Goal: Task Accomplishment & Management: Complete application form

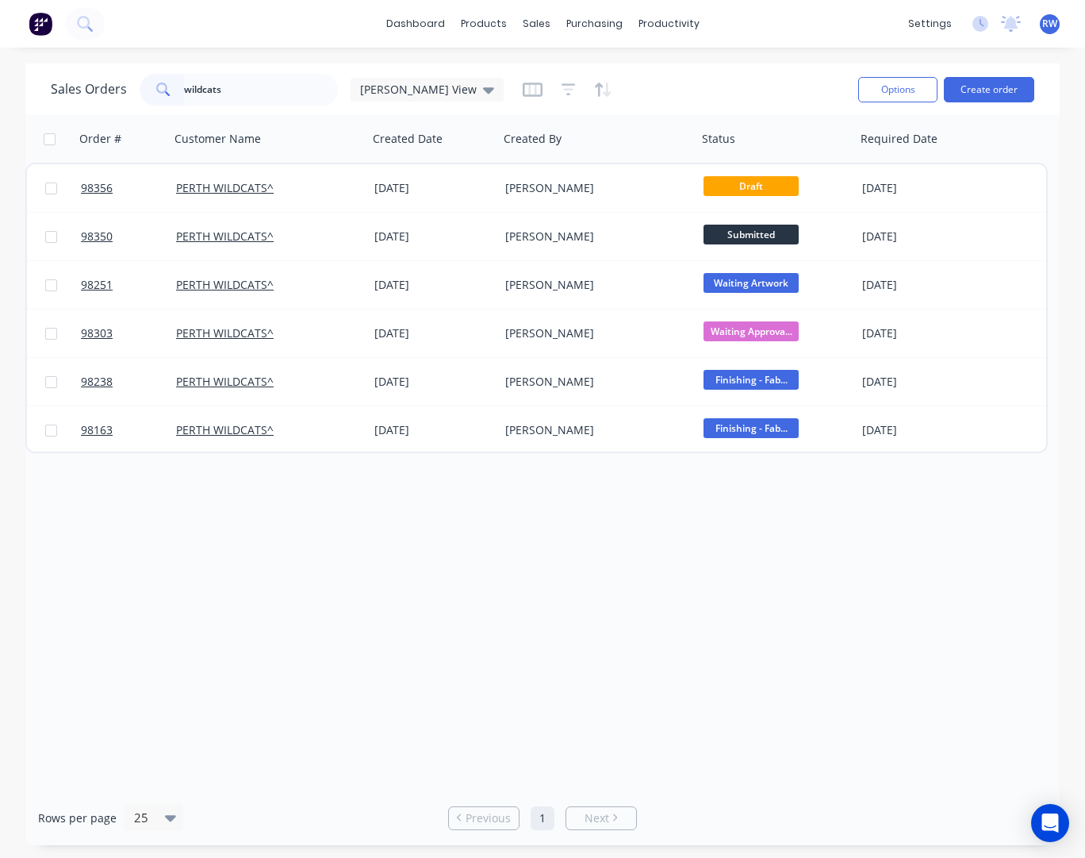
click at [184, 86] on input "wildcats" at bounding box center [261, 90] width 155 height 32
type input "discus"
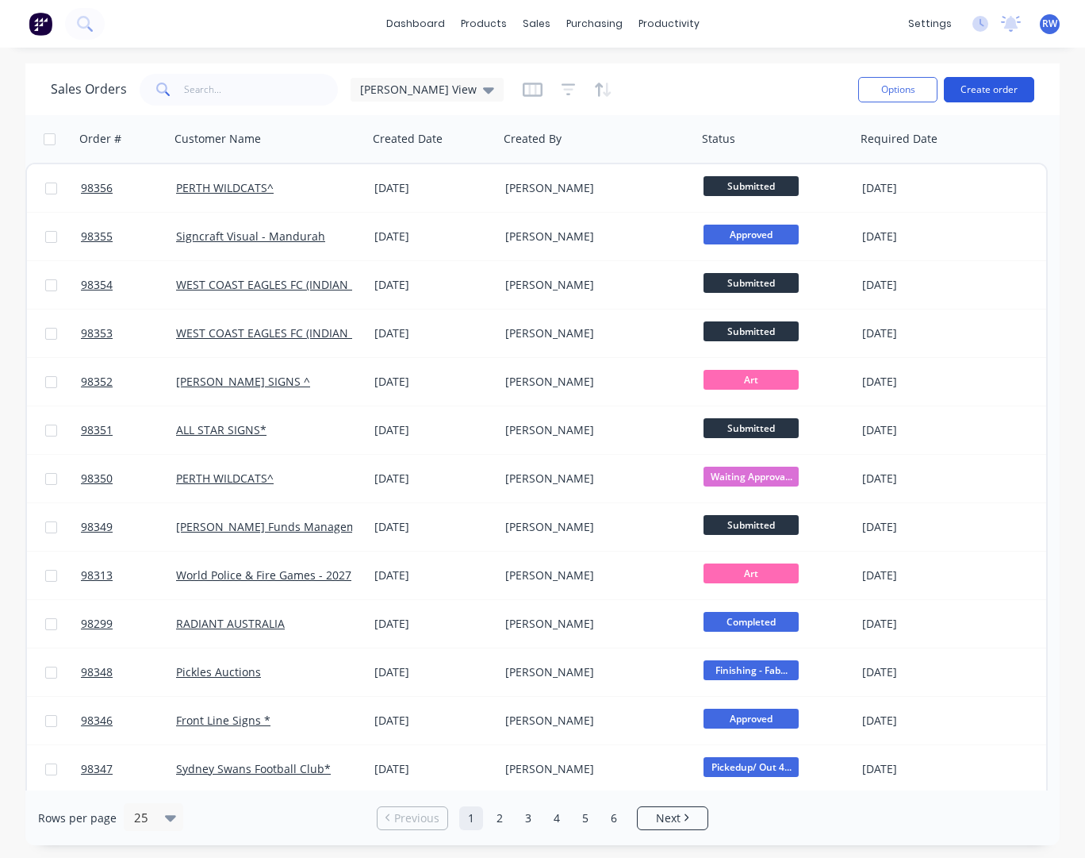
click at [991, 88] on button "Create order" at bounding box center [989, 89] width 90 height 25
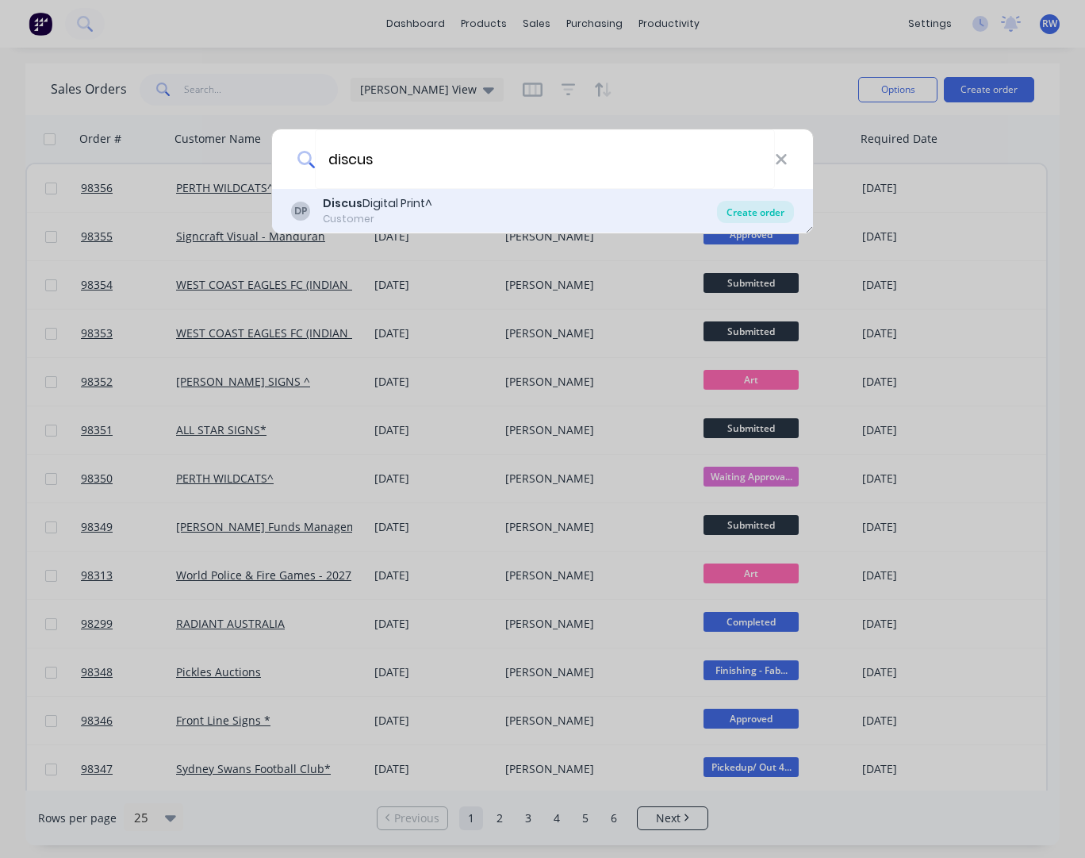
type input "discus"
click at [747, 218] on div "Create order" at bounding box center [755, 212] width 77 height 22
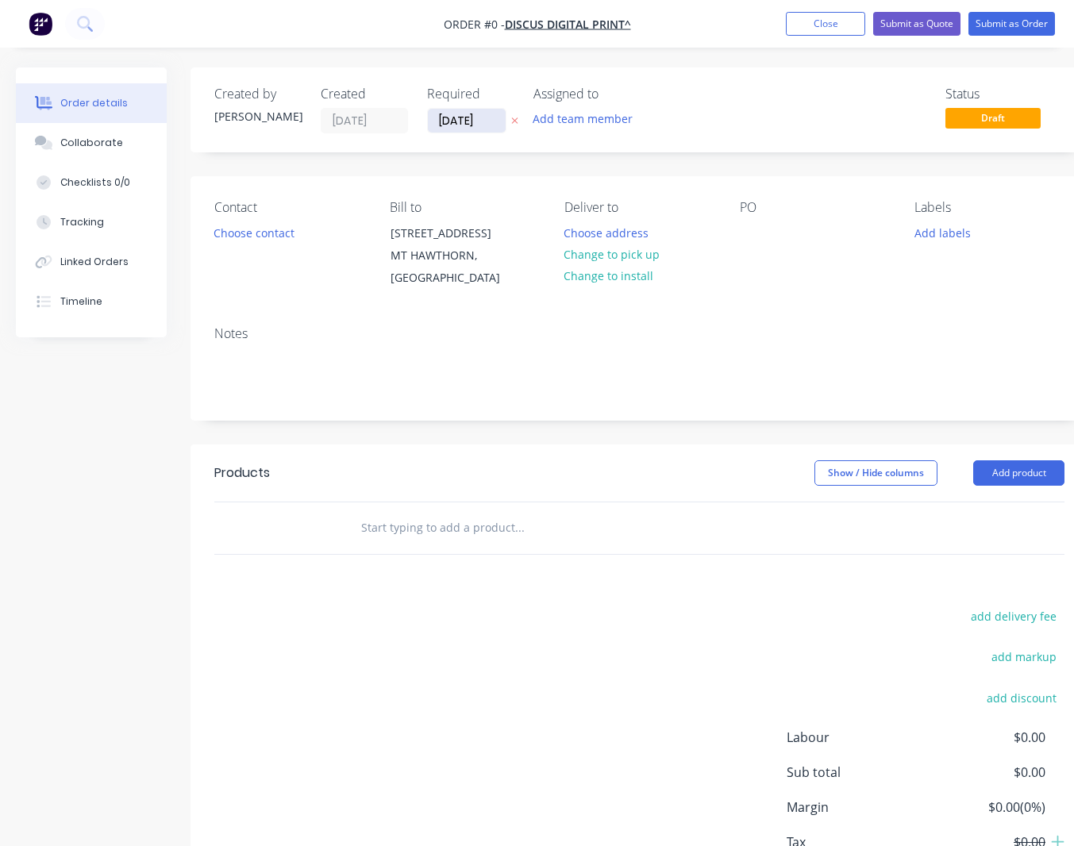
click at [500, 119] on input "[DATE]" at bounding box center [467, 121] width 78 height 24
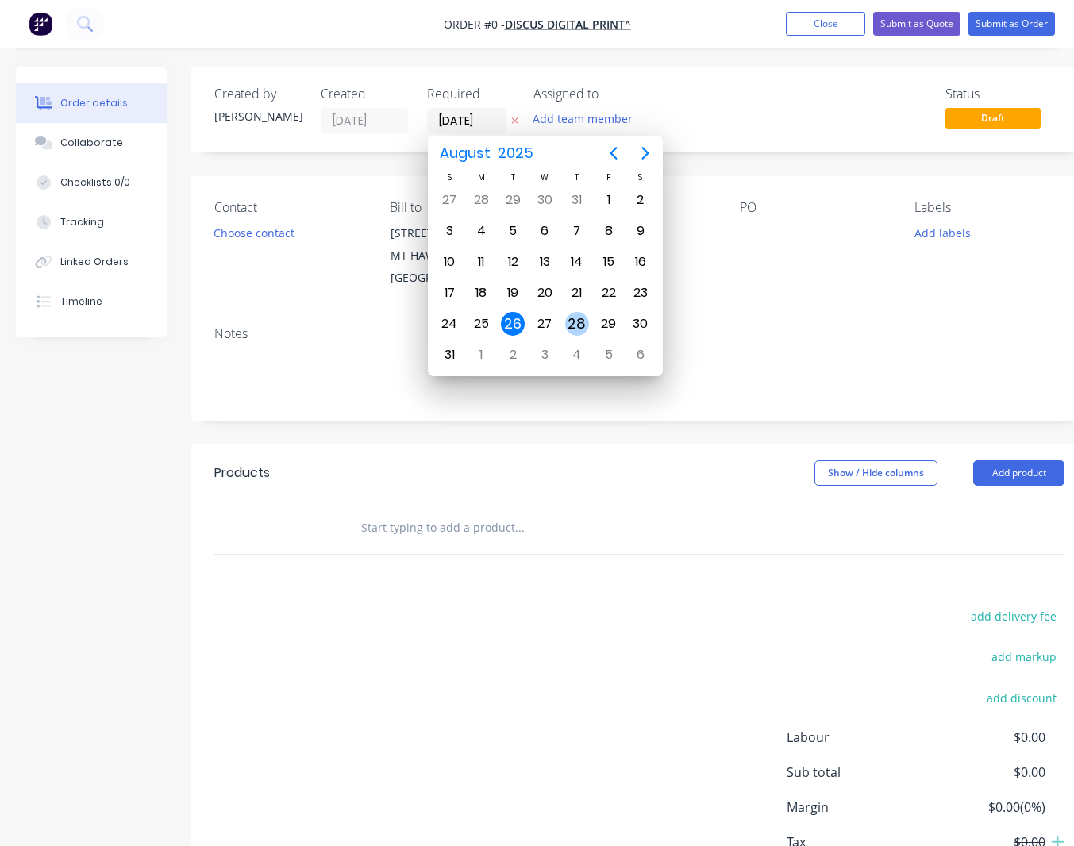
click at [577, 323] on div "28" at bounding box center [577, 324] width 24 height 24
type input "[DATE]"
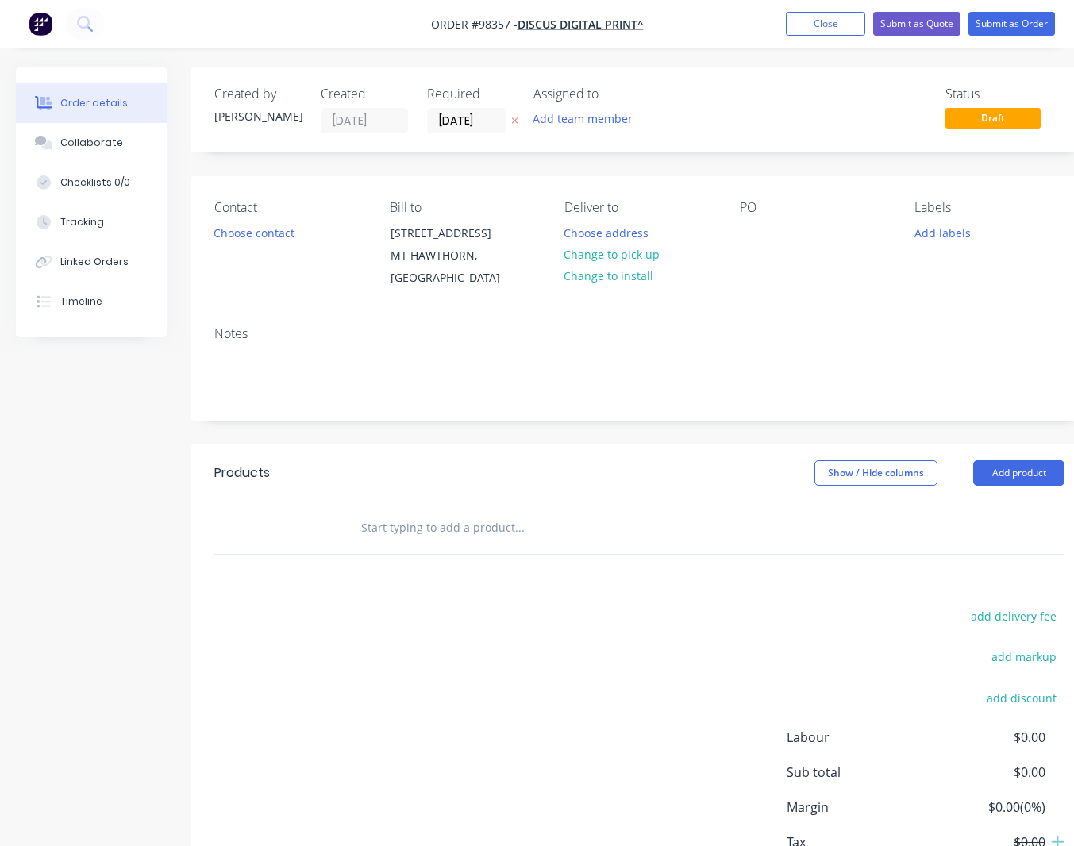
click at [571, 123] on button "Add team member" at bounding box center [582, 118] width 117 height 21
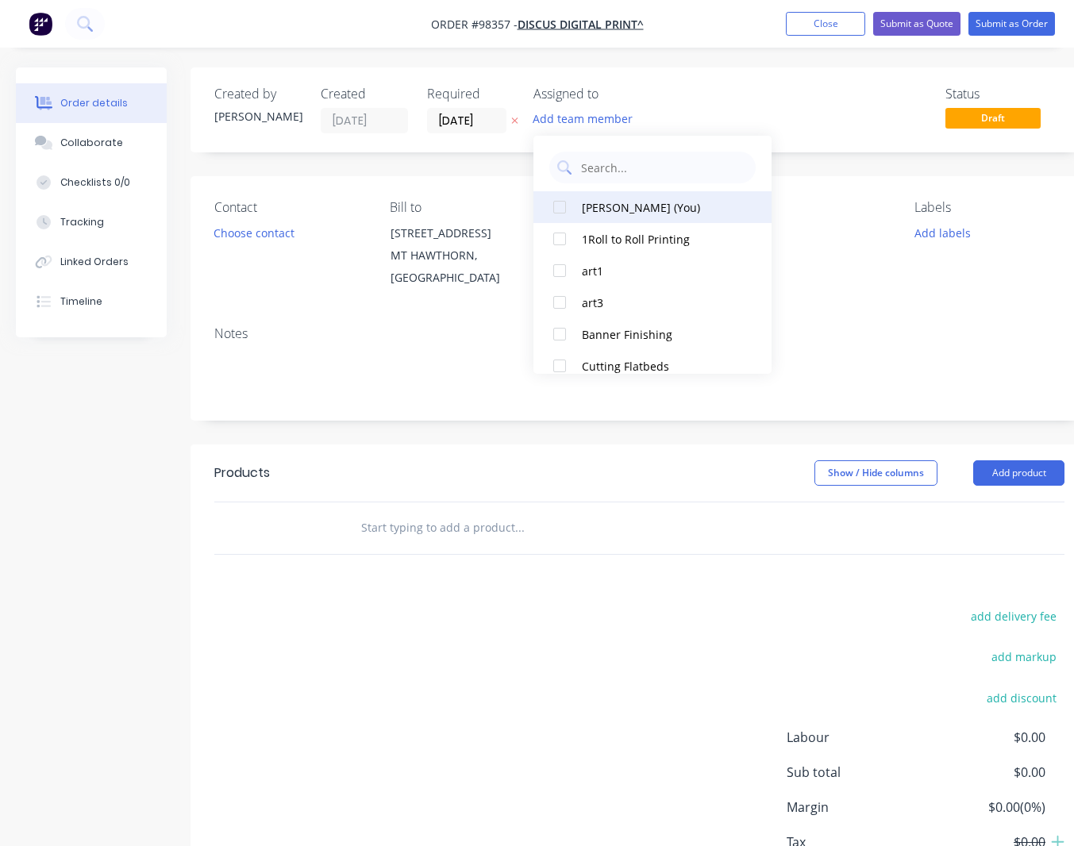
click at [599, 213] on div "[PERSON_NAME] (You)" at bounding box center [661, 207] width 159 height 17
click at [267, 232] on button "Choose contact" at bounding box center [255, 231] width 98 height 21
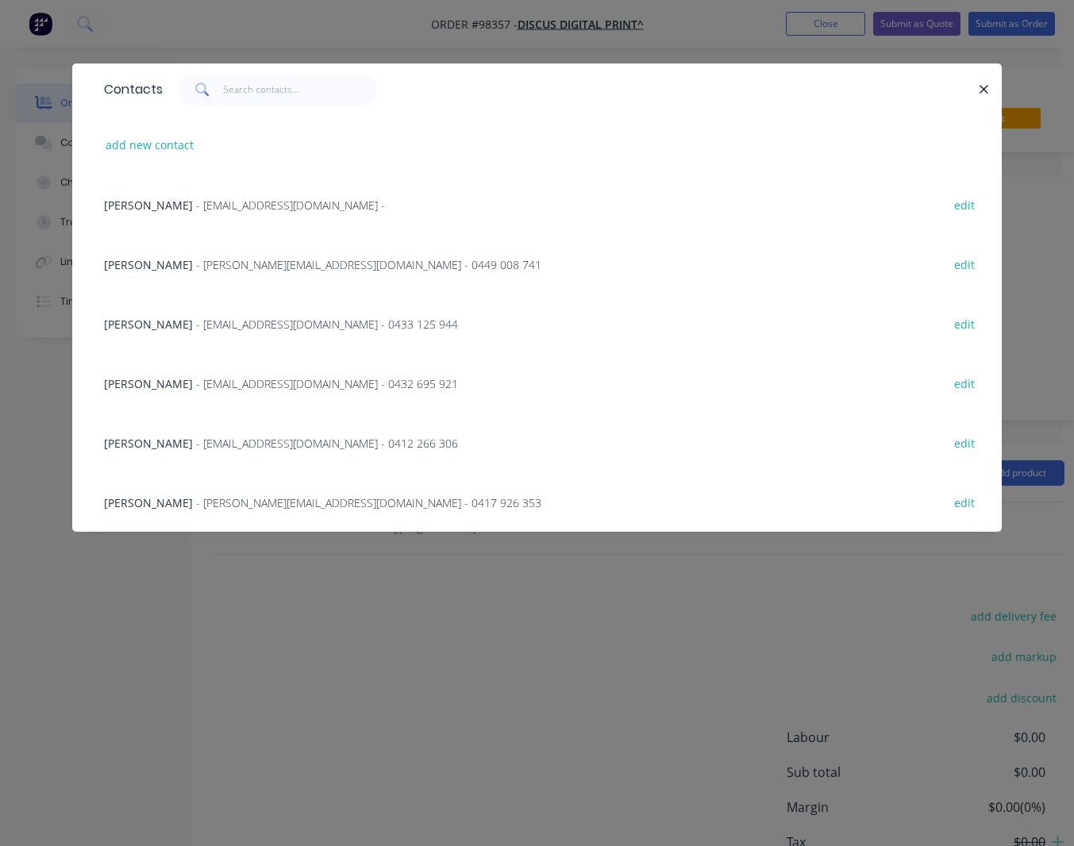
click at [221, 266] on span "- [PERSON_NAME][EMAIL_ADDRESS][DOMAIN_NAME] - 0449 008 741" at bounding box center [368, 264] width 345 height 15
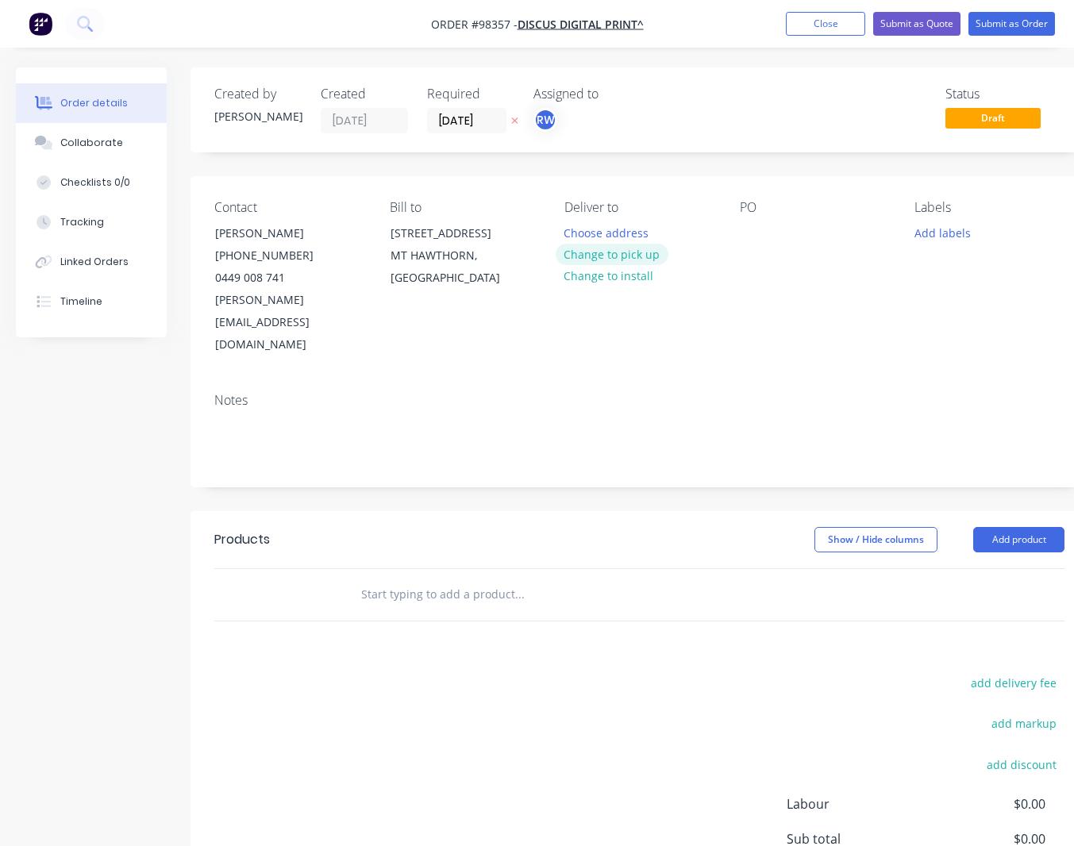
click at [613, 259] on button "Change to pick up" at bounding box center [611, 254] width 113 height 21
click at [744, 232] on div at bounding box center [751, 232] width 25 height 23
click at [919, 232] on button "Add labels" at bounding box center [941, 231] width 73 height 21
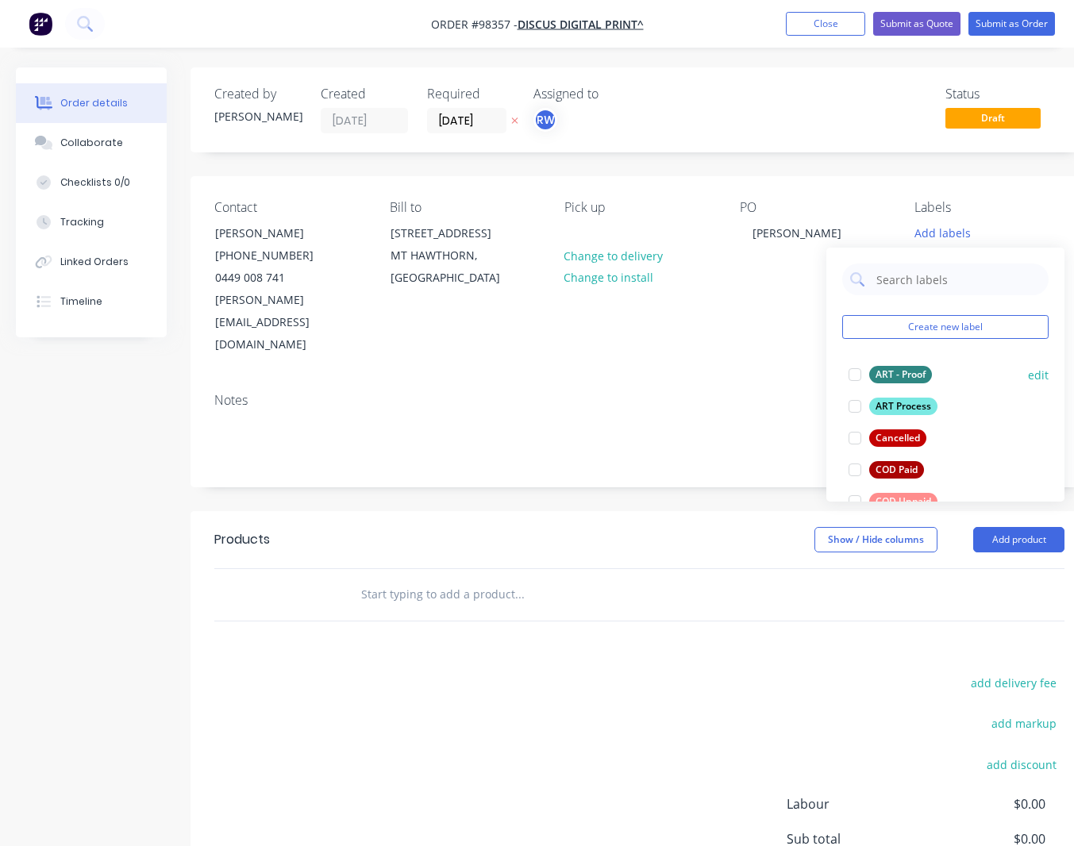
click at [908, 406] on div "ART Process" at bounding box center [903, 406] width 68 height 17
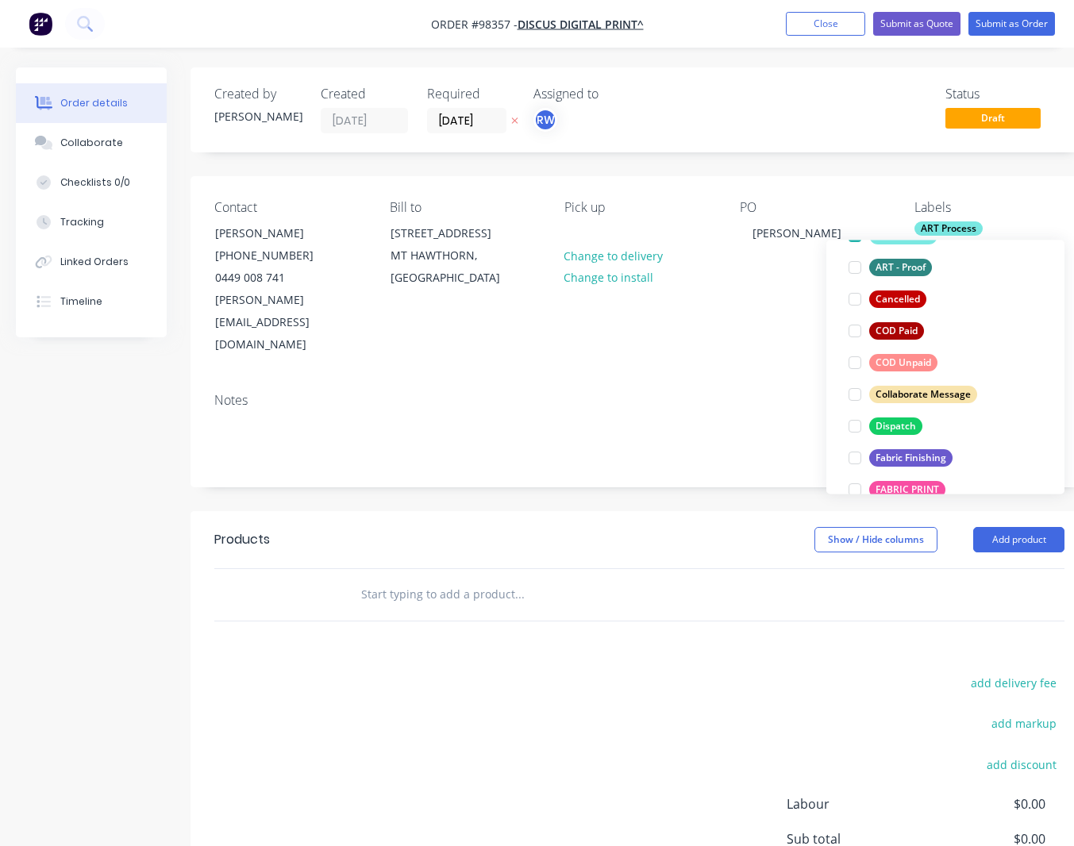
scroll to position [137, 0]
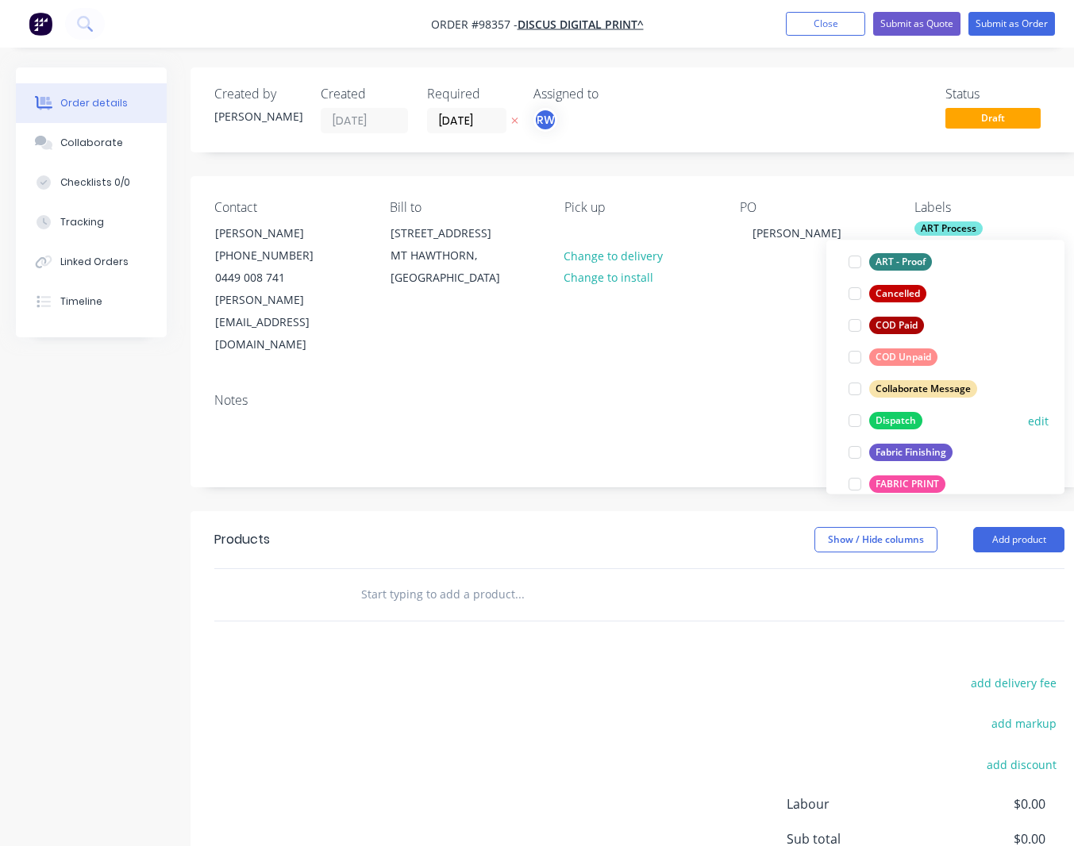
click at [889, 421] on div "Dispatch" at bounding box center [895, 420] width 53 height 17
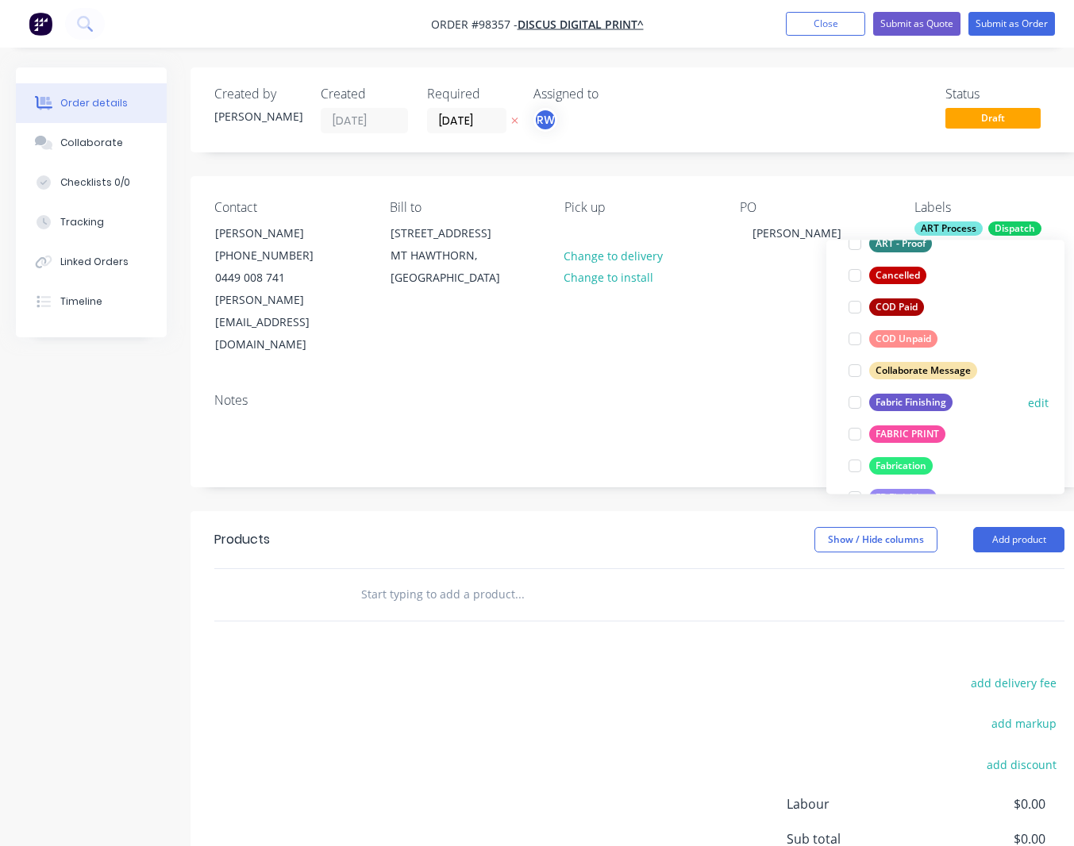
click at [889, 403] on div "Fabric Finishing" at bounding box center [910, 402] width 83 height 17
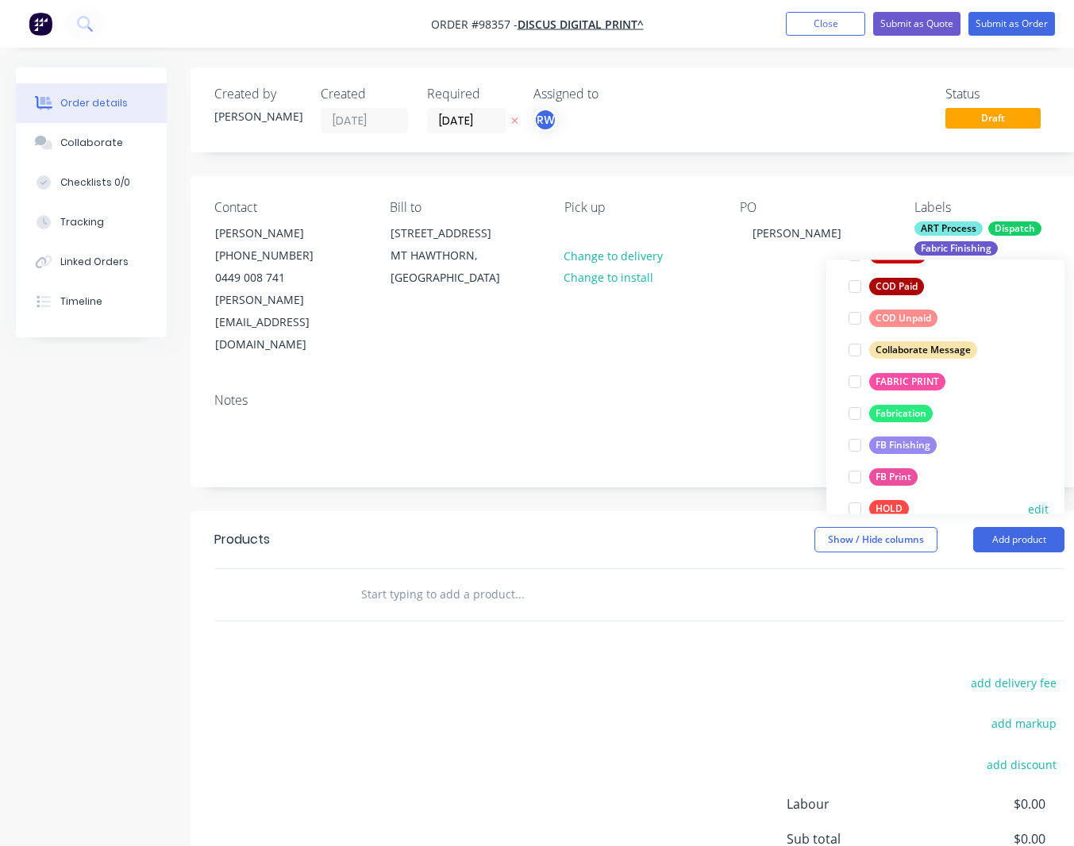
scroll to position [332, 0]
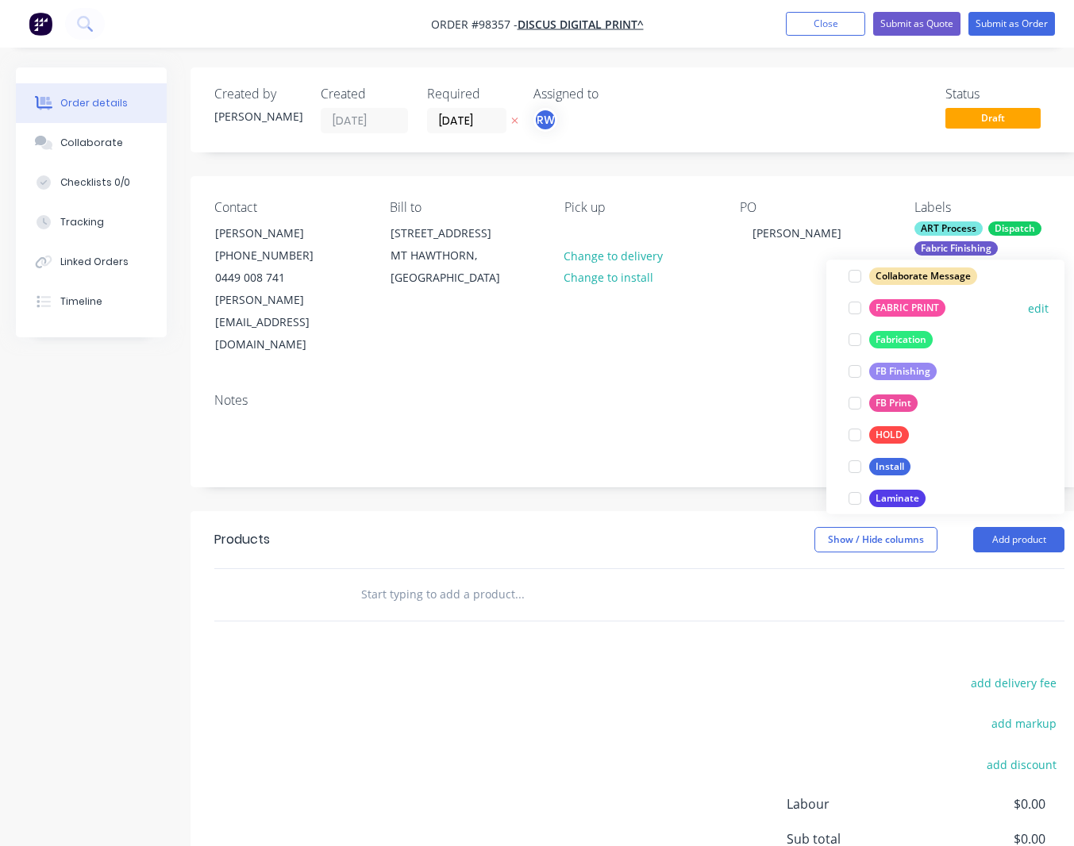
click at [893, 309] on div "FABRIC PRINT" at bounding box center [907, 308] width 76 height 17
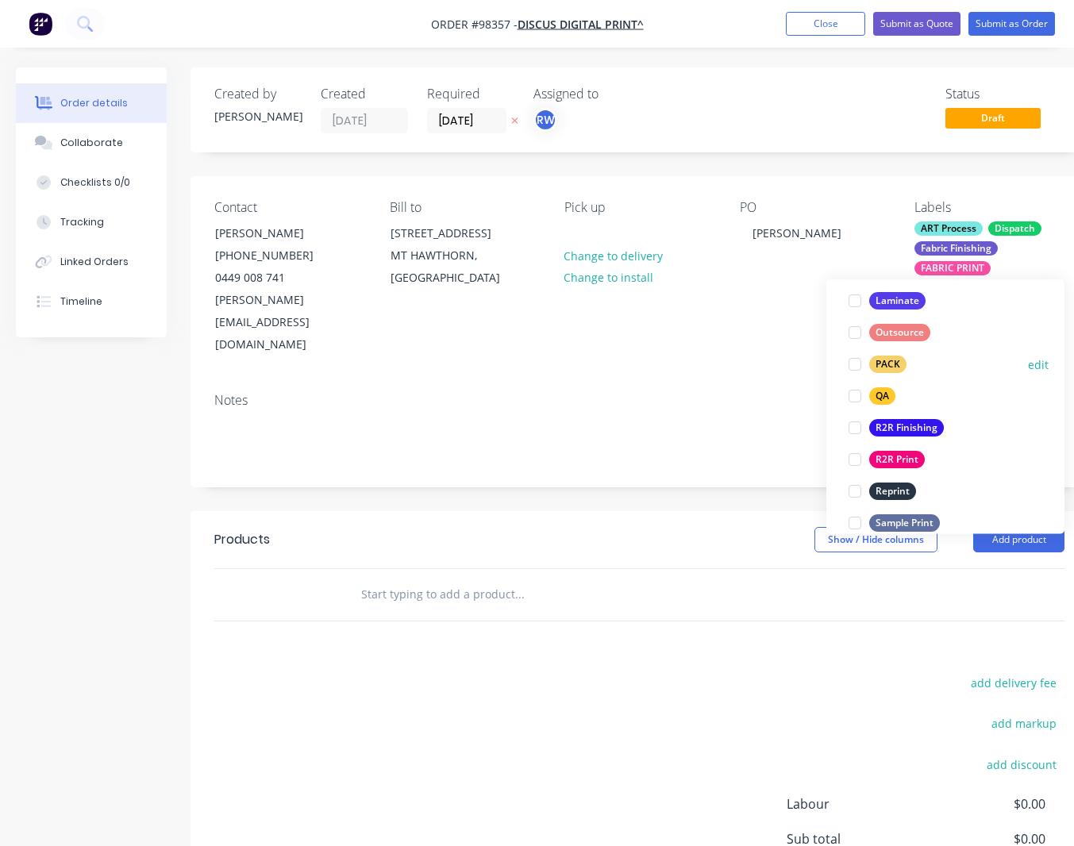
click at [882, 361] on div "PACK" at bounding box center [887, 364] width 37 height 17
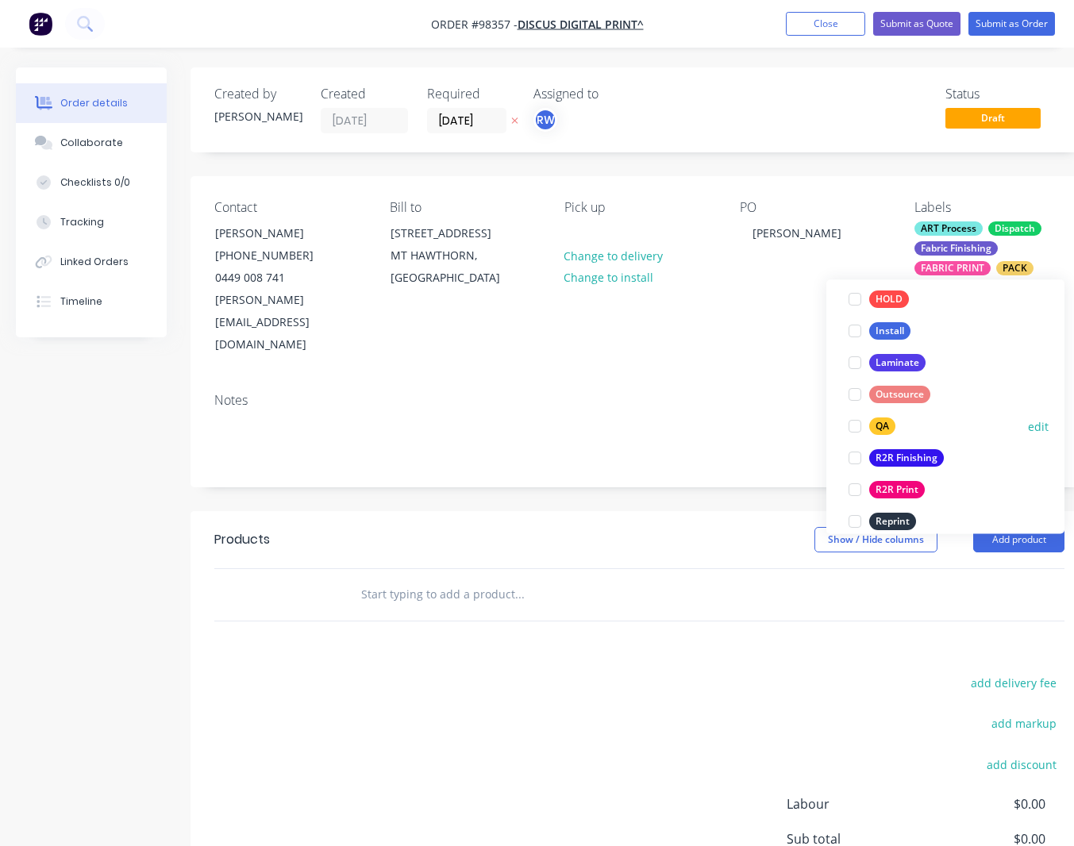
click at [883, 425] on div "QA" at bounding box center [882, 426] width 26 height 17
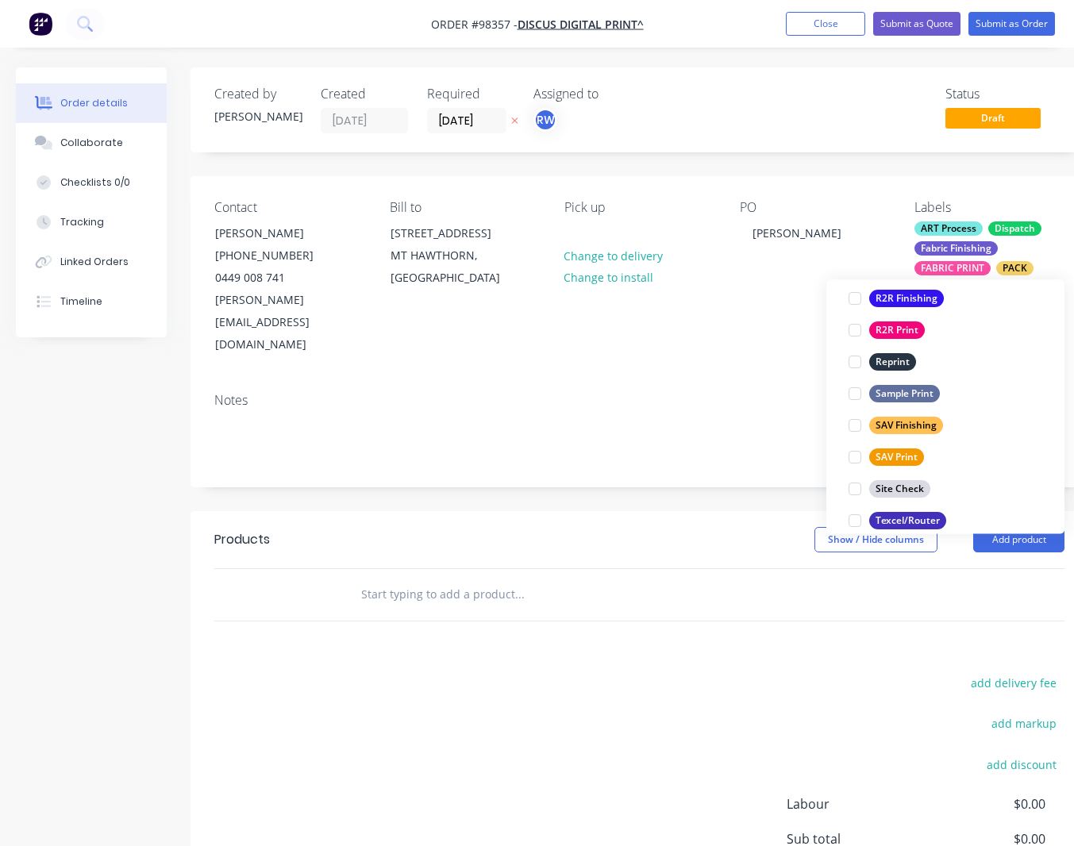
scroll to position [762, 0]
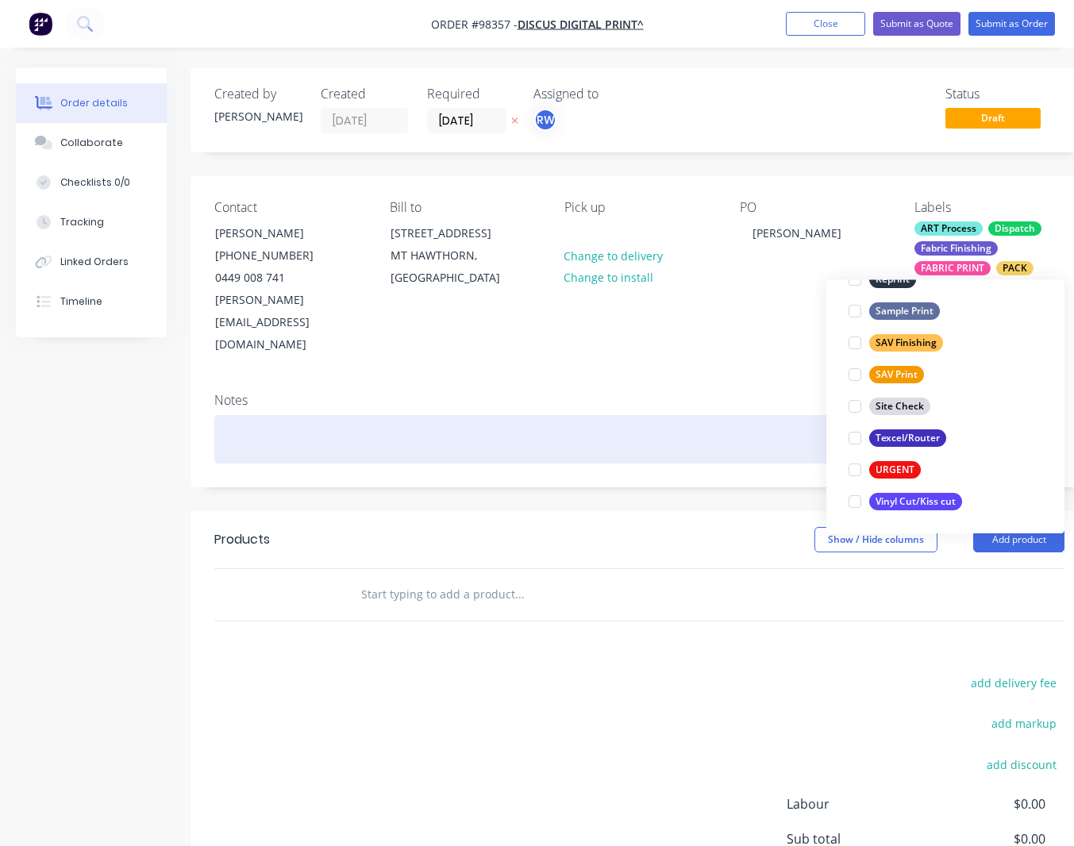
click at [352, 415] on div at bounding box center [639, 439] width 850 height 48
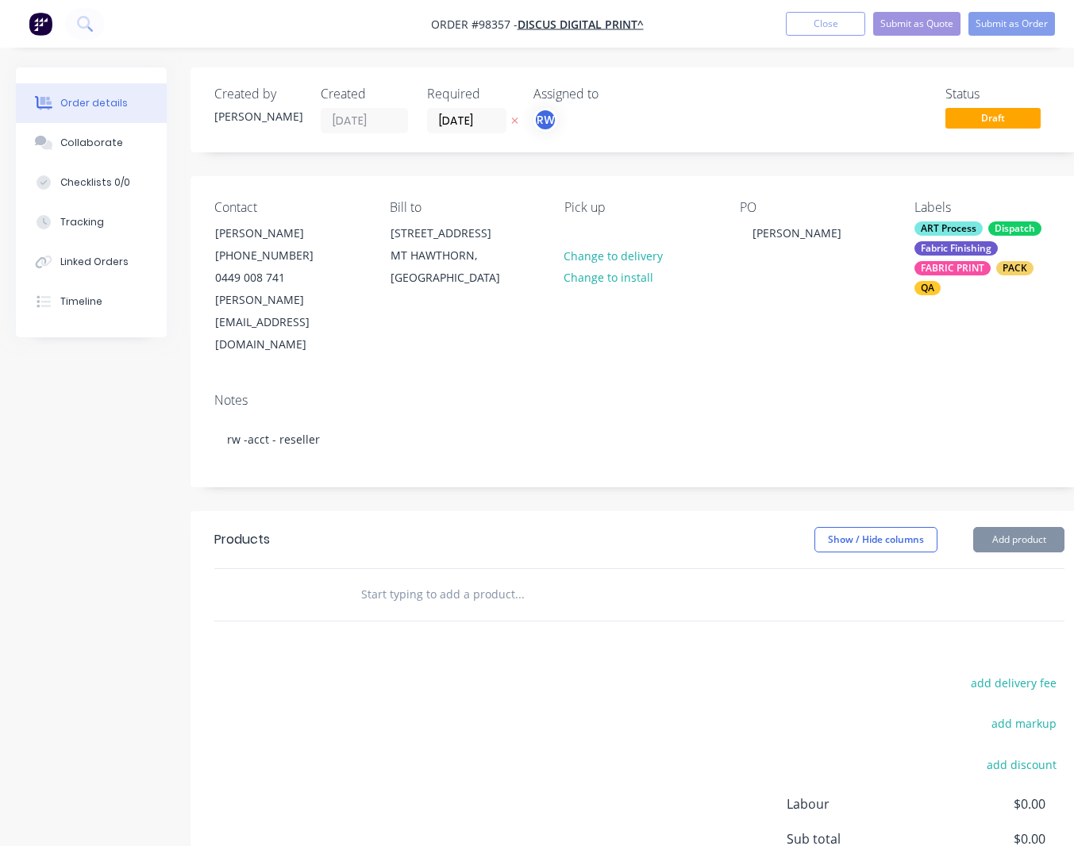
click at [409, 578] on input "text" at bounding box center [518, 594] width 317 height 32
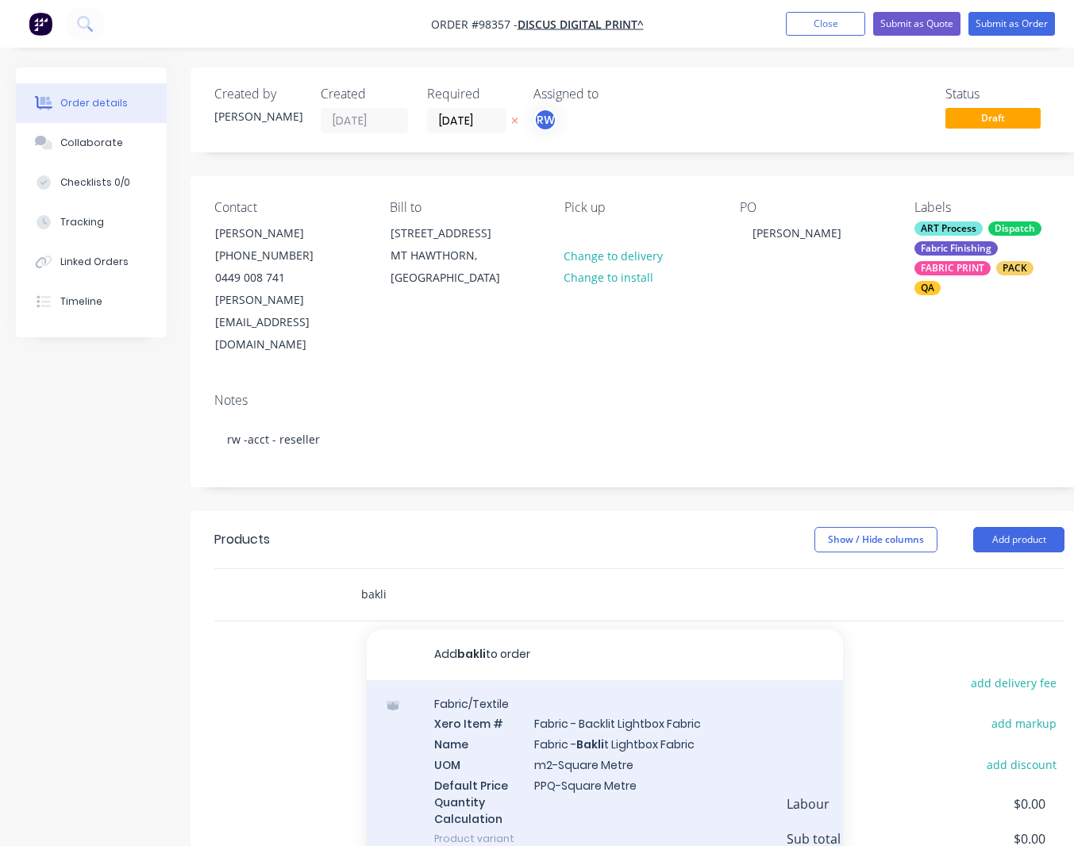
type input "bakli"
click at [604, 686] on div "Fabric/Textile Xero Item # Fabric - Backlit Lightbox Fabric Name Fabric - Bakli…" at bounding box center [605, 771] width 476 height 182
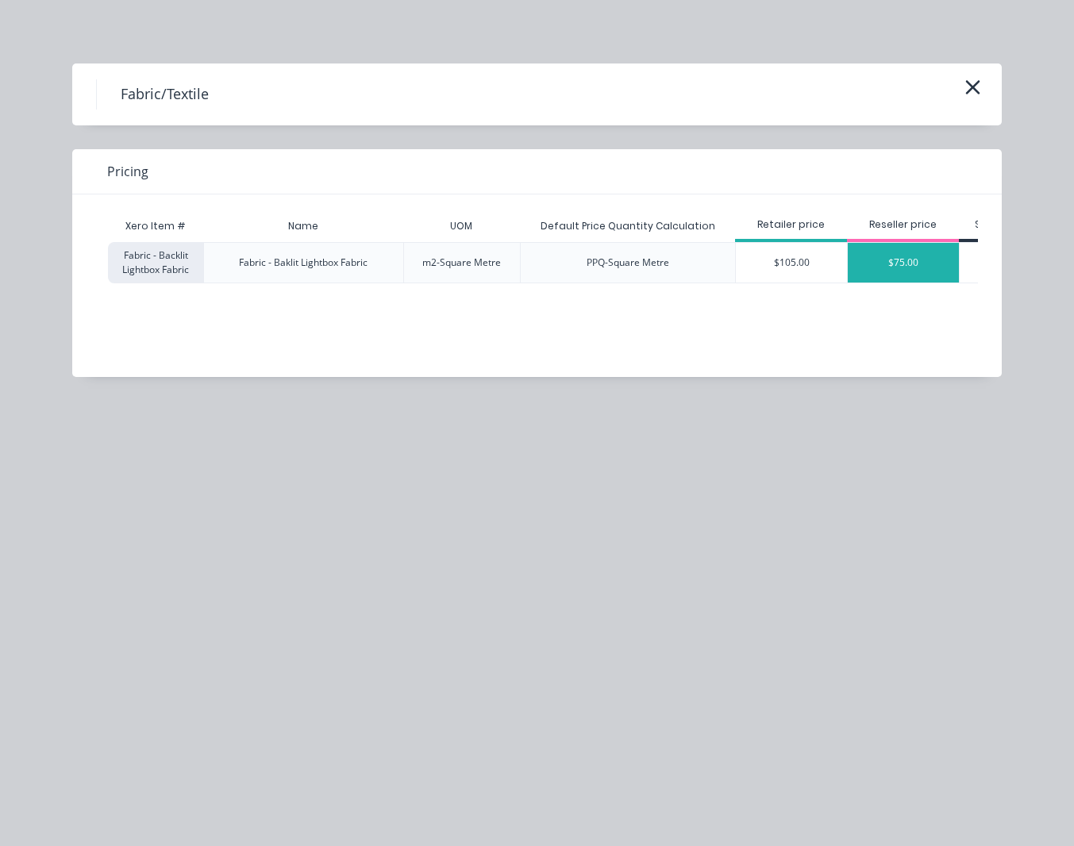
click at [899, 258] on div "$75.00" at bounding box center [902, 263] width 111 height 40
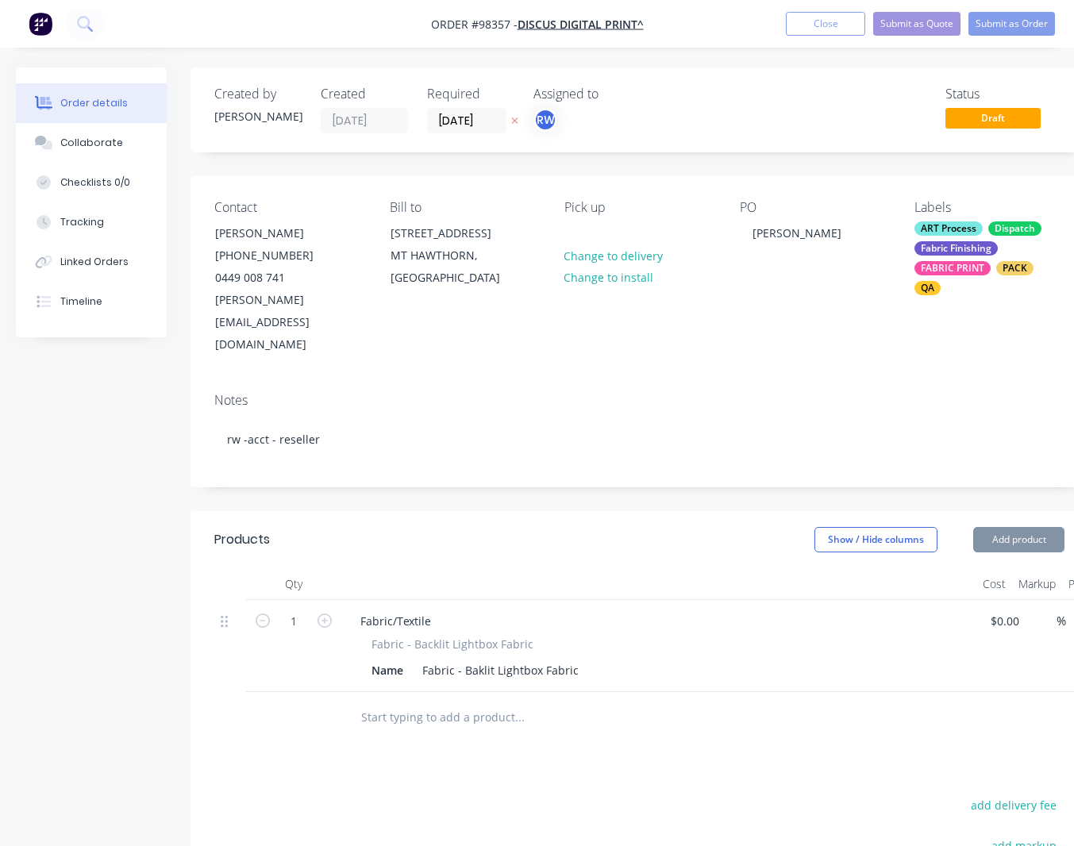
type input "$75.00"
click at [432, 609] on div "Fabric/Textile" at bounding box center [396, 620] width 96 height 23
click at [450, 636] on span "Fabric - Backlit Lightbox Fabric" at bounding box center [452, 644] width 162 height 17
click at [447, 636] on span "Fabric - Backlit Lightbox Fabric" at bounding box center [452, 644] width 162 height 17
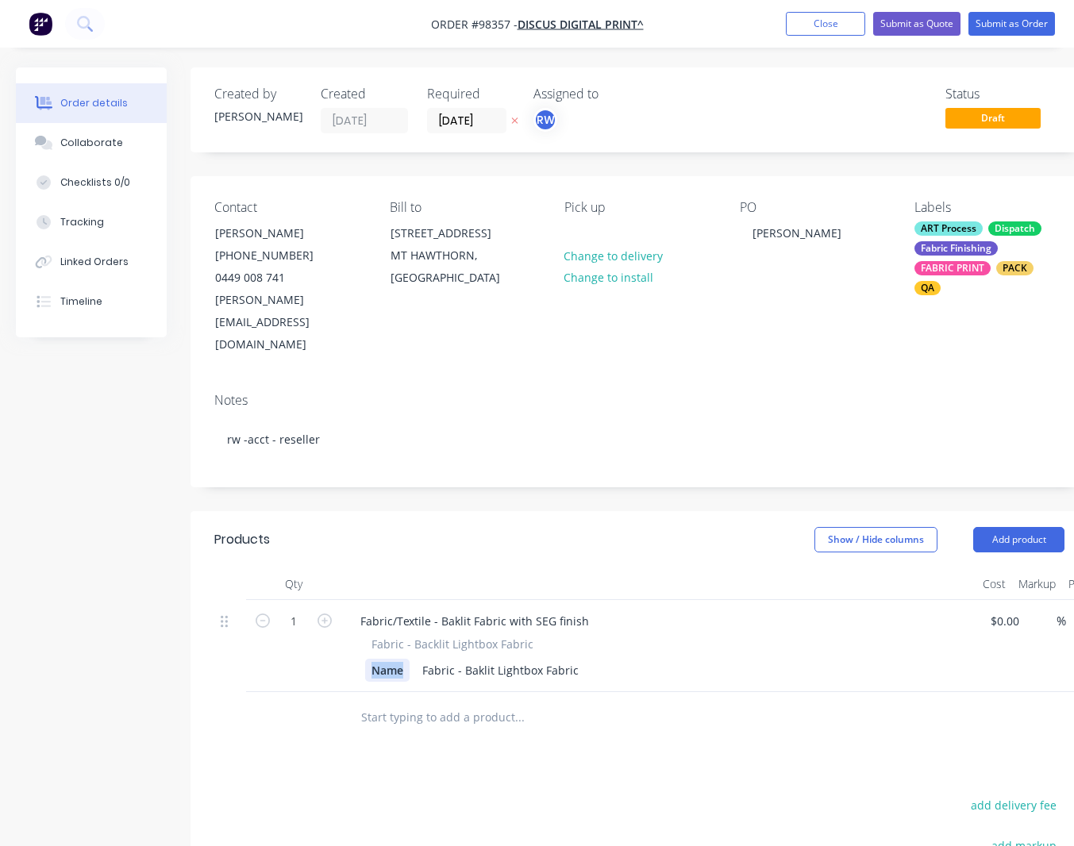
drag, startPoint x: 377, startPoint y: 627, endPoint x: 365, endPoint y: 627, distance: 11.9
click at [365, 659] on div "Name" at bounding box center [387, 670] width 44 height 23
click at [425, 636] on span "Fabric - Backlit Lightbox Fabric" at bounding box center [452, 644] width 162 height 17
drag, startPoint x: 528, startPoint y: 599, endPoint x: 369, endPoint y: 601, distance: 159.5
click at [369, 636] on div "Fabric - Backlit Lightbox Fabric Box size _ 900x488mm Fabric - Baklit Lightbox …" at bounding box center [659, 659] width 622 height 46
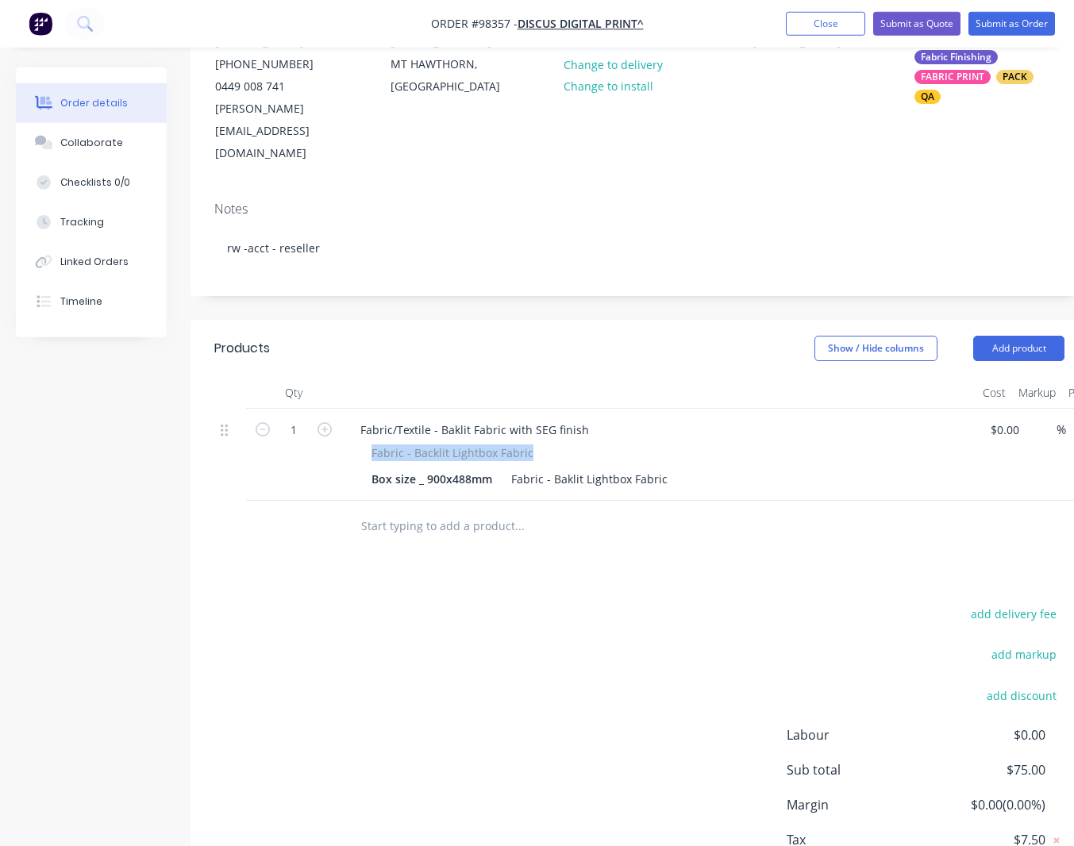
scroll to position [258, 0]
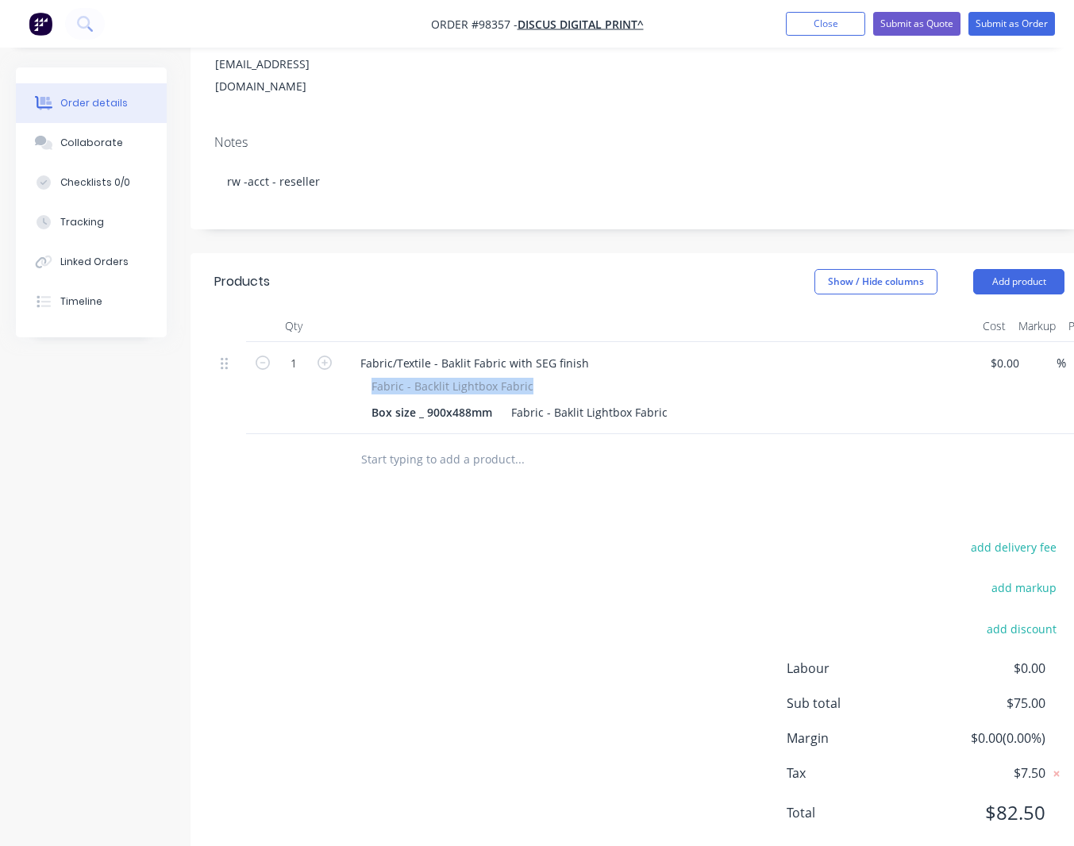
click at [480, 378] on span "Fabric - Backlit Lightbox Fabric" at bounding box center [452, 386] width 162 height 17
click at [529, 378] on div "Fabric - Backlit Lightbox Fabric" at bounding box center [658, 386] width 574 height 17
click at [526, 378] on span "Fabric - Backlit Lightbox Fabric" at bounding box center [452, 386] width 162 height 17
click at [528, 378] on div "Fabric - Backlit Lightbox Fabric" at bounding box center [658, 386] width 574 height 17
click at [520, 378] on span "Fabric - Backlit Lightbox Fabric" at bounding box center [452, 386] width 162 height 17
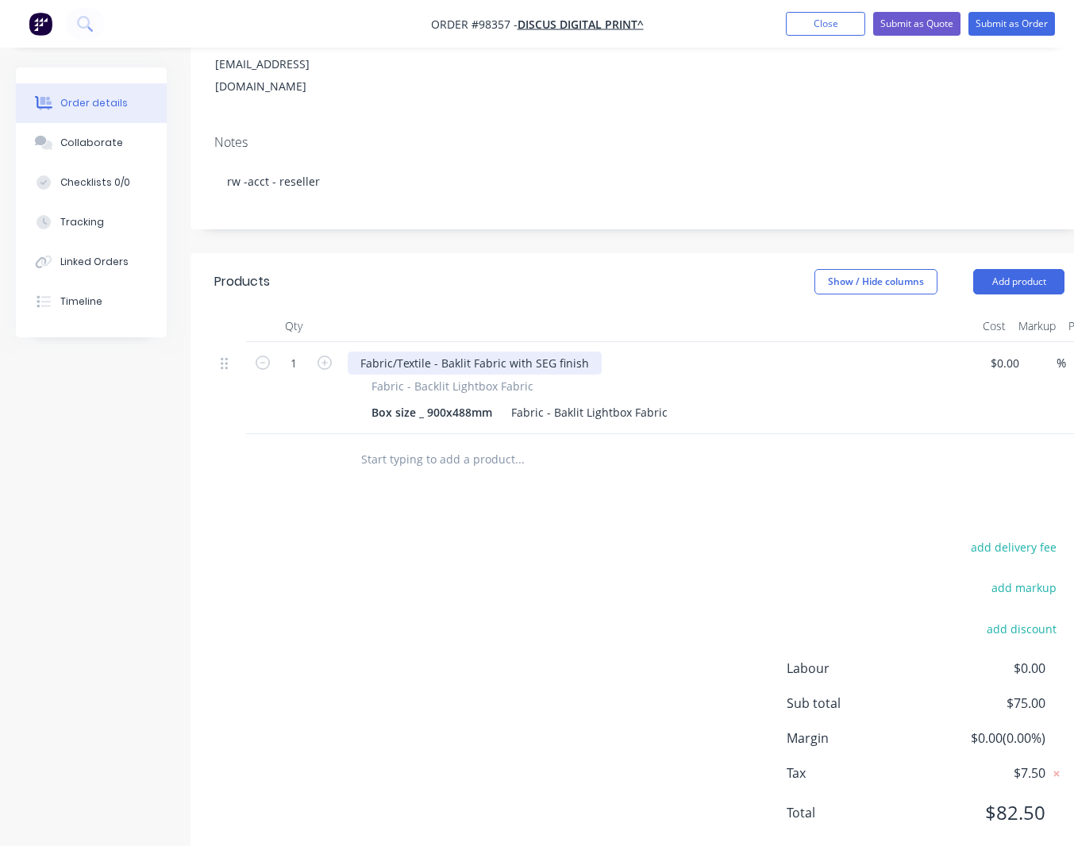
click at [588, 351] on div "Fabric/Textile - Baklit Fabric with SEG finish" at bounding box center [475, 362] width 254 height 23
click at [326, 355] on icon "button" at bounding box center [324, 362] width 14 height 14
type input "2"
type input "$150.00"
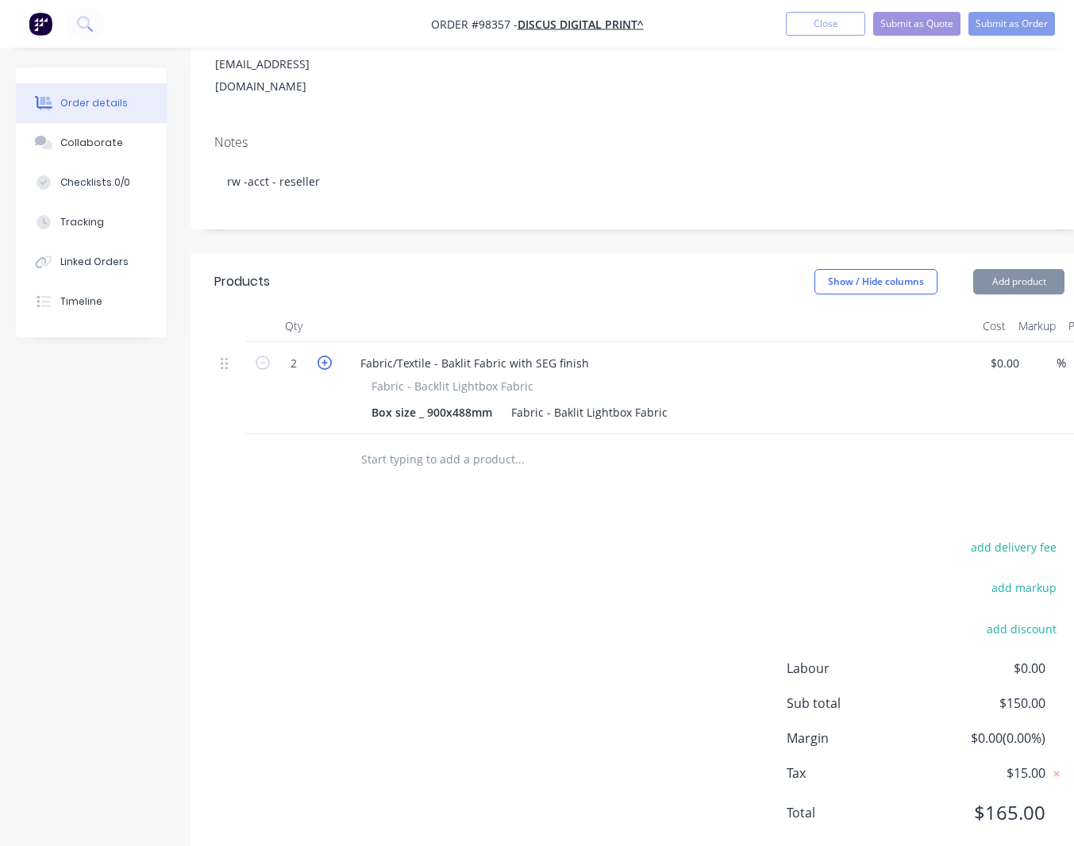
click at [328, 355] on icon "button" at bounding box center [324, 362] width 14 height 14
type input "3"
type input "$225.00"
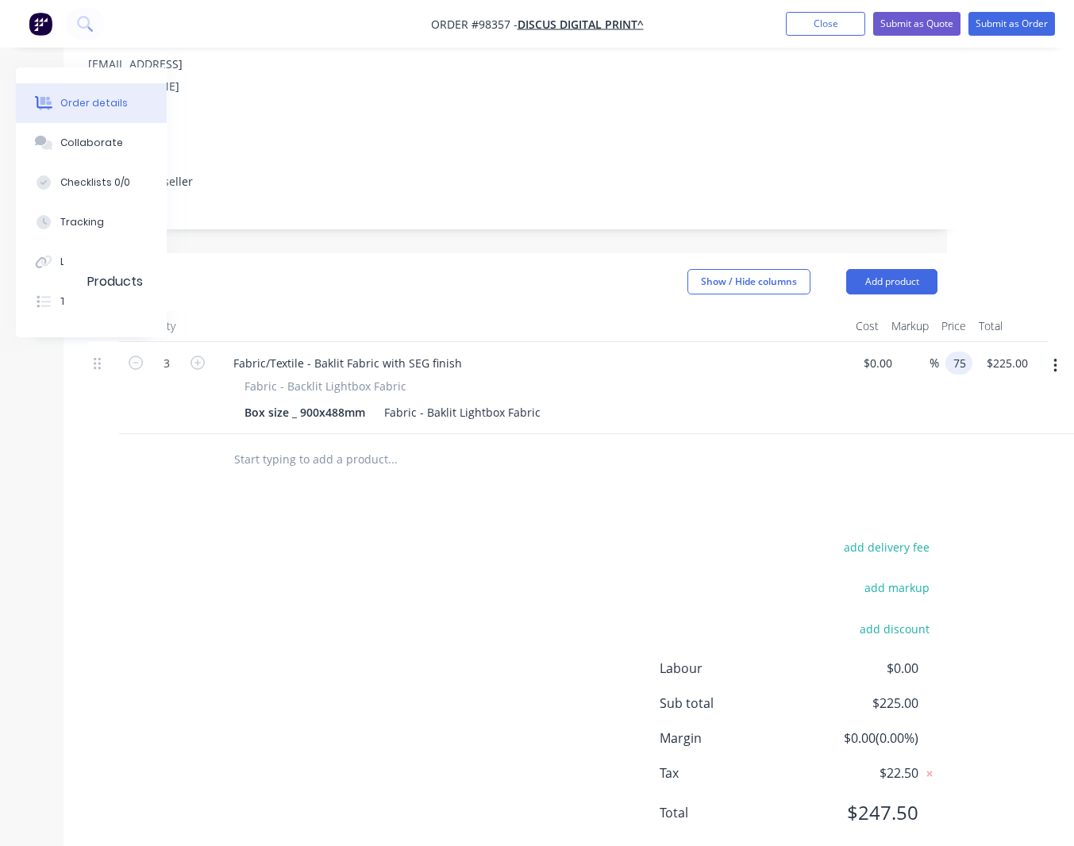
scroll to position [258, 127]
click at [951, 351] on input "75" at bounding box center [961, 362] width 21 height 23
type input "$48.95"
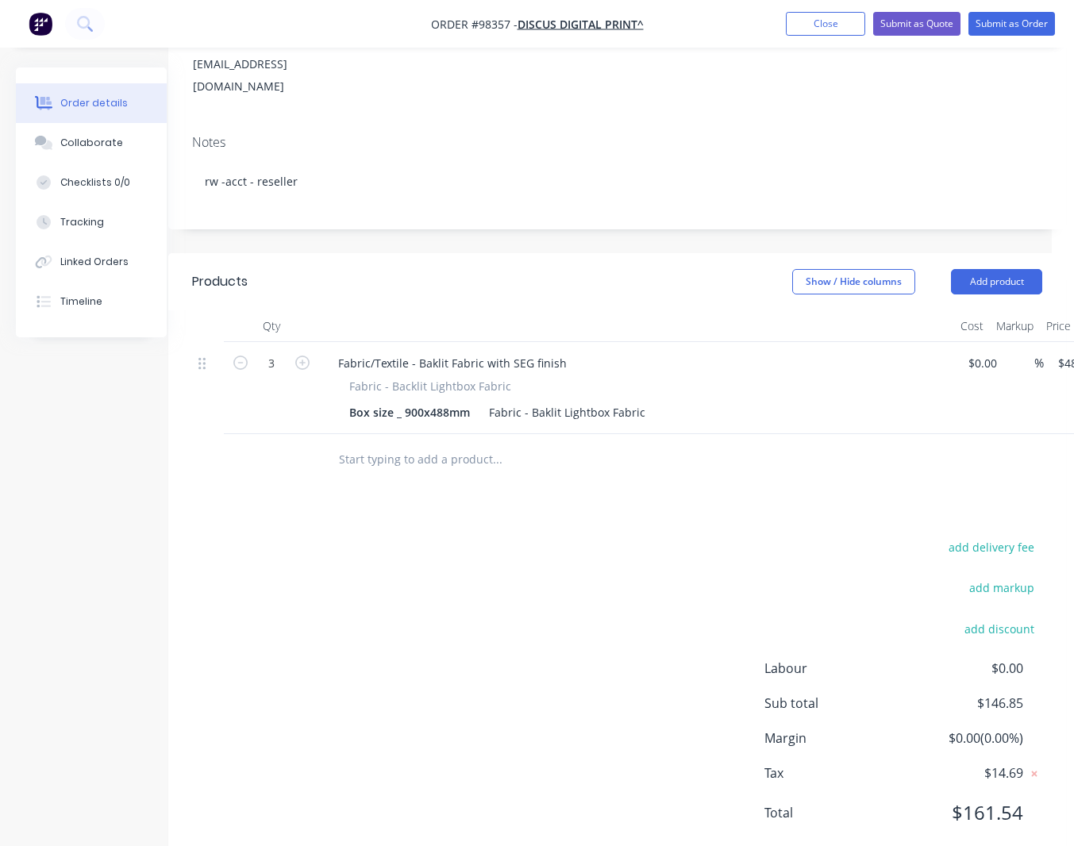
scroll to position [258, 0]
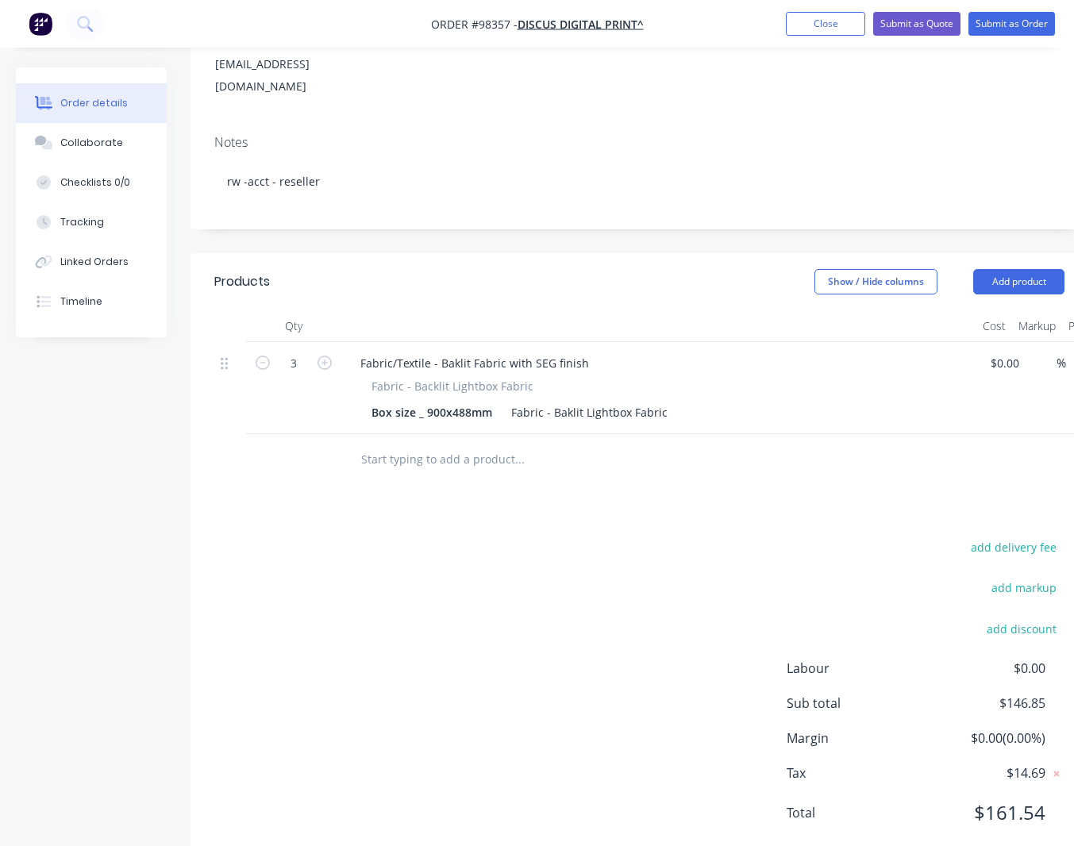
type input "$146.85"
click at [449, 444] on input "text" at bounding box center [518, 460] width 317 height 32
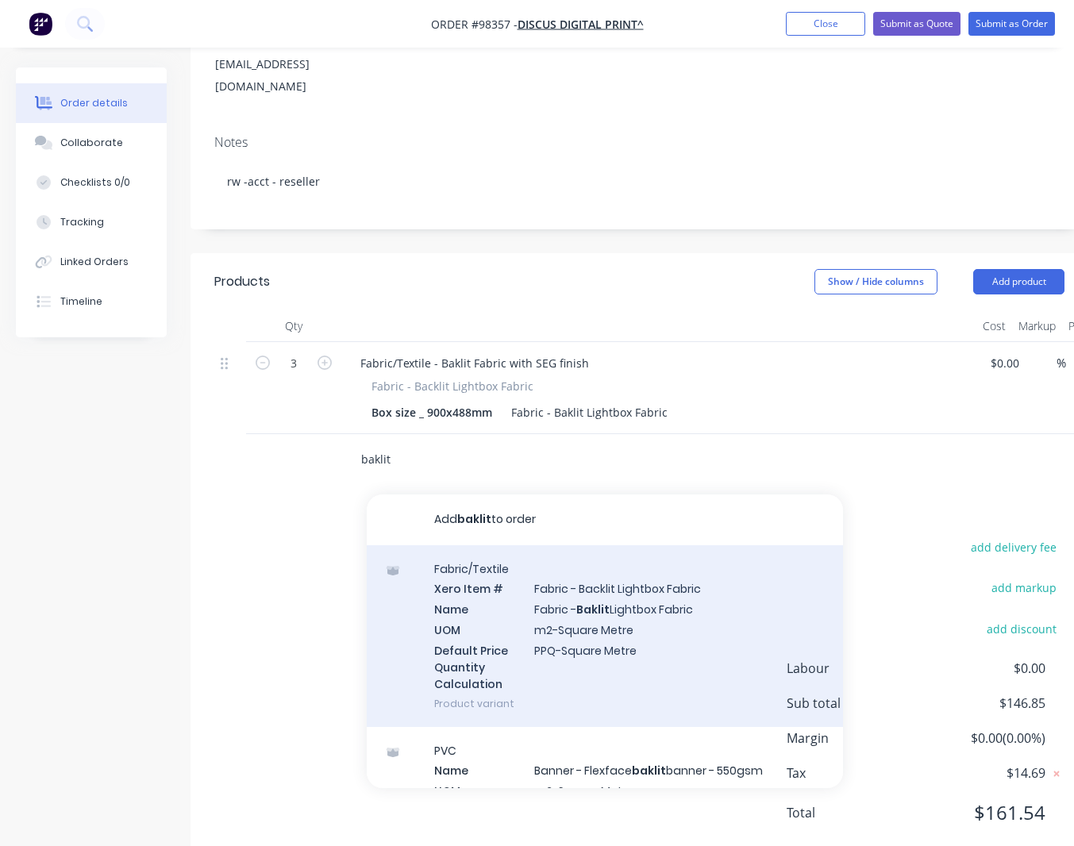
type input "baklit"
click at [643, 545] on div "Fabric/Textile Xero Item # Fabric - Backlit Lightbox Fabric Name Fabric - Bakli…" at bounding box center [605, 636] width 476 height 182
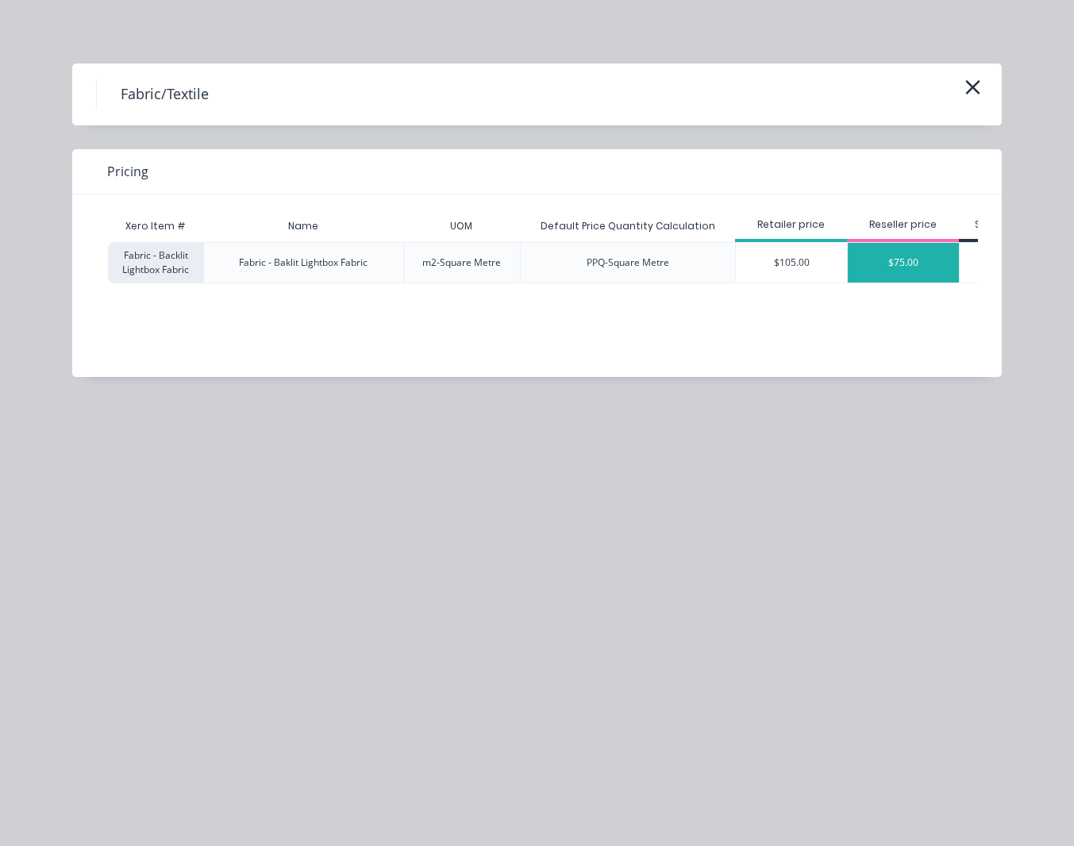
click at [888, 261] on div "$75.00" at bounding box center [902, 263] width 111 height 40
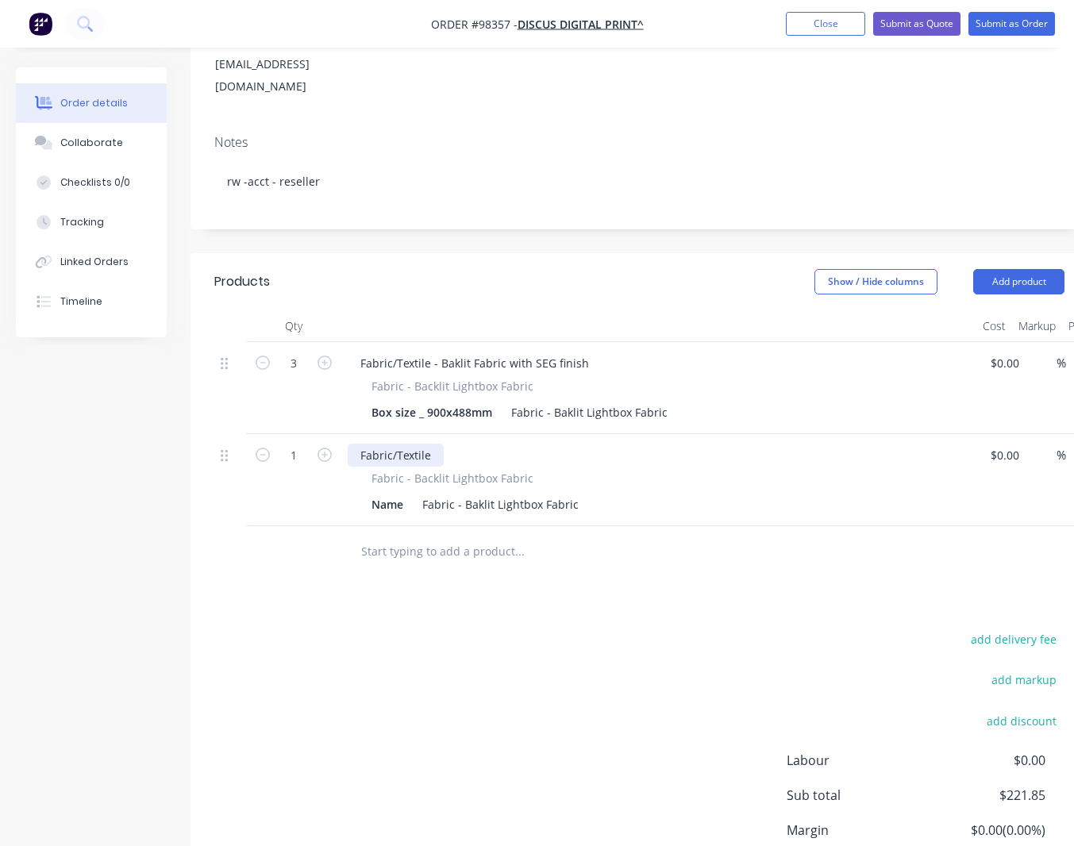
click at [439, 444] on div "Fabric/Textile" at bounding box center [396, 455] width 96 height 23
click at [328, 447] on icon "button" at bounding box center [324, 454] width 14 height 14
type input "2"
type input "$150.00"
drag, startPoint x: 408, startPoint y: 461, endPoint x: 359, endPoint y: 457, distance: 49.4
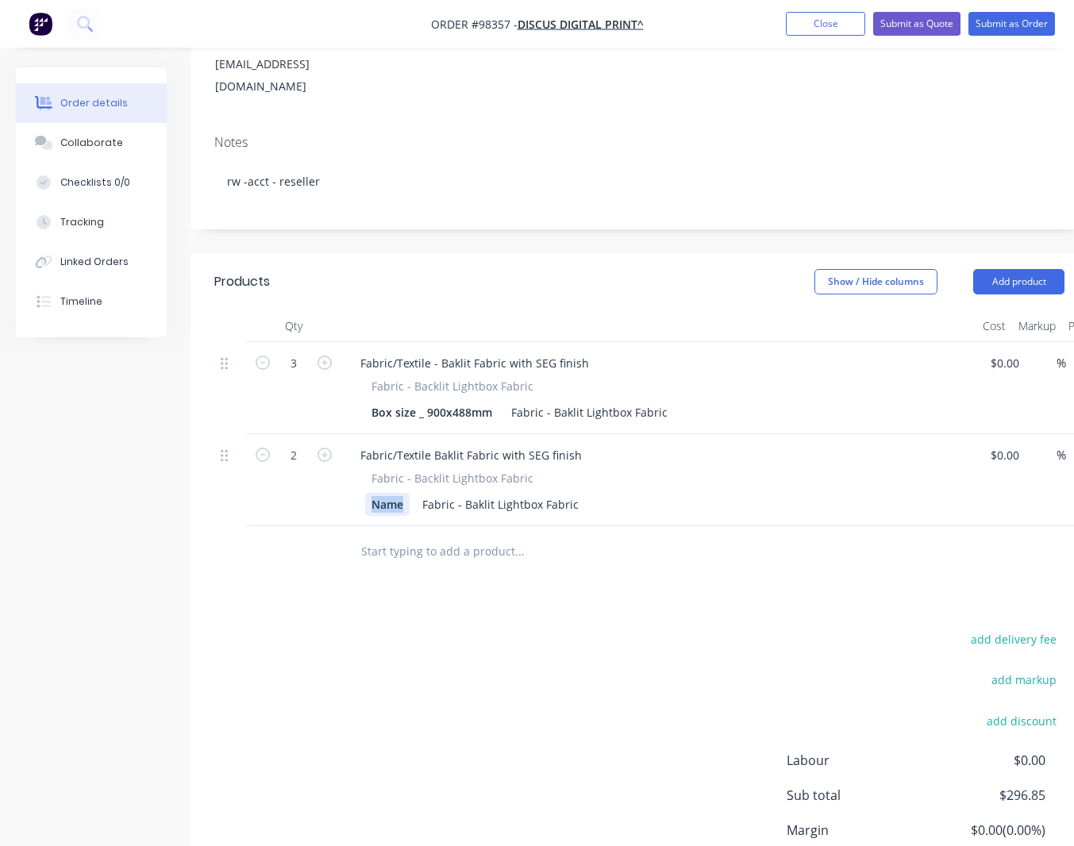
click at [365, 493] on div "Name" at bounding box center [387, 504] width 44 height 23
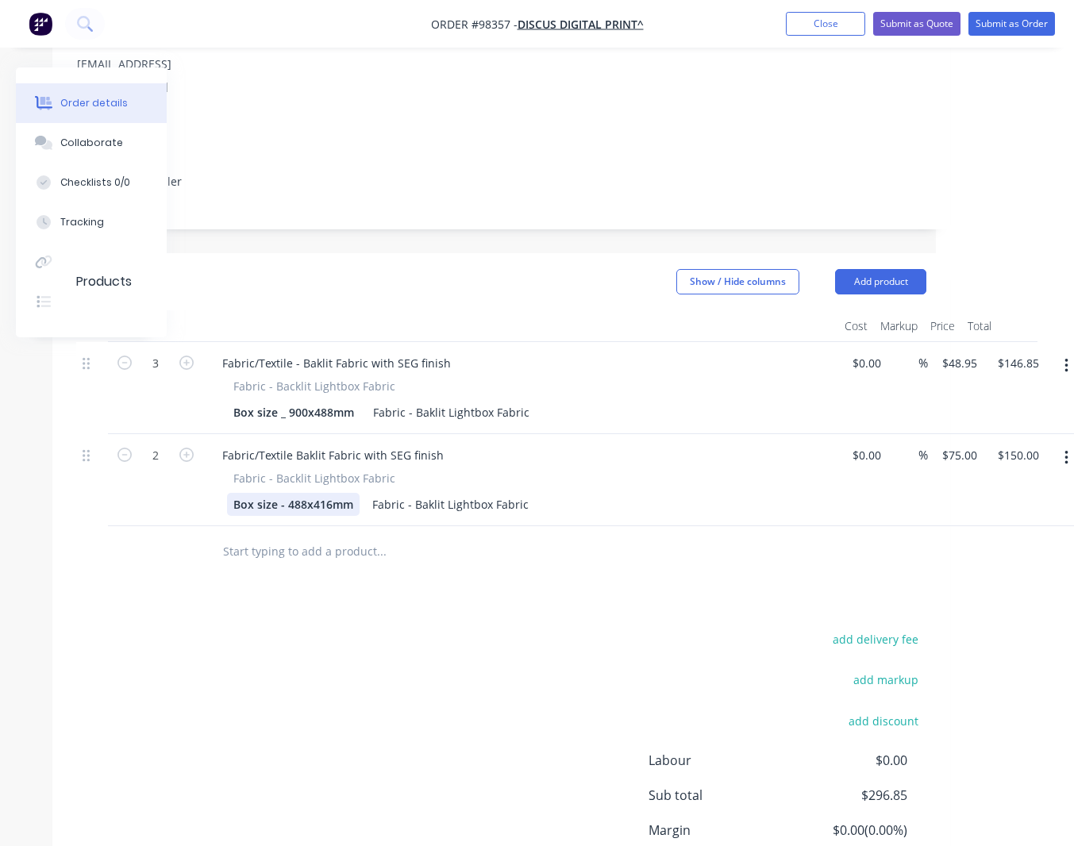
scroll to position [258, 140]
click at [959, 444] on input "75" at bounding box center [949, 455] width 21 height 23
type input "$27.65"
type input "$55.30"
click at [886, 269] on button "Add product" at bounding box center [878, 281] width 91 height 25
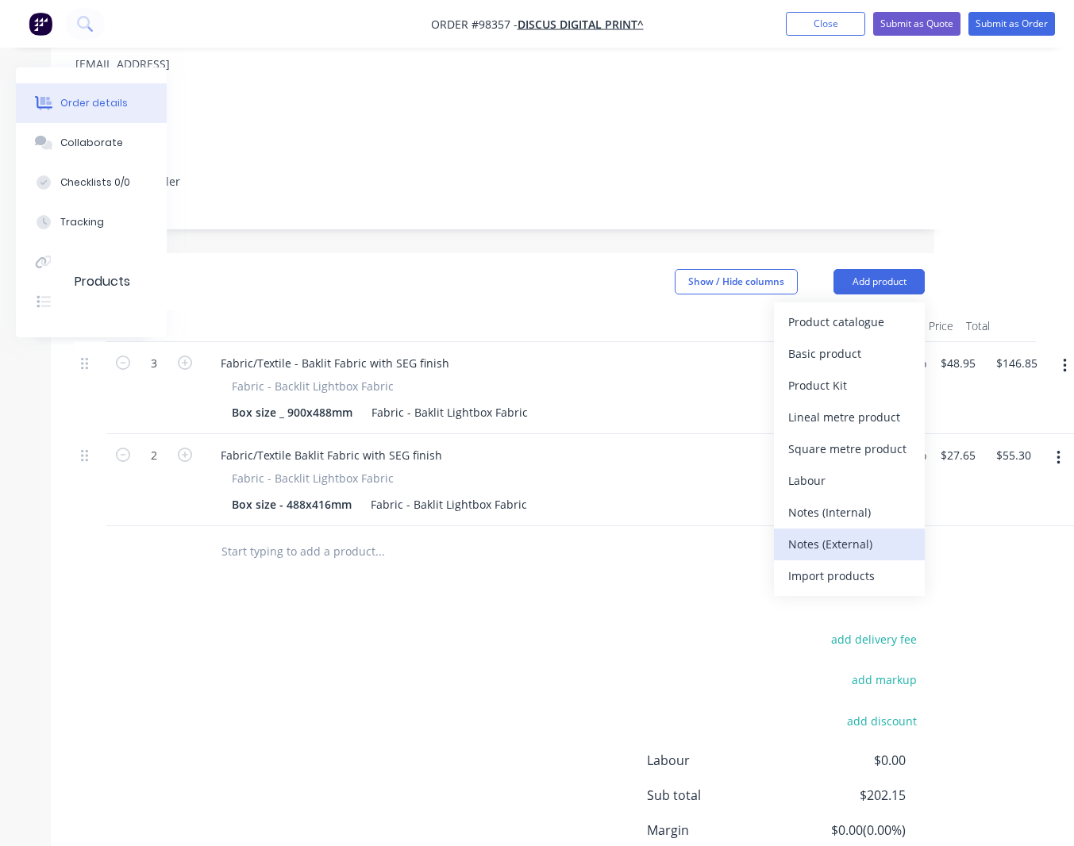
click at [822, 532] on div "Notes (External)" at bounding box center [849, 543] width 122 height 23
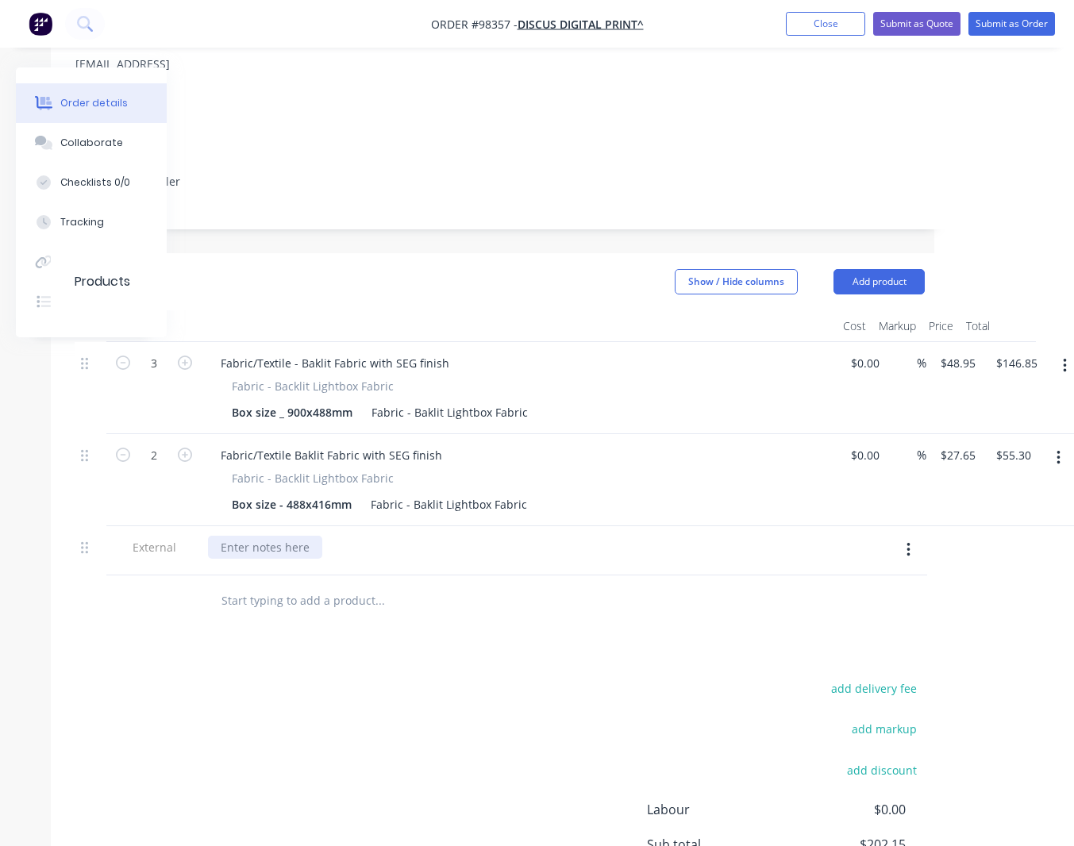
click at [281, 536] on div at bounding box center [265, 547] width 114 height 23
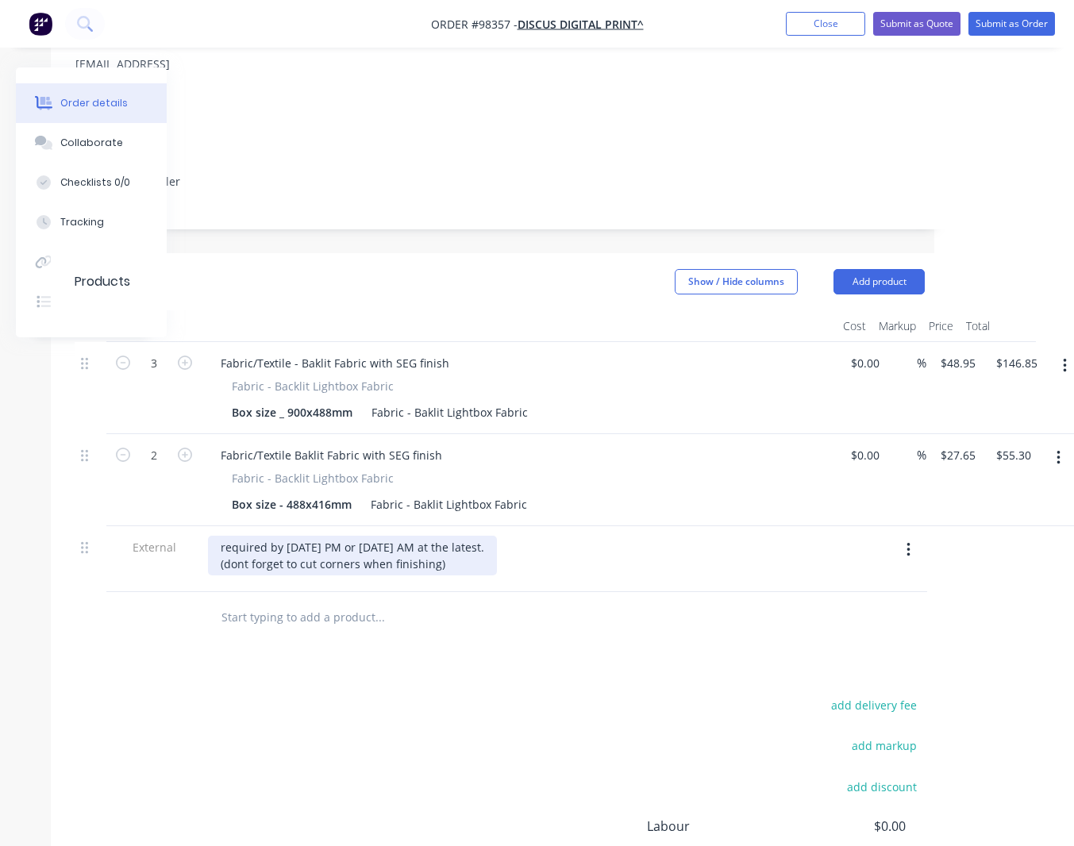
click at [244, 536] on div "required by [DATE] PM or [DATE] AM at the latest. (dont forget to cut corners w…" at bounding box center [352, 556] width 289 height 40
click at [490, 536] on div "required by [DATE] PM or [DATE] AM at the latest. (don't forget to cut corners …" at bounding box center [352, 556] width 289 height 40
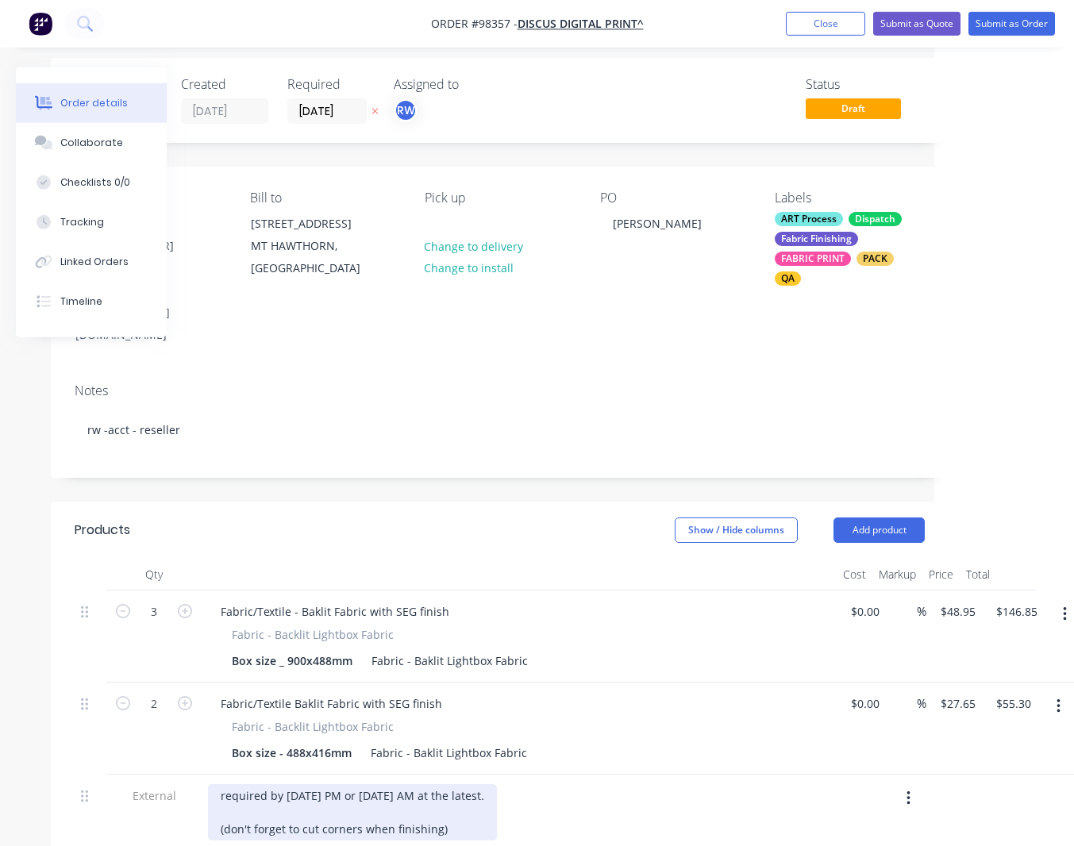
scroll to position [0, 140]
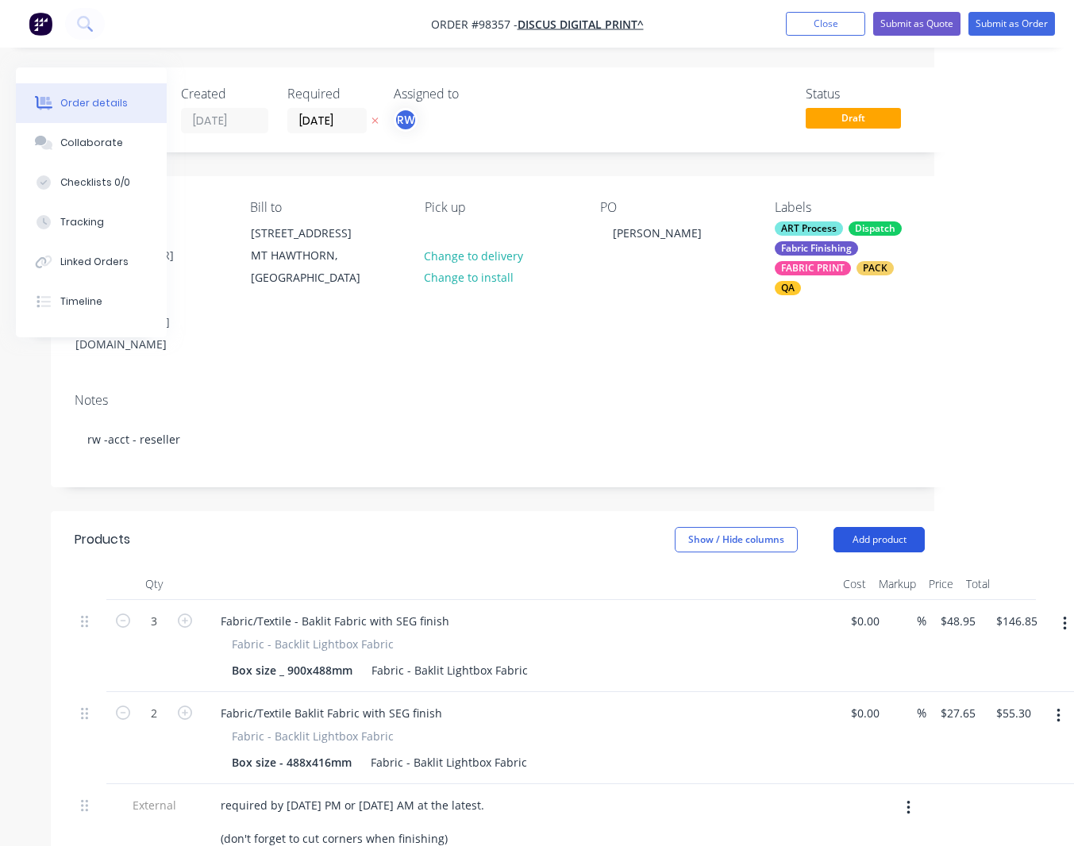
click at [883, 527] on button "Add product" at bounding box center [878, 539] width 91 height 25
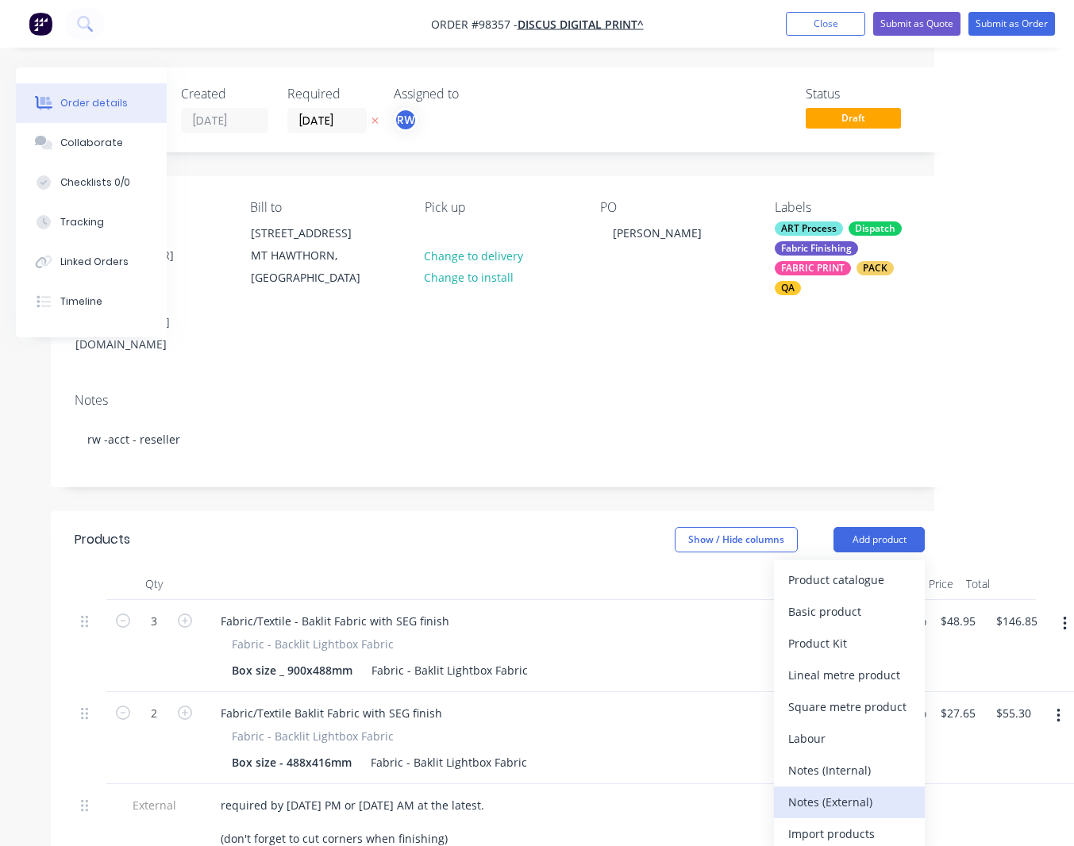
click at [809, 790] on div "Notes (External)" at bounding box center [849, 801] width 122 height 23
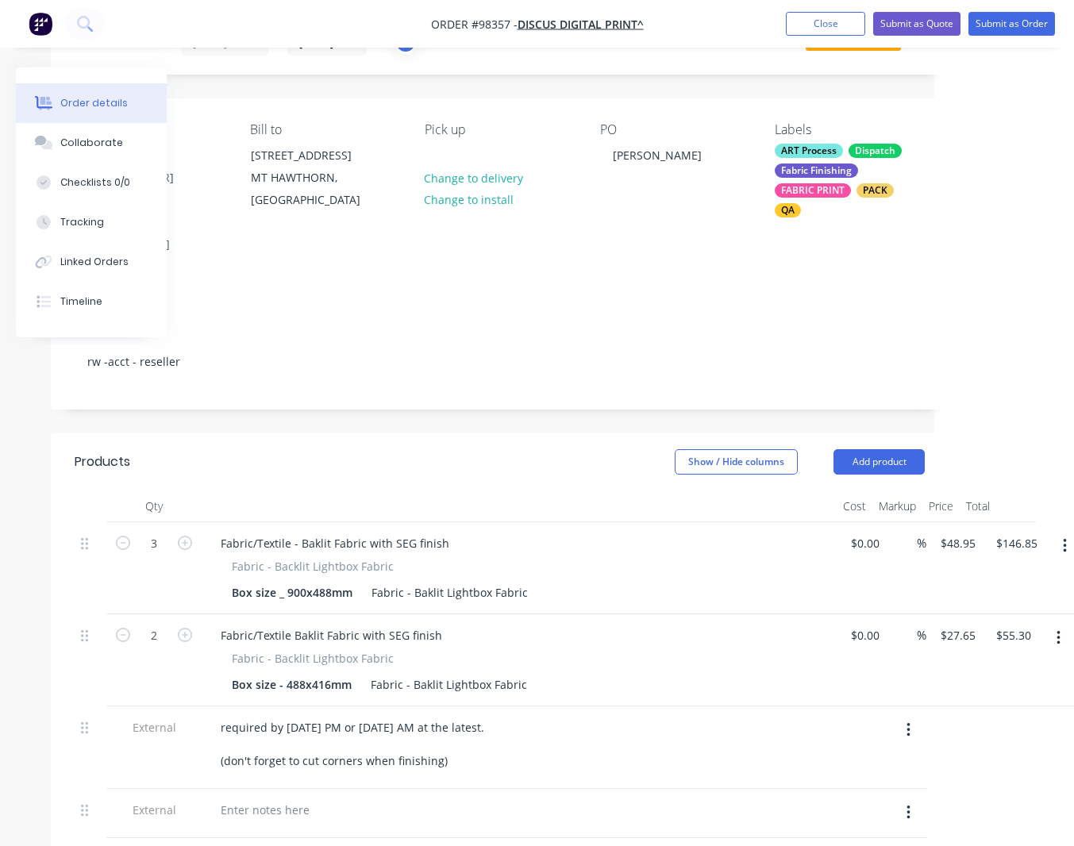
scroll to position [86, 140]
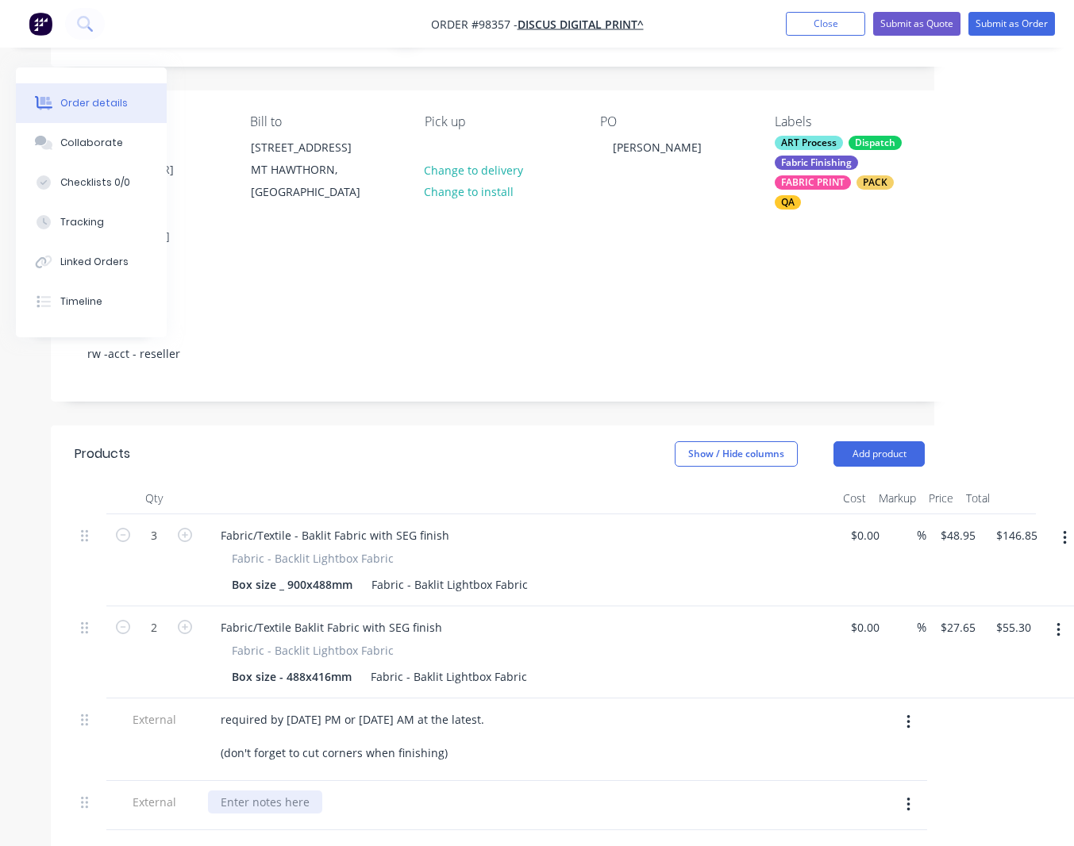
click at [276, 790] on div at bounding box center [265, 801] width 114 height 23
paste div
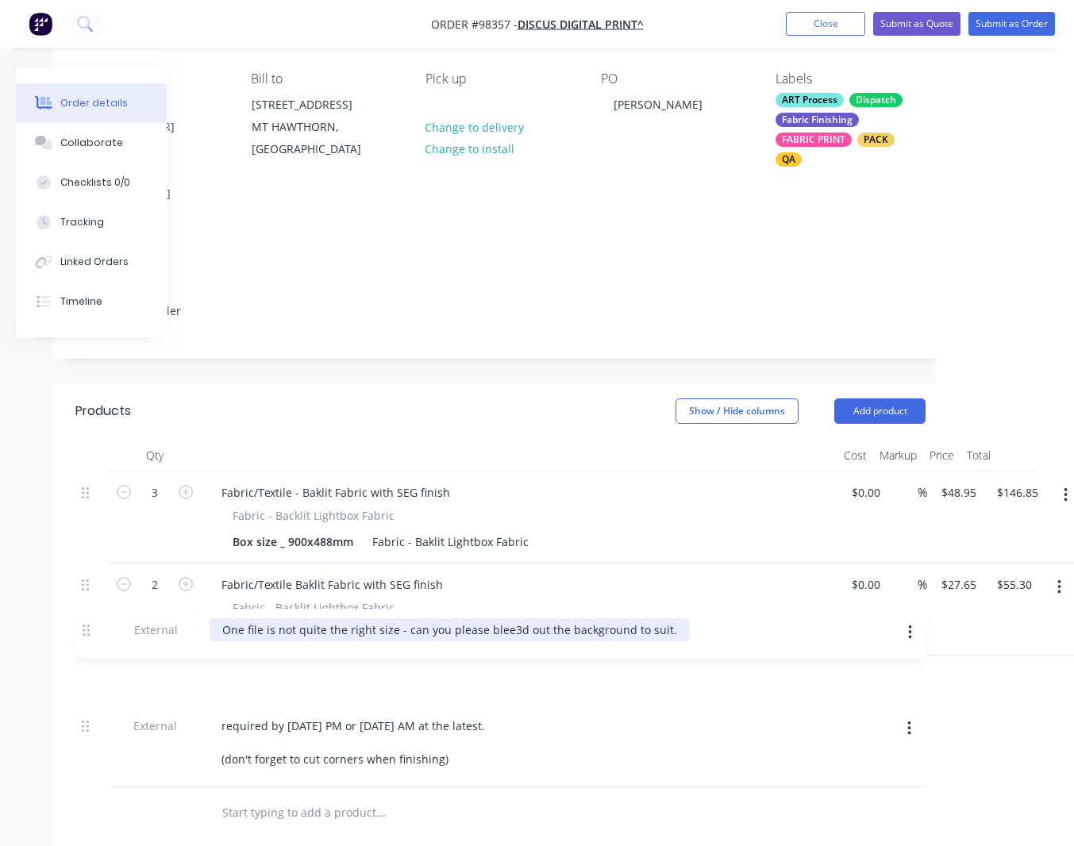
scroll to position [131, 139]
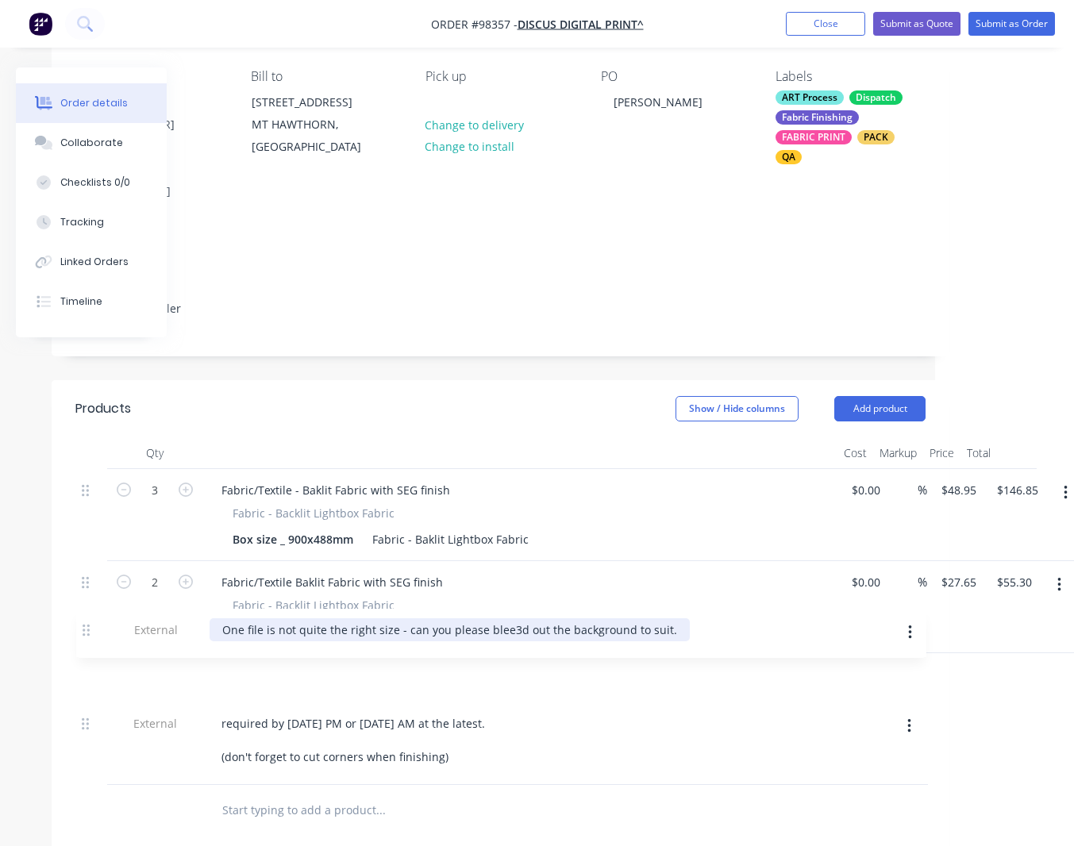
drag, startPoint x: 85, startPoint y: 762, endPoint x: 89, endPoint y: 628, distance: 133.4
click at [89, 628] on div "3 Fabric/Textile - Baklit Fabric with SEG finish Fabric - Backlit Lightbox Fabr…" at bounding box center [500, 627] width 850 height 316
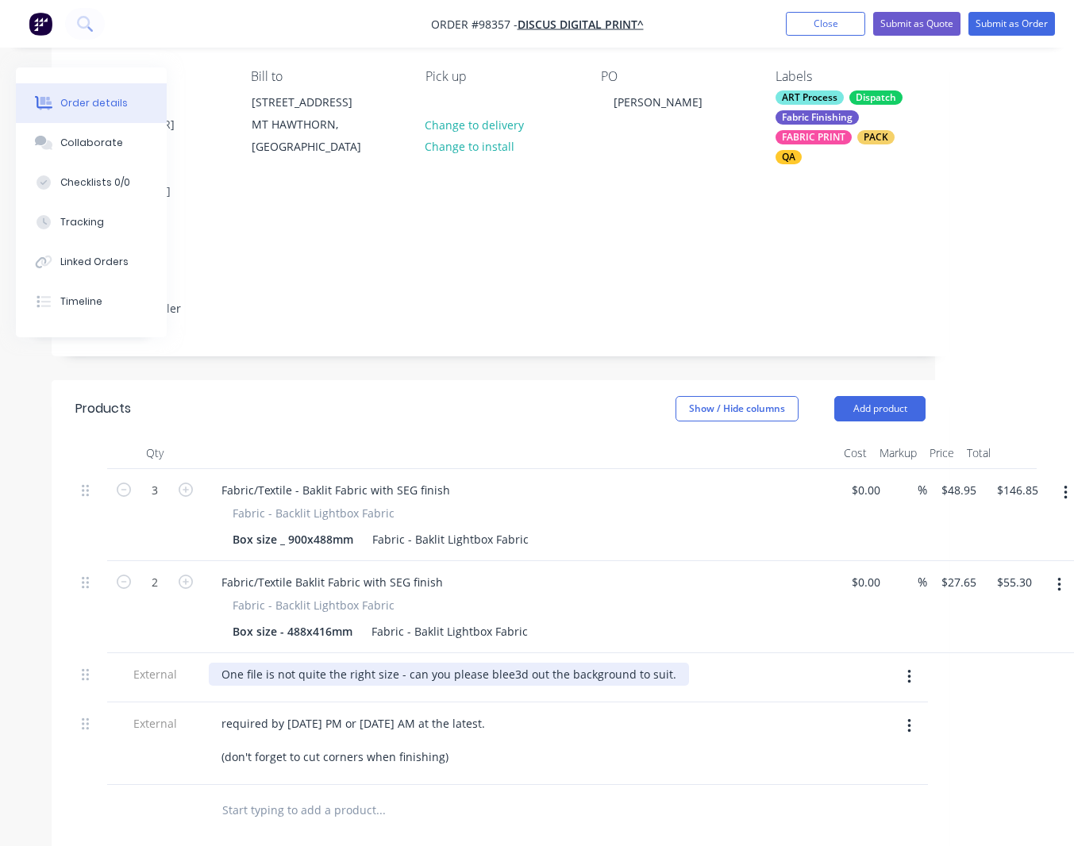
drag, startPoint x: 509, startPoint y: 632, endPoint x: 517, endPoint y: 651, distance: 21.4
click at [509, 663] on div "One file is not quite the right size - can you please blee3d out the background…" at bounding box center [449, 674] width 480 height 23
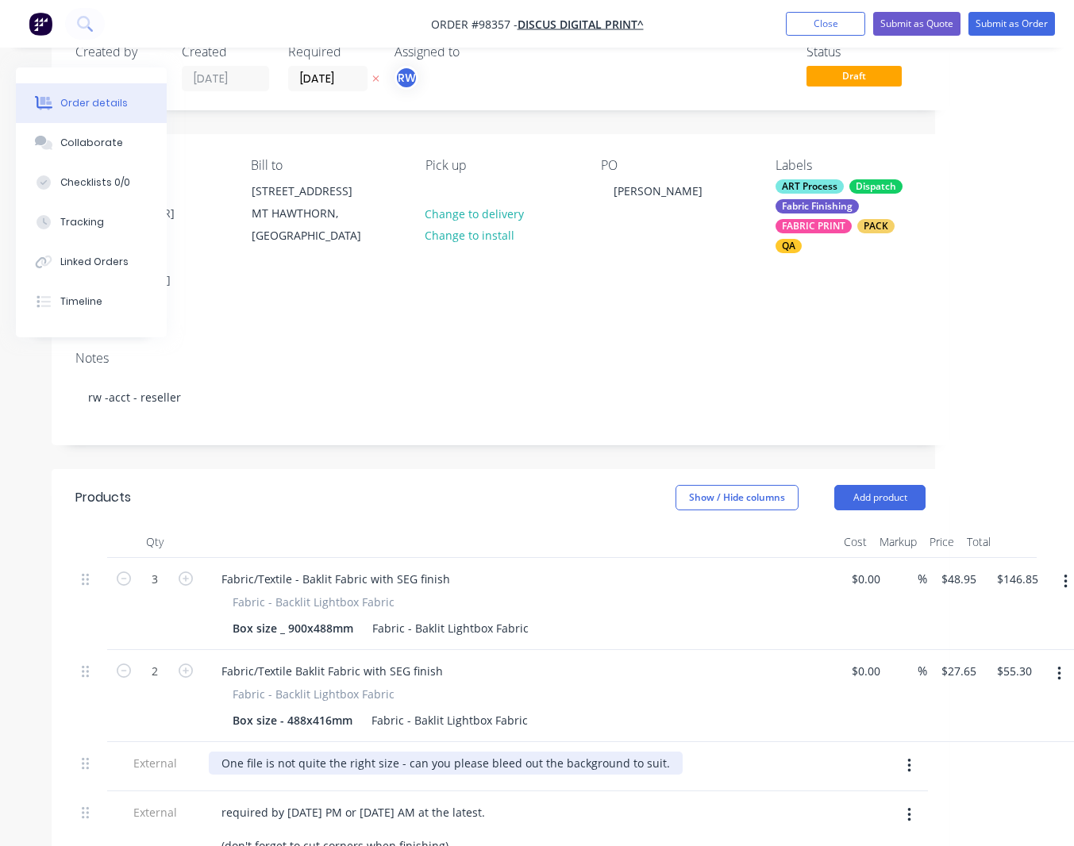
scroll to position [0, 139]
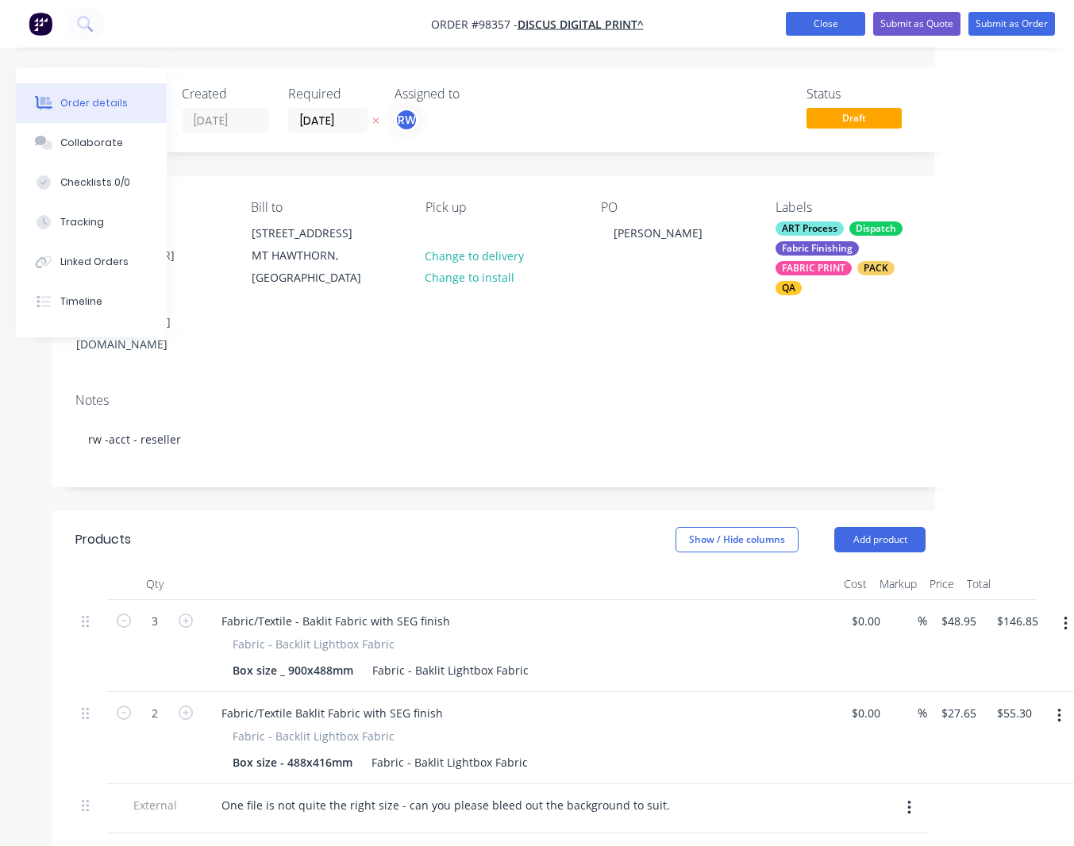
click at [812, 23] on button "Close" at bounding box center [825, 24] width 79 height 24
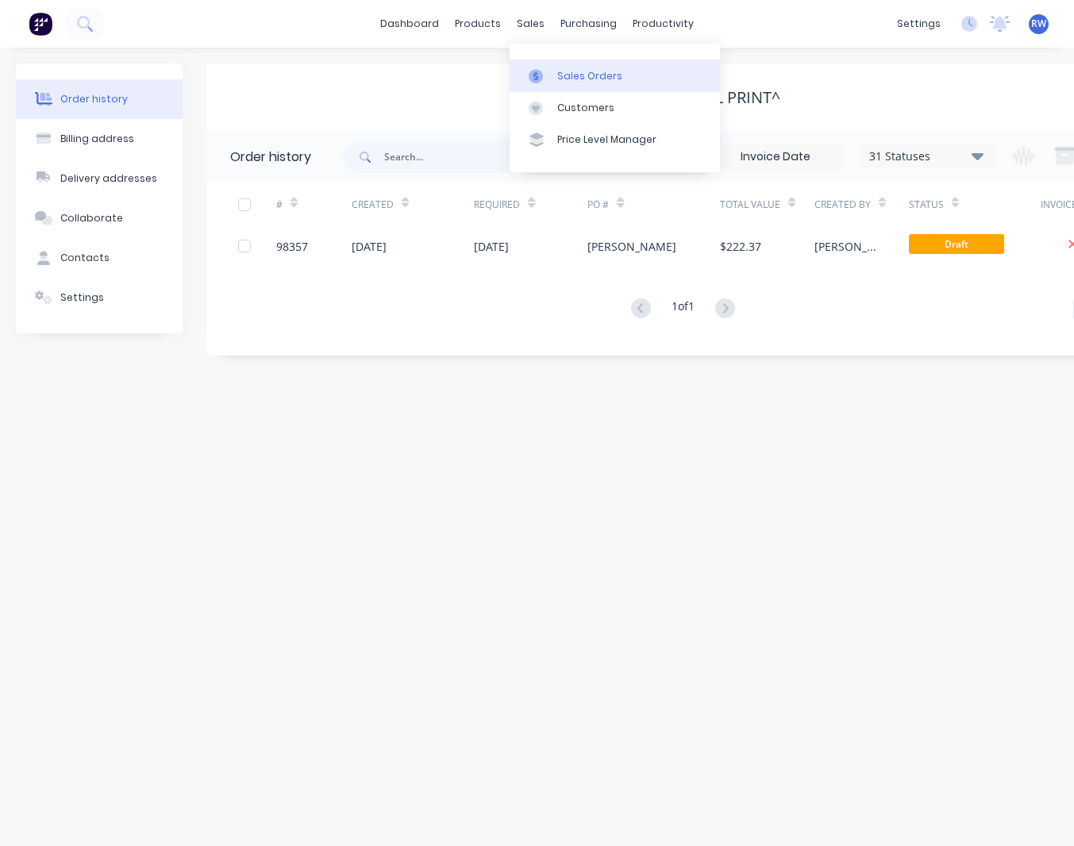
click at [568, 74] on div "Sales Orders" at bounding box center [589, 76] width 65 height 14
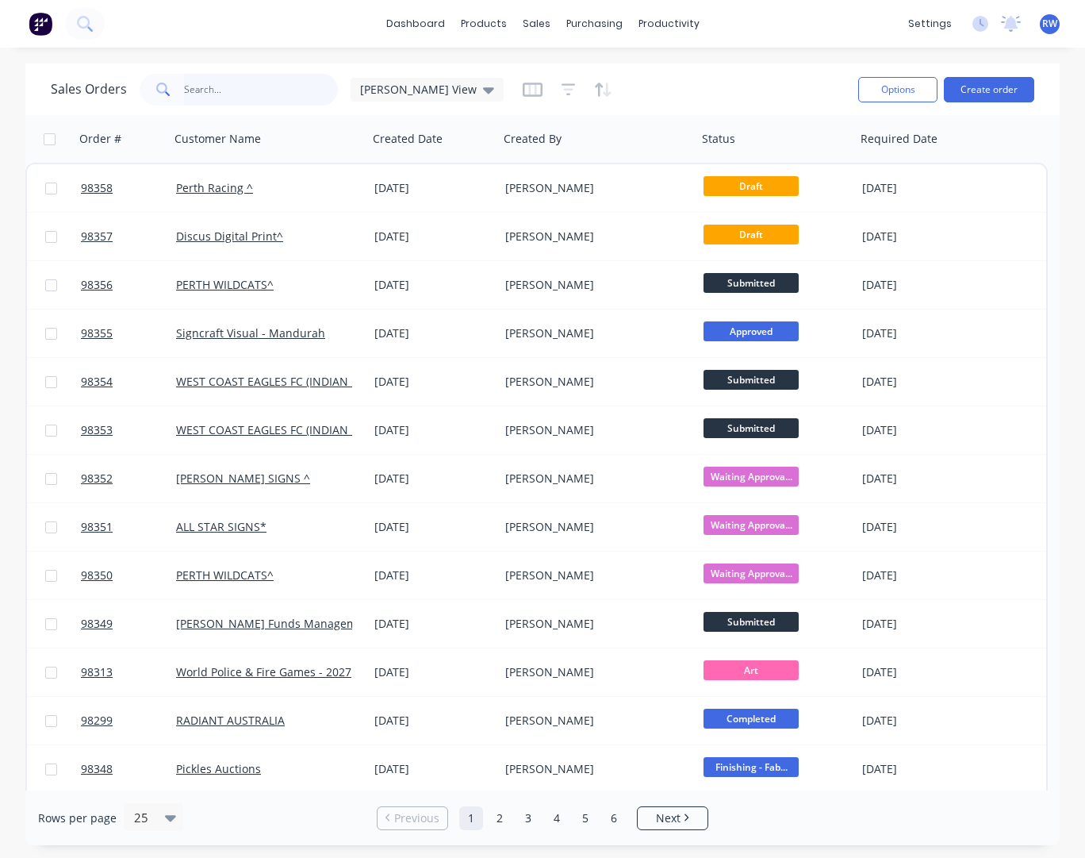
click at [203, 87] on input "text" at bounding box center [261, 90] width 155 height 32
click at [1010, 86] on button "Create order" at bounding box center [989, 89] width 90 height 25
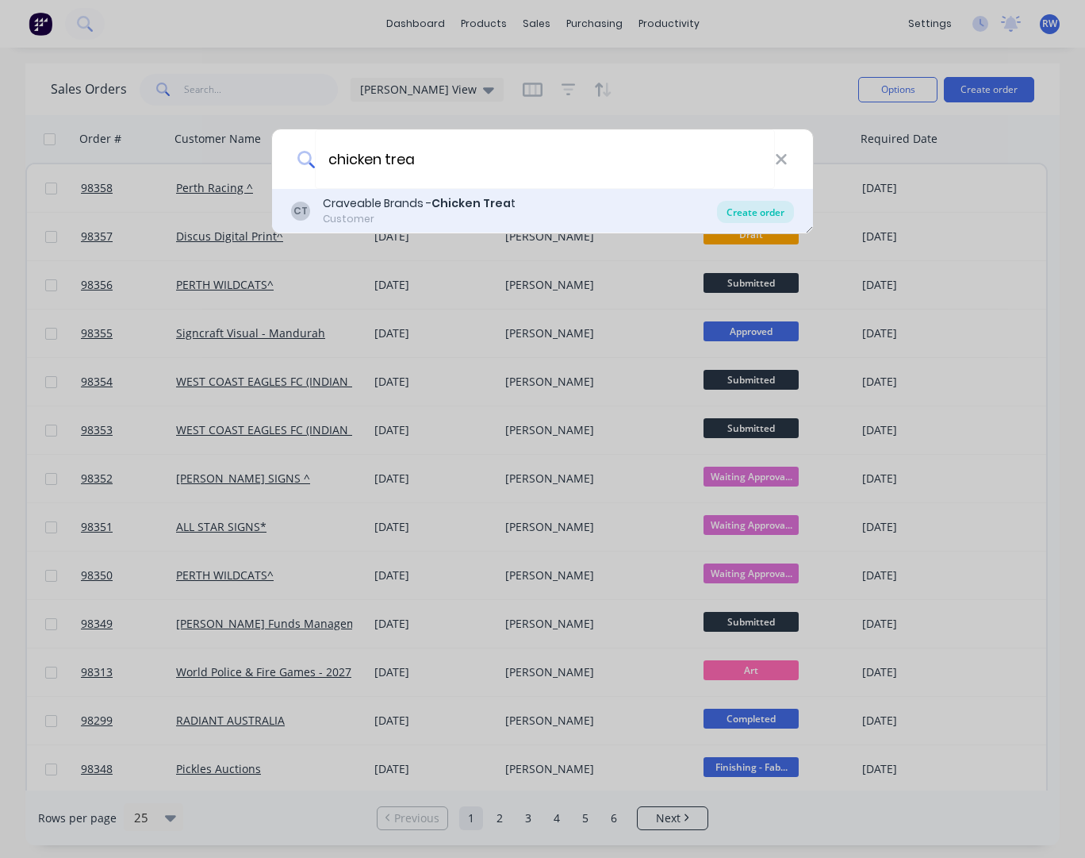
type input "chicken trea"
click at [767, 213] on div "Create order" at bounding box center [755, 212] width 77 height 22
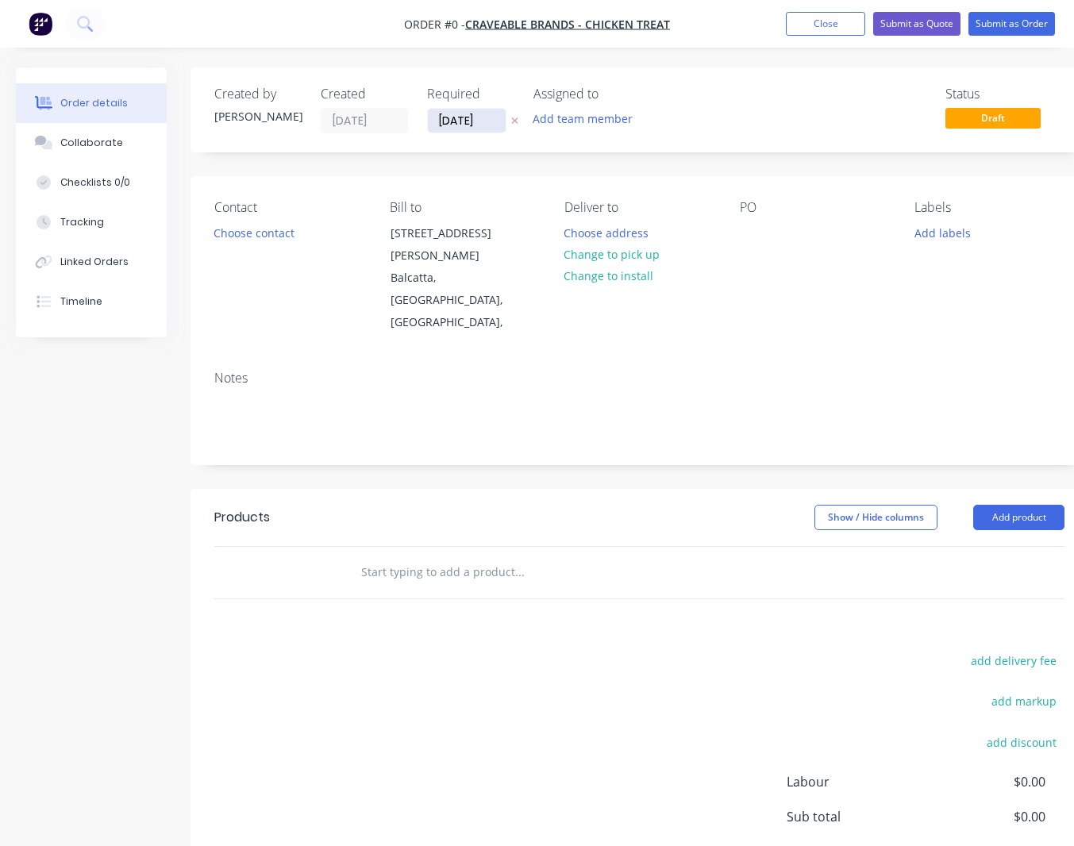
click at [500, 120] on input "[DATE]" at bounding box center [467, 121] width 78 height 24
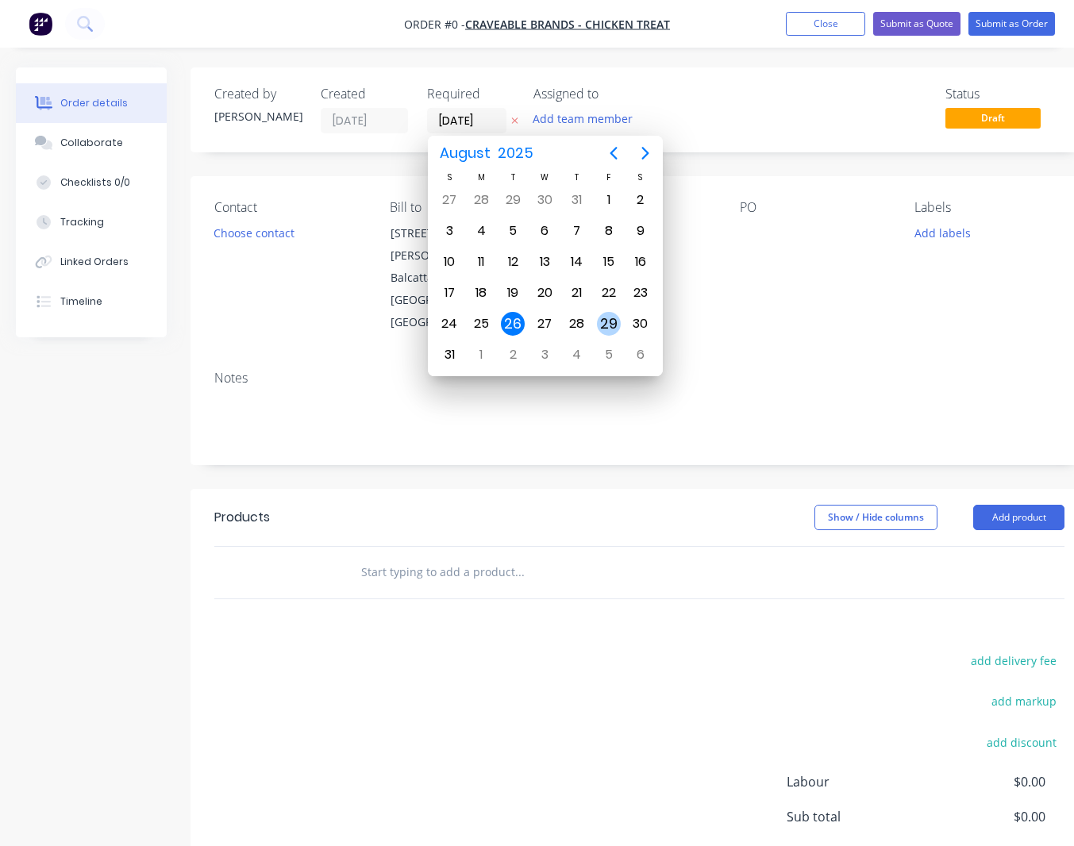
click at [613, 324] on div "29" at bounding box center [609, 324] width 24 height 24
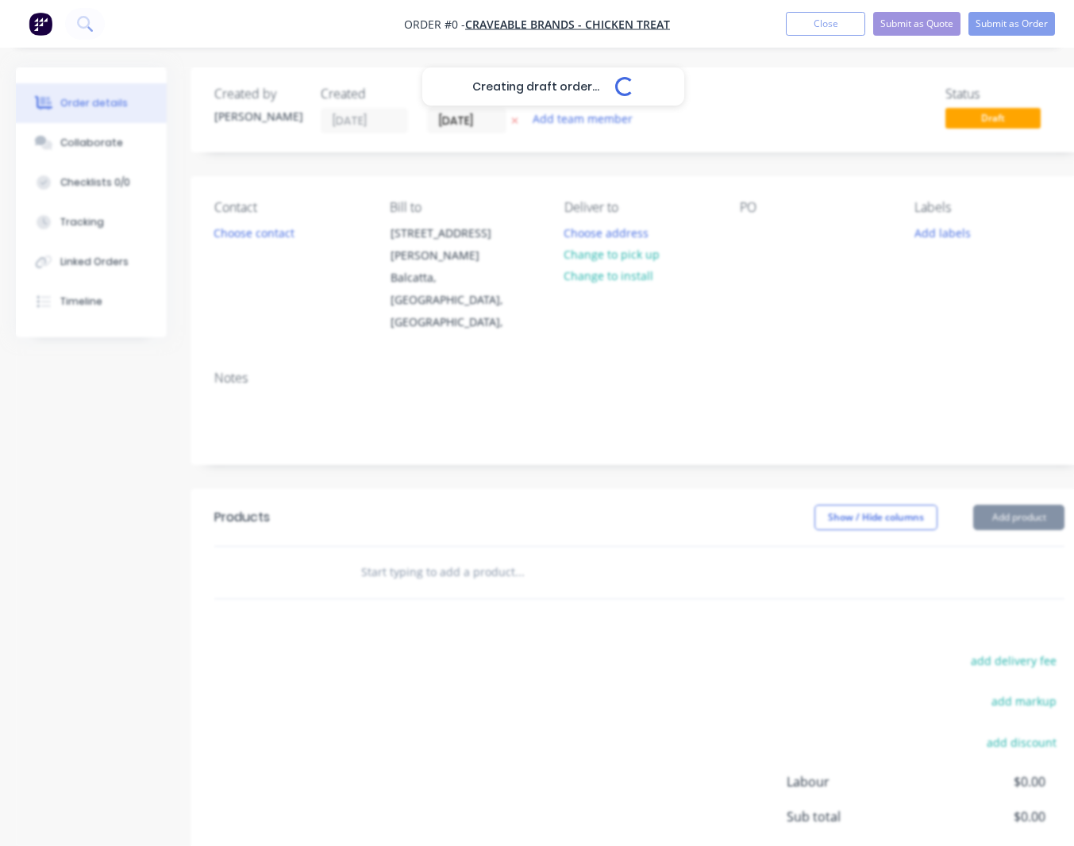
type input "[DATE]"
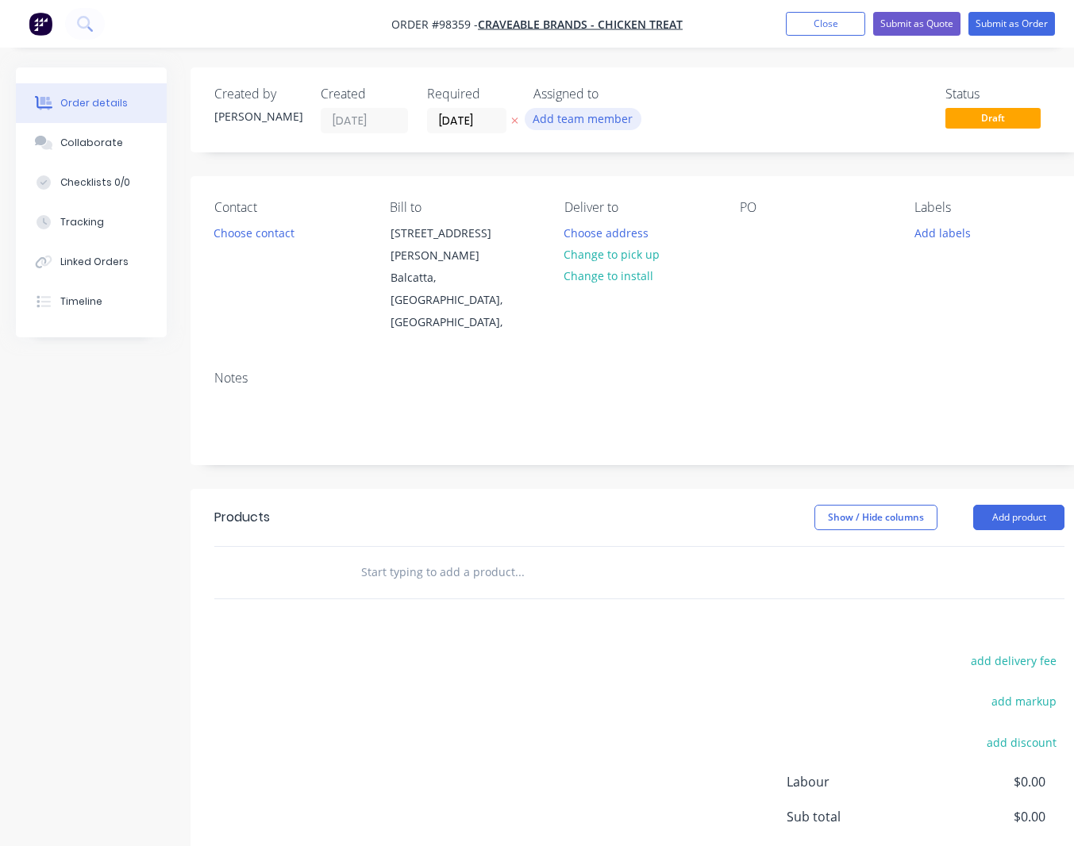
click at [588, 121] on button "Add team member" at bounding box center [582, 118] width 117 height 21
type input "rh"
click at [599, 204] on div "[PERSON_NAME] (You)" at bounding box center [661, 207] width 159 height 17
click at [249, 233] on button "Choose contact" at bounding box center [255, 231] width 98 height 21
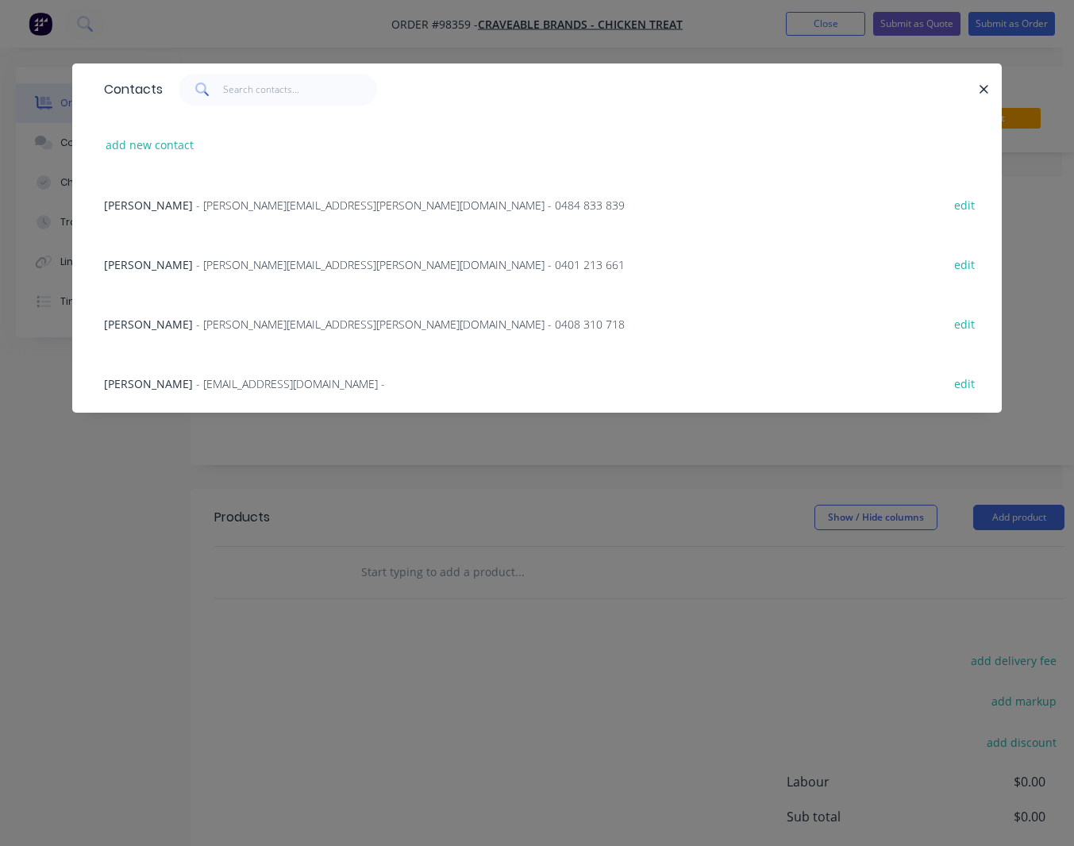
click at [230, 322] on span "- [PERSON_NAME][EMAIL_ADDRESS][PERSON_NAME][DOMAIN_NAME] - 0408 310 718" at bounding box center [410, 324] width 428 height 15
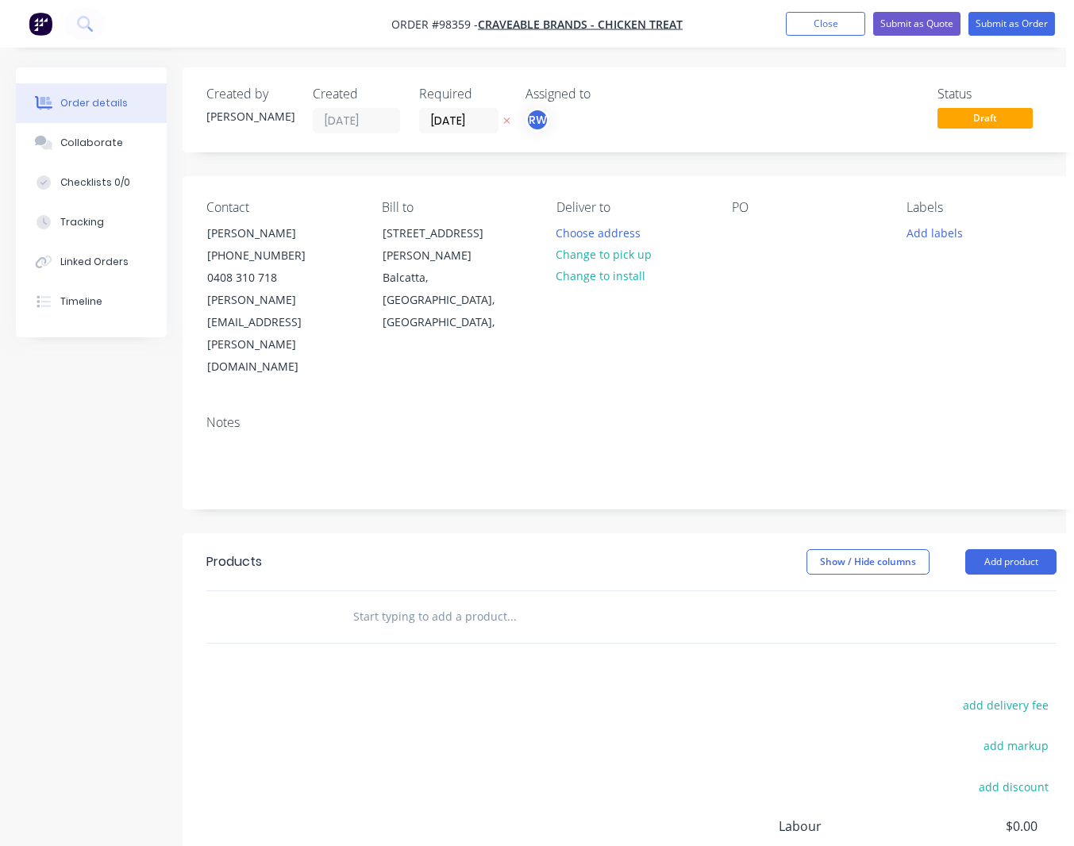
scroll to position [0, 10]
click at [593, 231] on button "Choose address" at bounding box center [596, 231] width 102 height 21
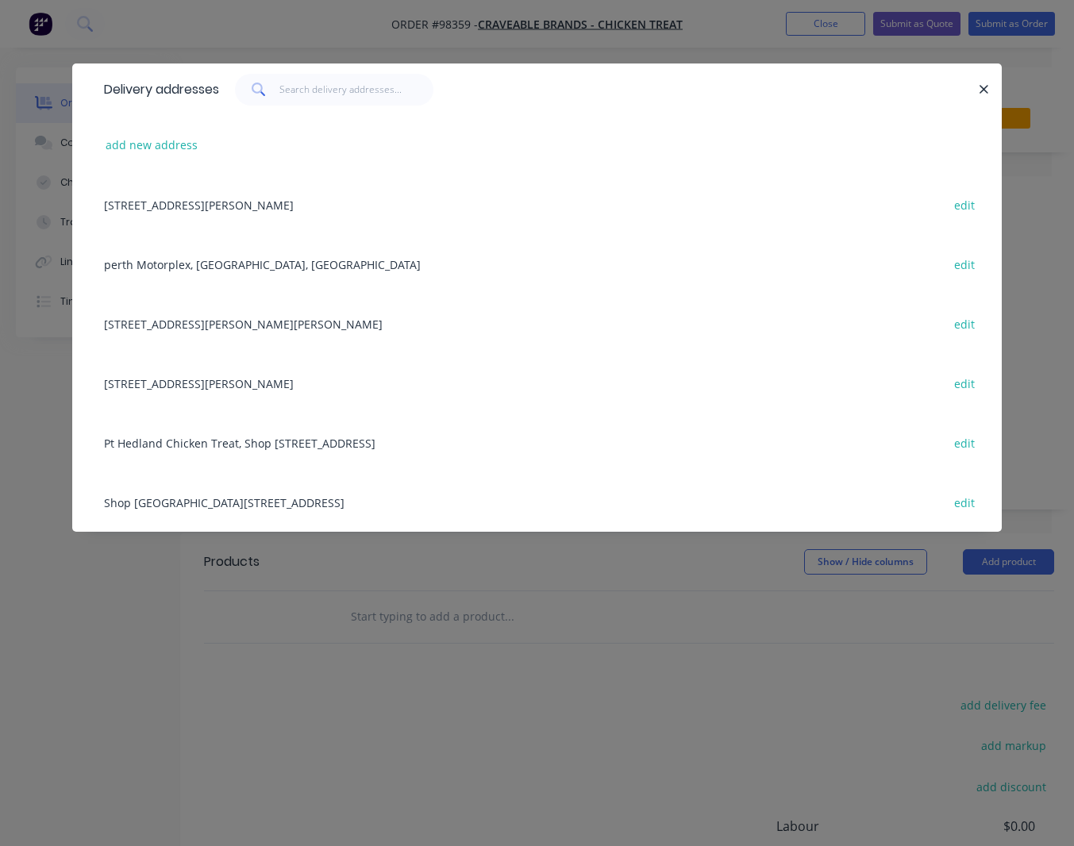
click at [240, 203] on div "[STREET_ADDRESS][PERSON_NAME] edit" at bounding box center [537, 205] width 882 height 60
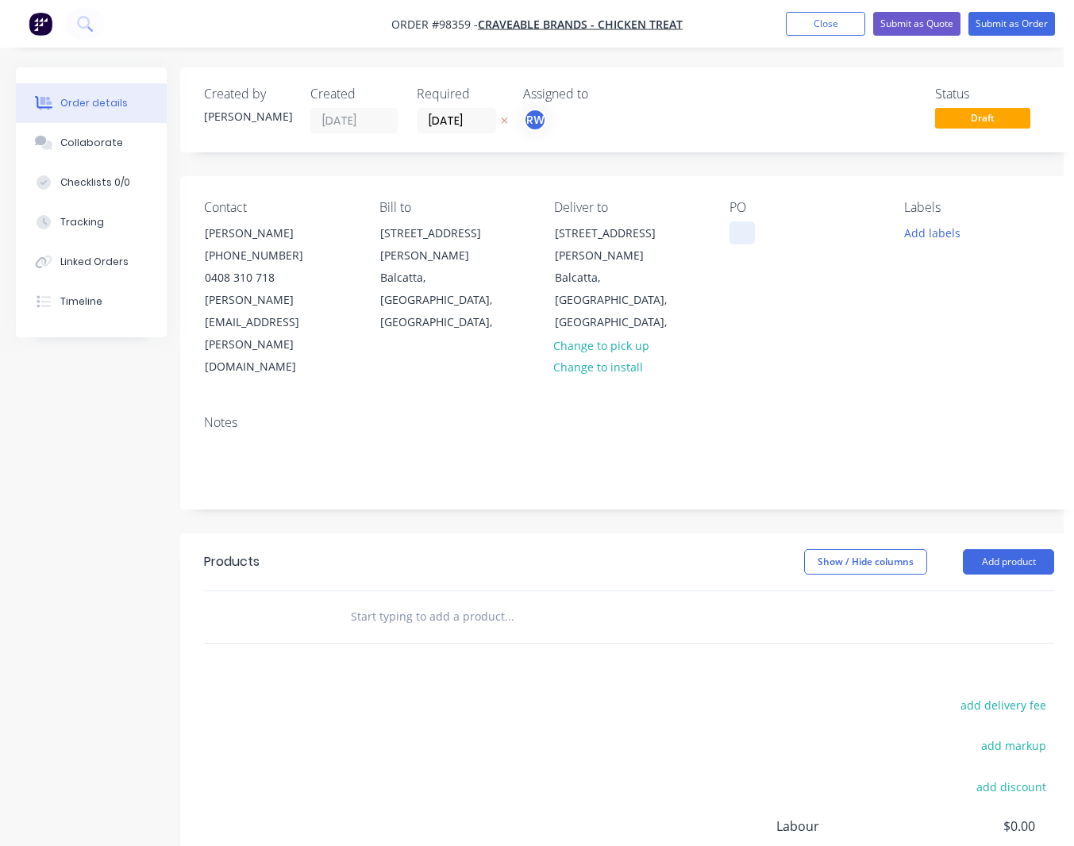
click at [736, 232] on div at bounding box center [741, 232] width 25 height 23
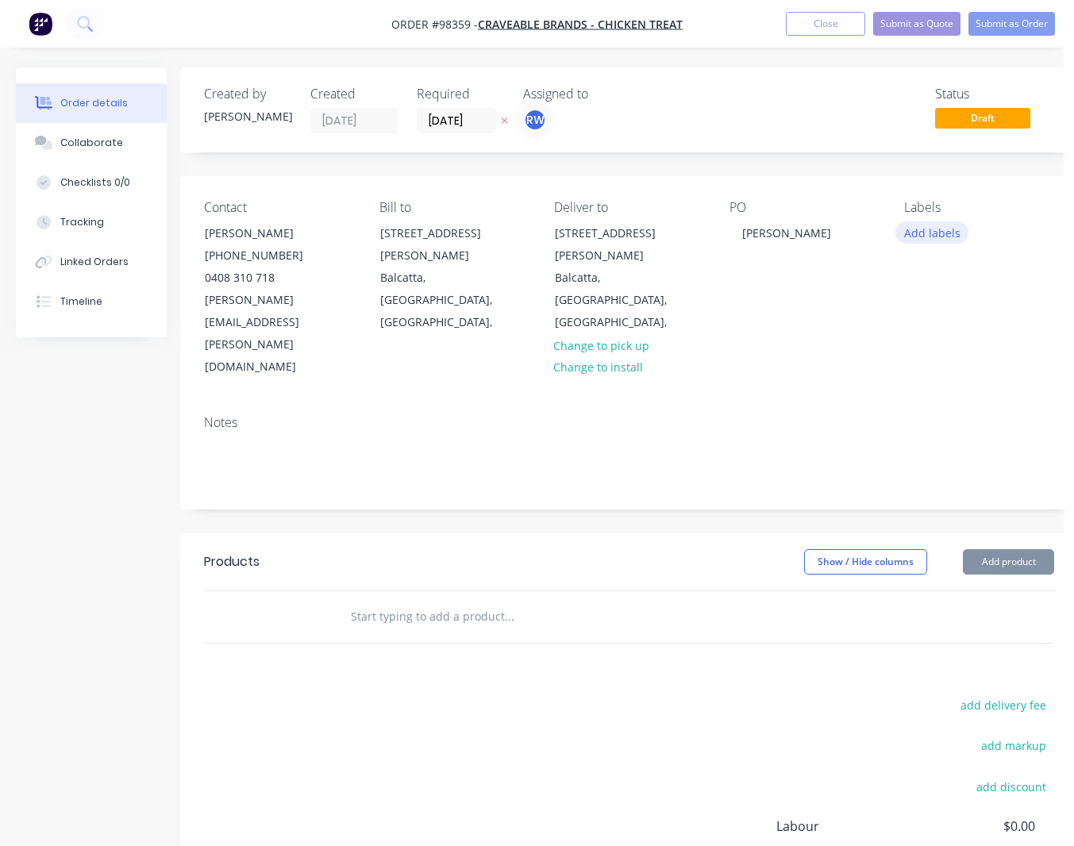
click at [939, 232] on button "Add labels" at bounding box center [931, 231] width 73 height 21
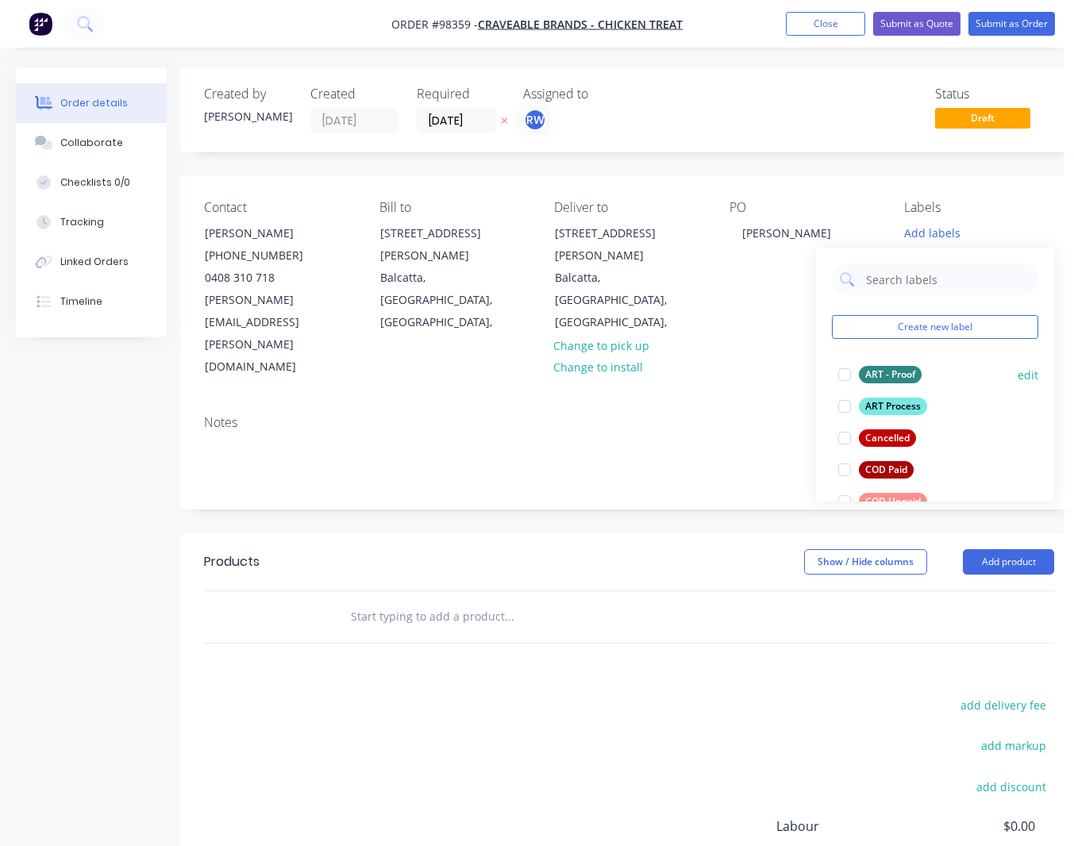
click at [881, 374] on div "ART - Proof" at bounding box center [889, 374] width 63 height 17
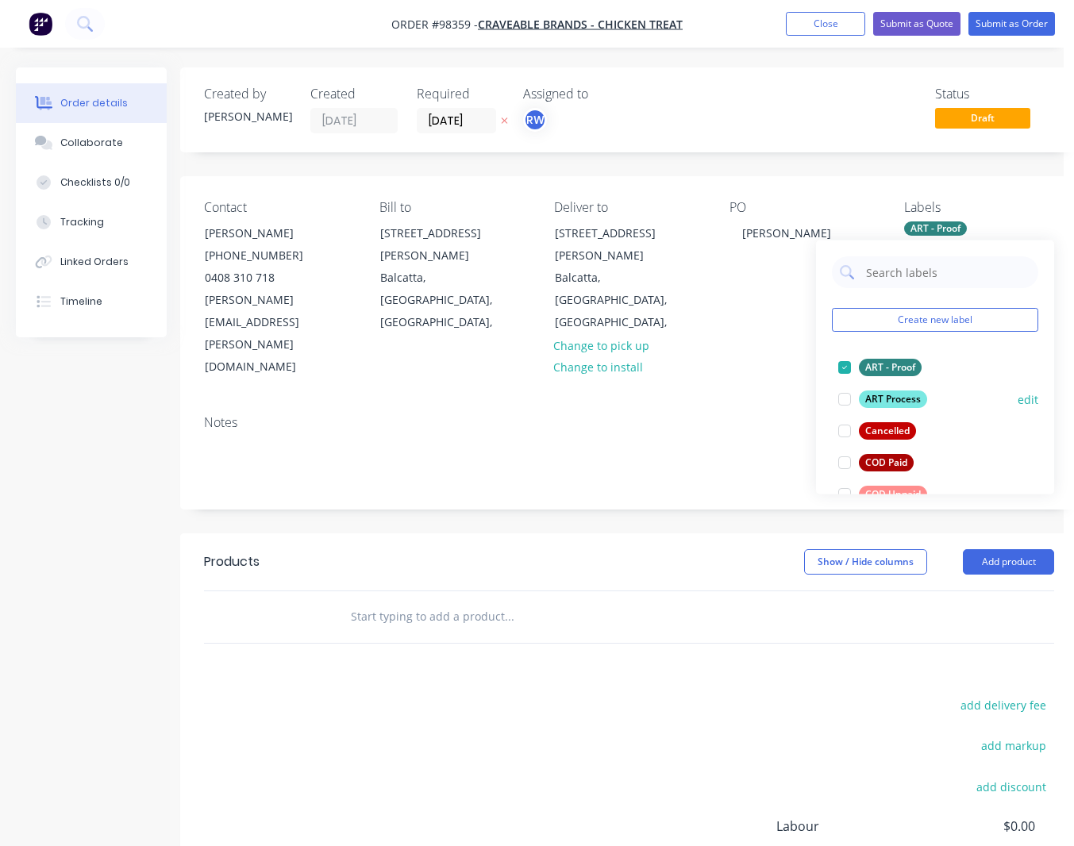
click at [882, 398] on div "ART Process" at bounding box center [892, 398] width 68 height 17
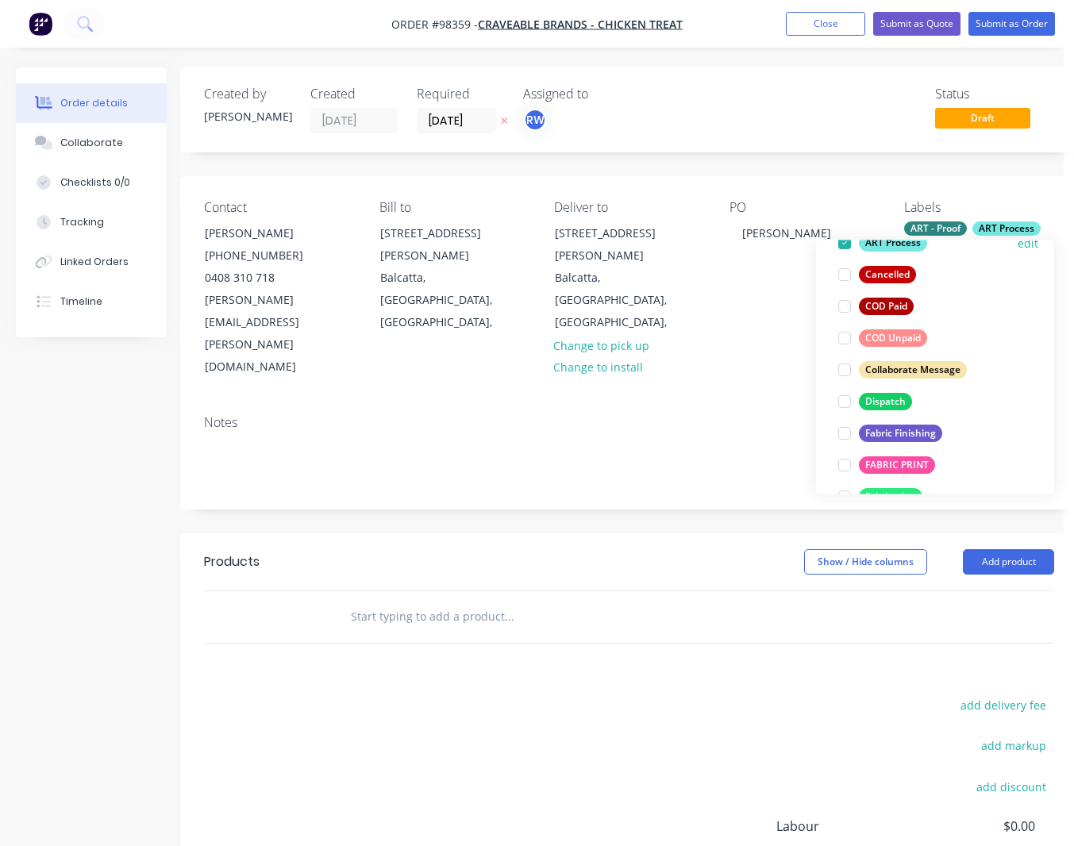
scroll to position [174, 0]
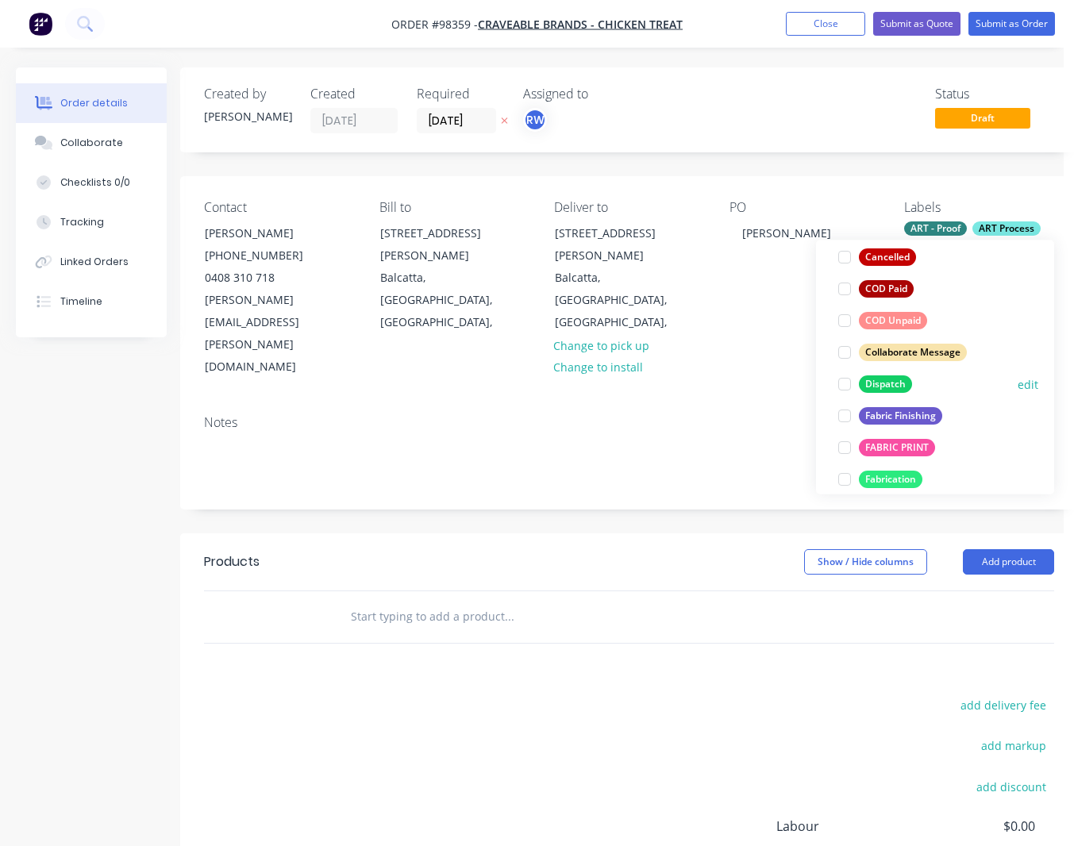
click at [878, 382] on div "Dispatch" at bounding box center [884, 383] width 53 height 17
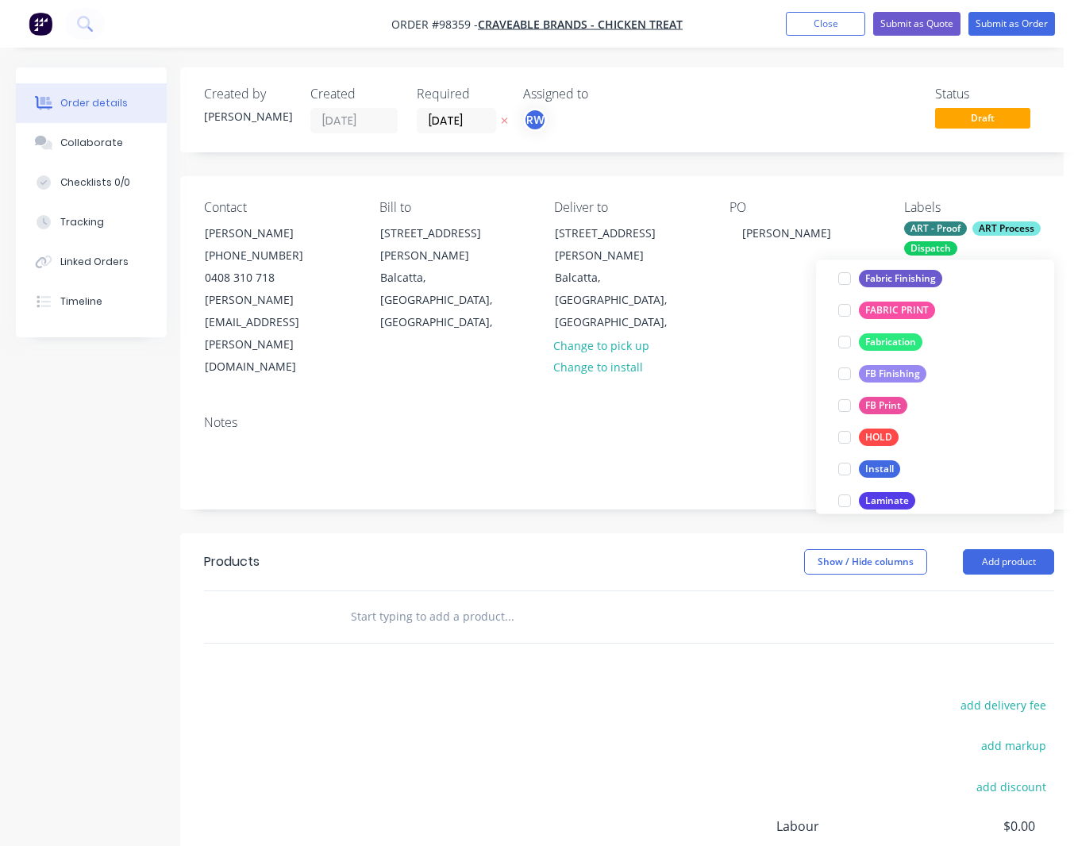
scroll to position [462, 0]
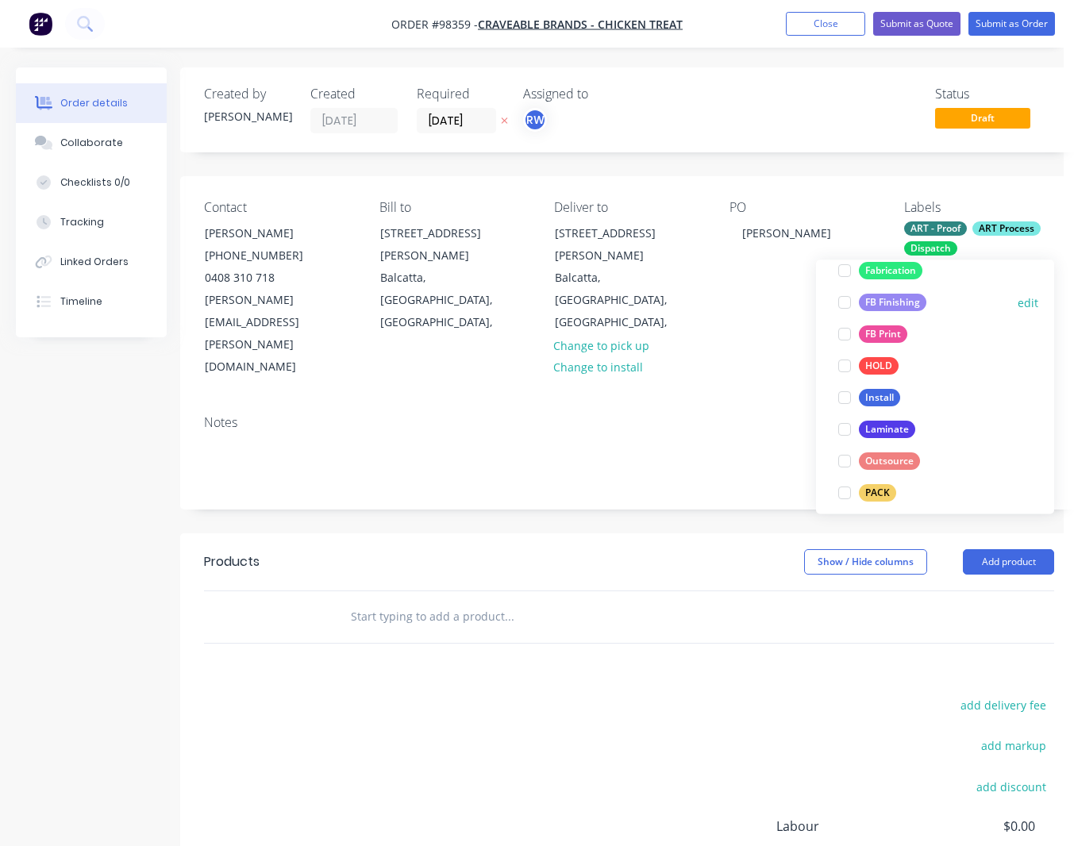
click at [897, 304] on div "FB Finishing" at bounding box center [891, 302] width 67 height 17
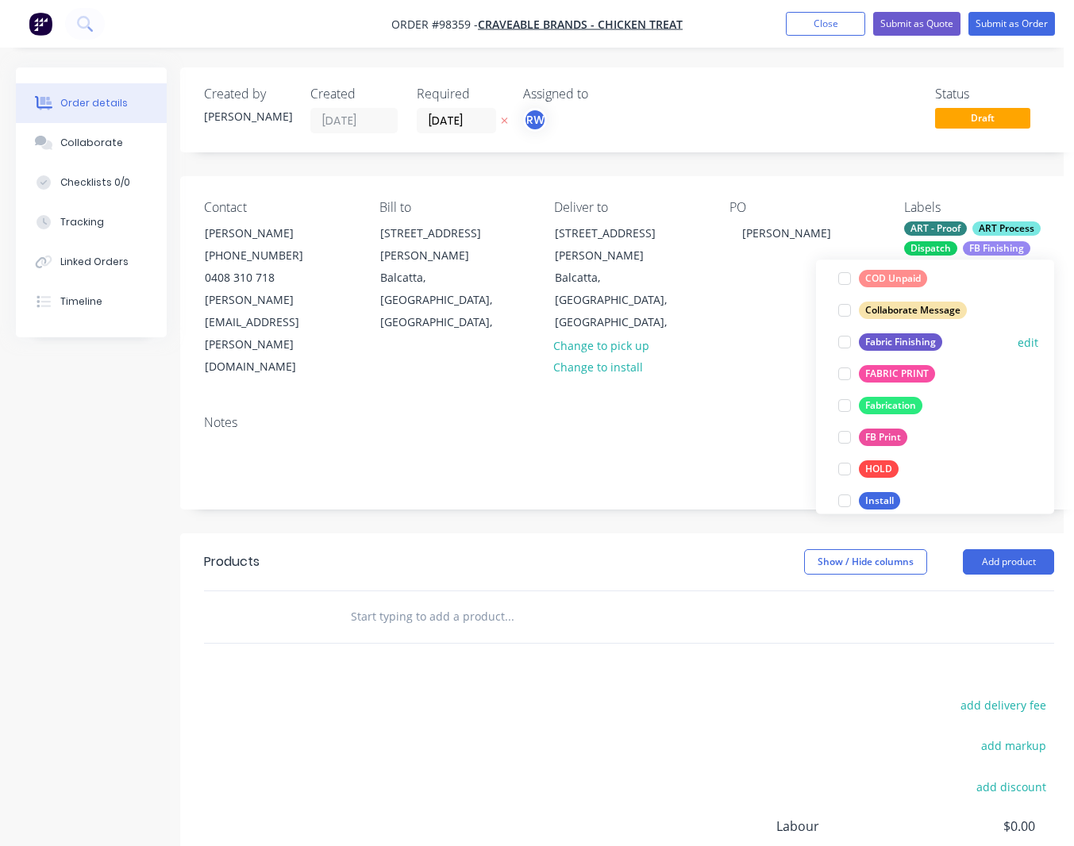
scroll to position [302, 0]
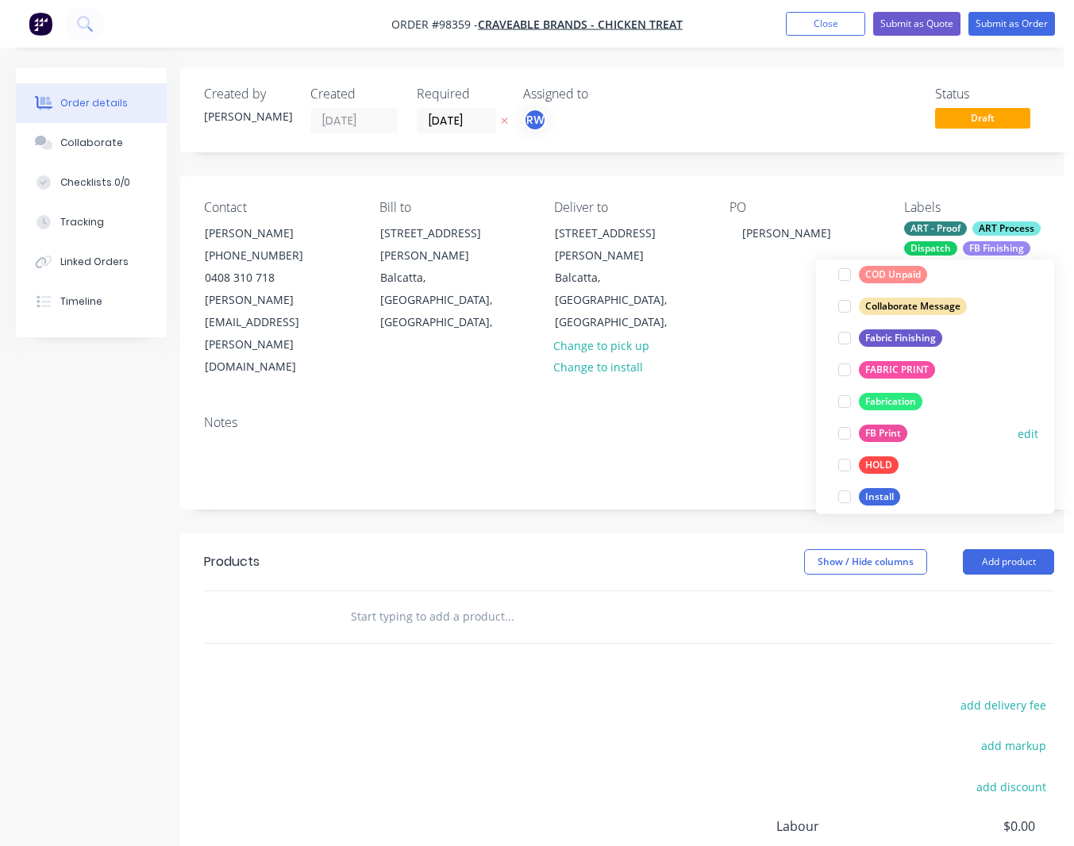
click at [884, 436] on div "FB Print" at bounding box center [882, 433] width 48 height 17
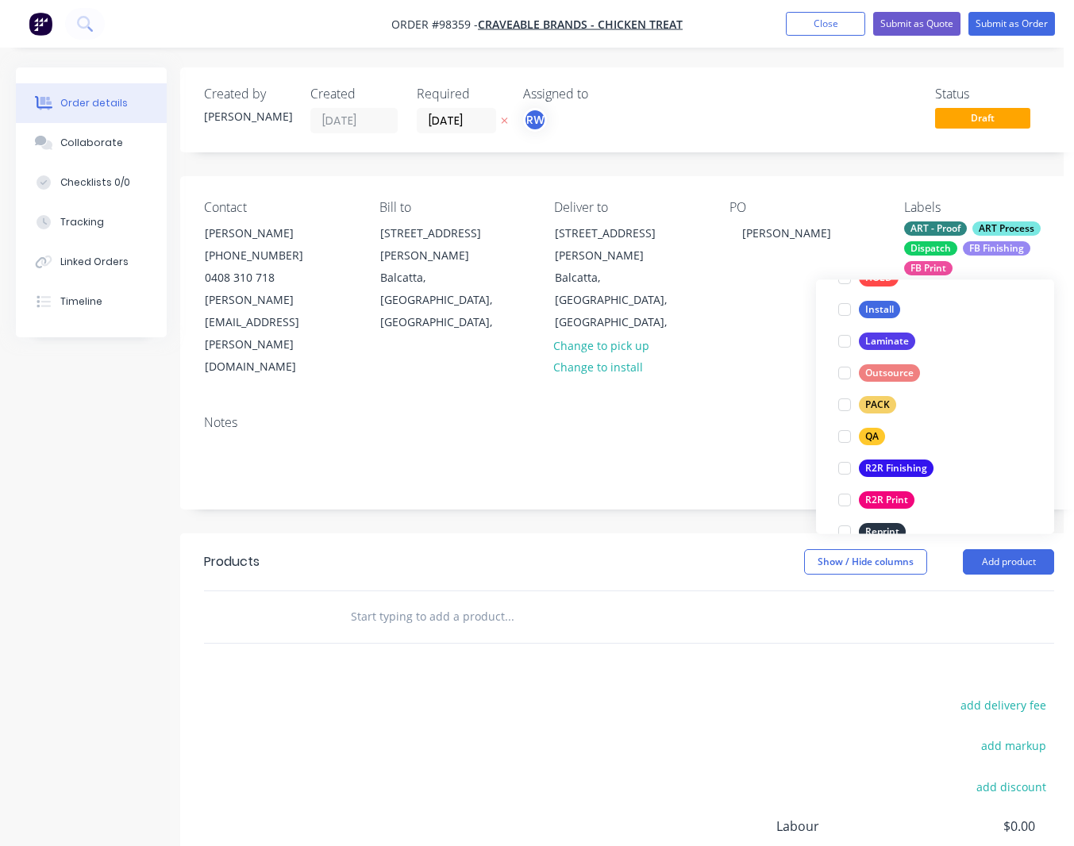
scroll to position [513, 0]
click at [876, 401] on div "PACK" at bounding box center [876, 402] width 37 height 17
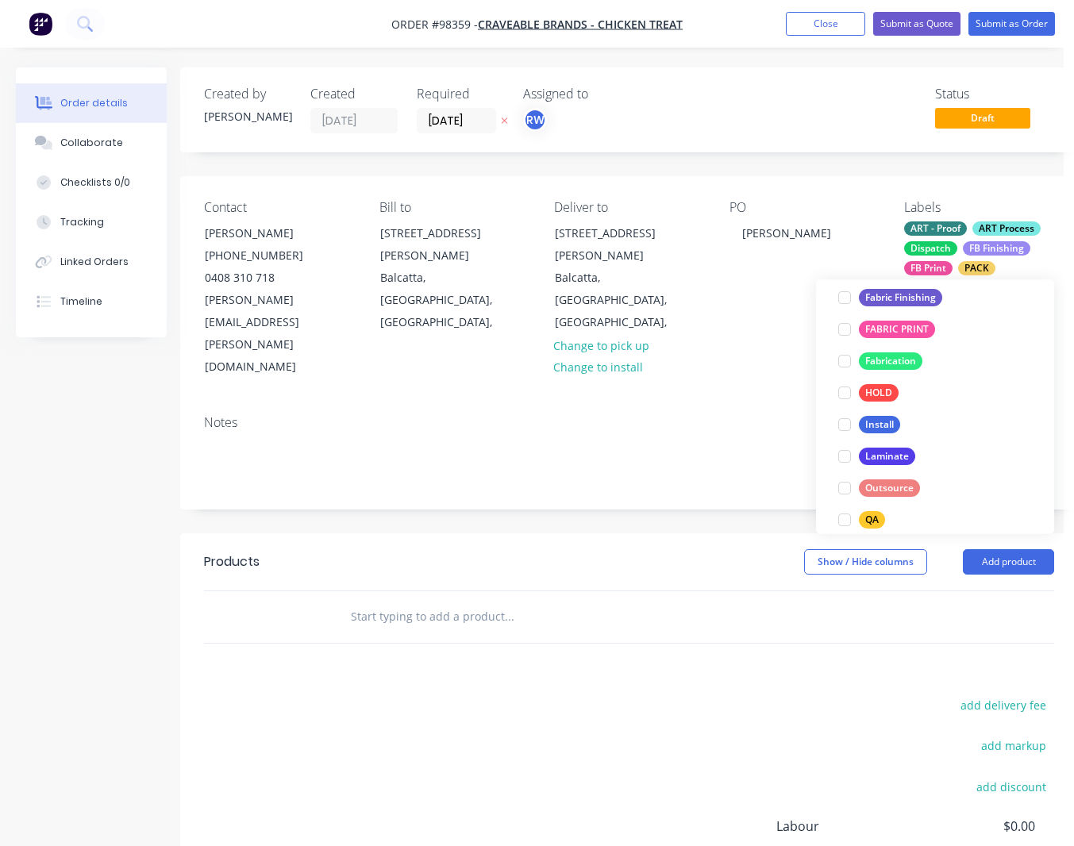
scroll to position [482, 0]
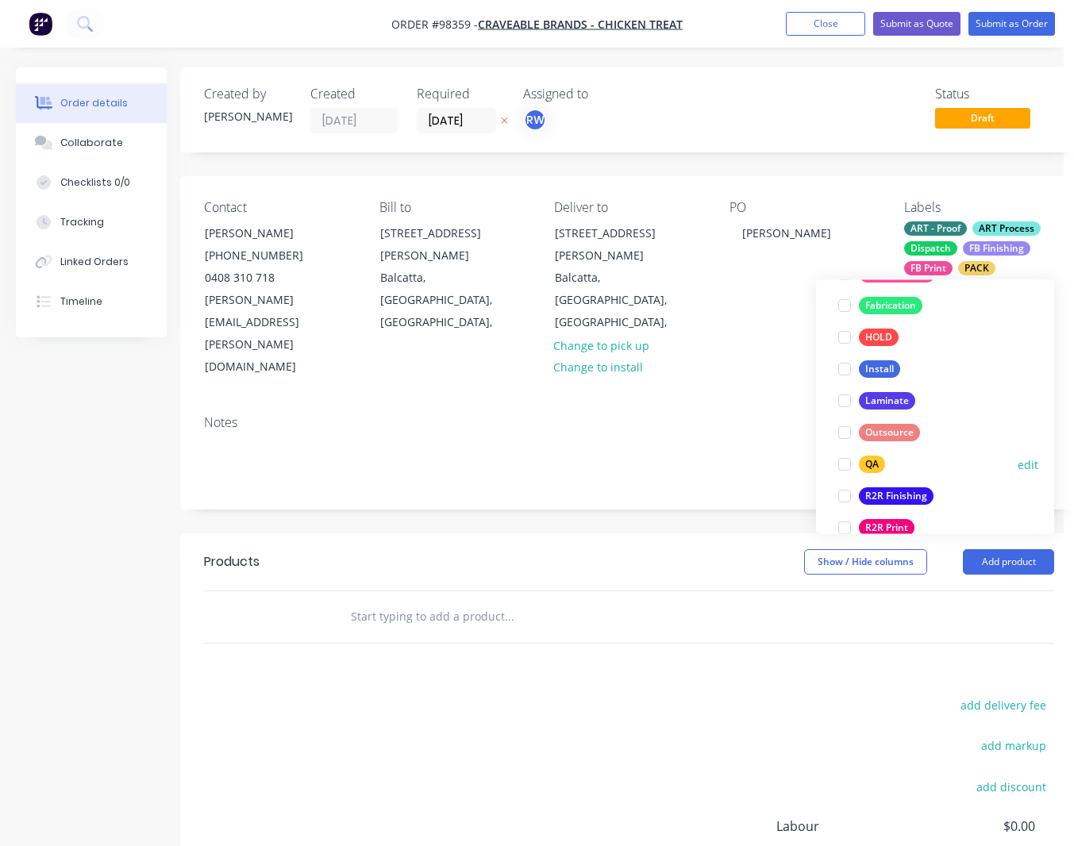
click at [871, 464] on div "QA" at bounding box center [871, 464] width 26 height 17
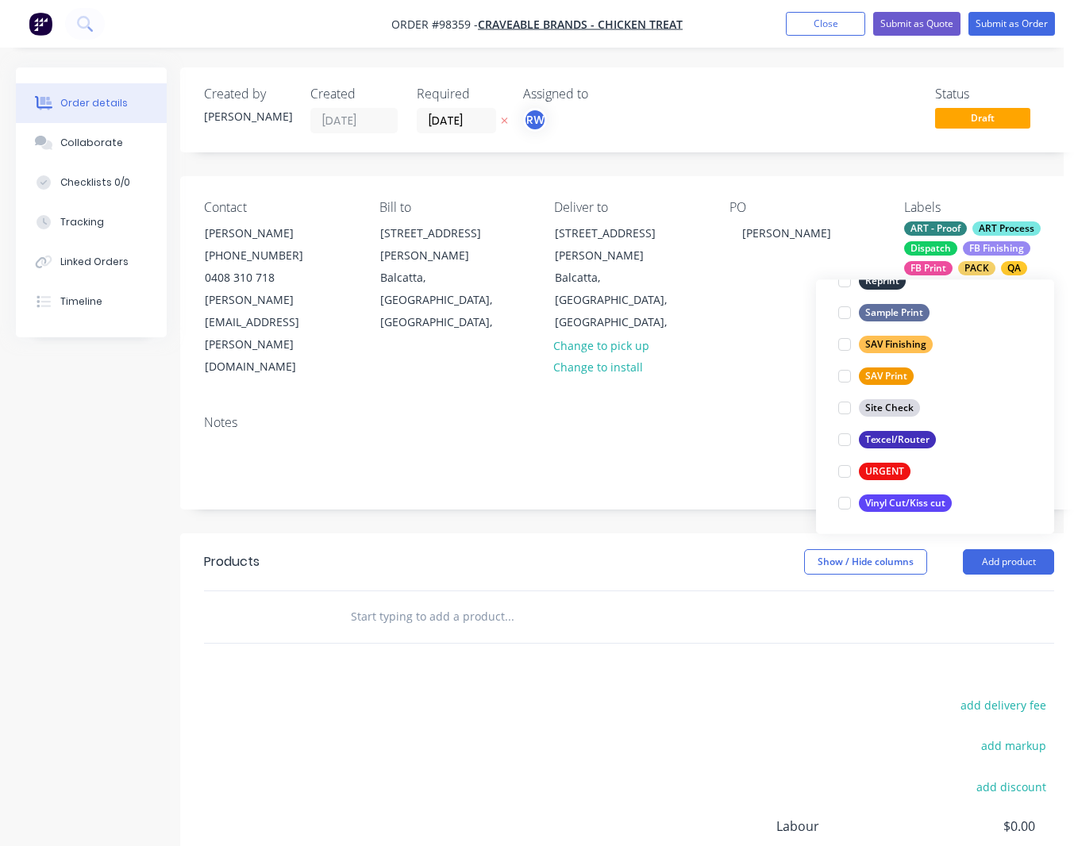
scroll to position [762, 0]
click at [881, 440] on div "Texcel/Router" at bounding box center [896, 438] width 77 height 17
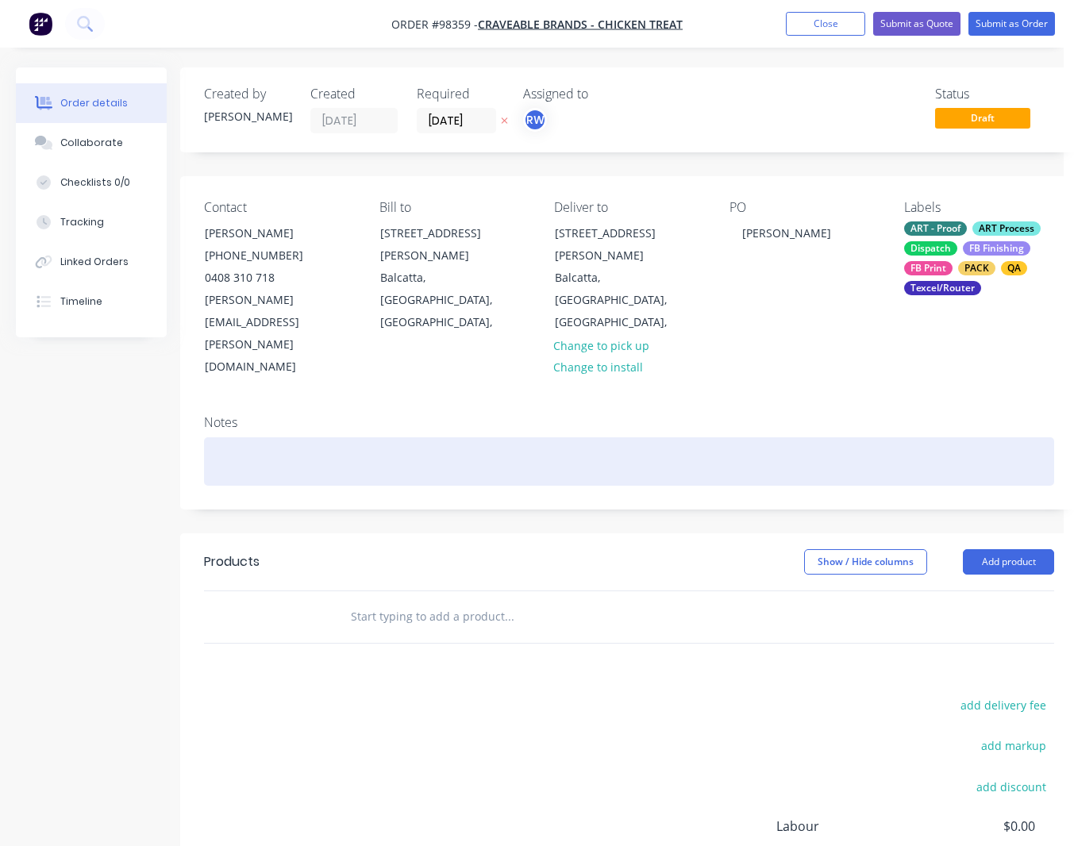
click at [255, 437] on div at bounding box center [629, 461] width 850 height 48
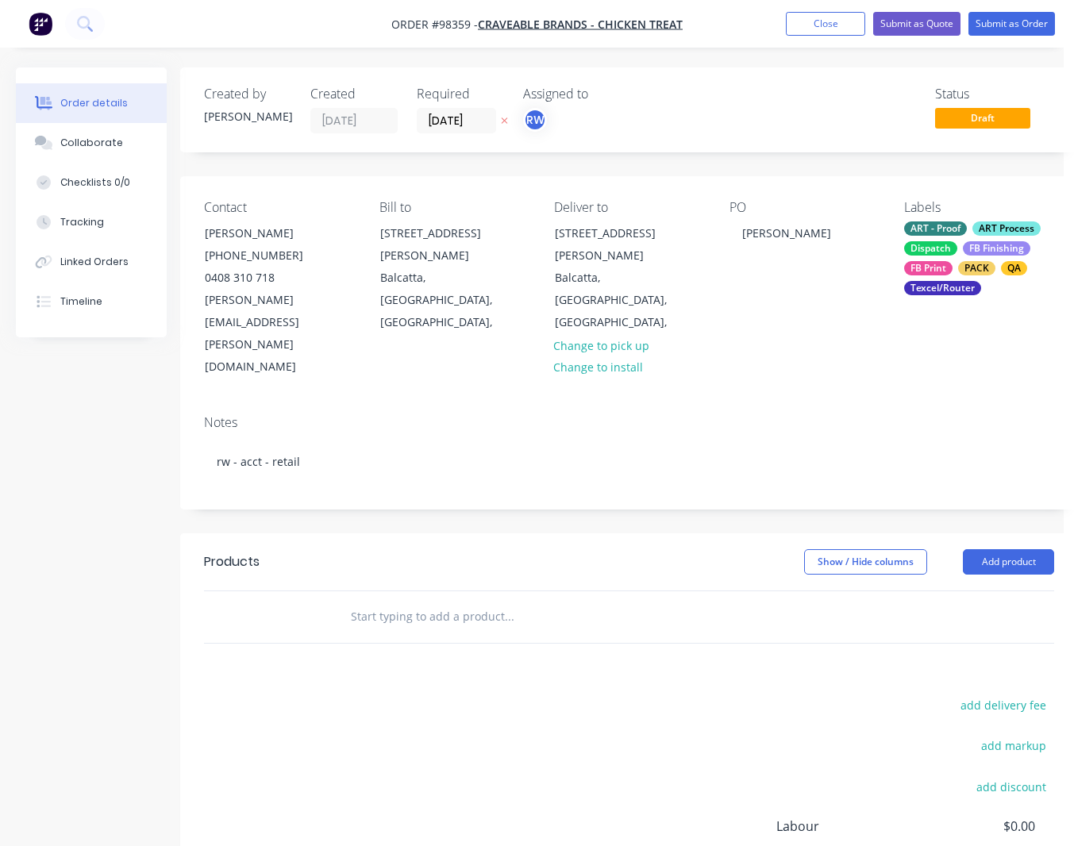
click at [401, 601] on input "text" at bounding box center [508, 617] width 317 height 32
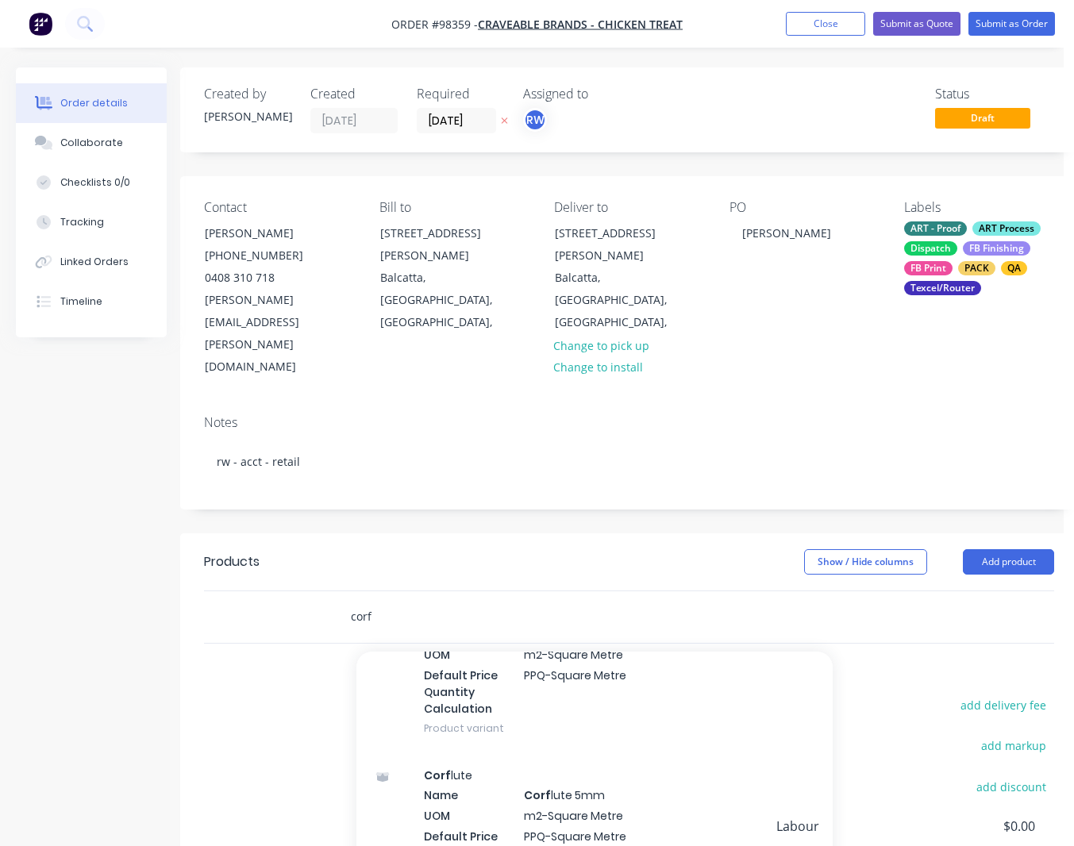
scroll to position [181, 0]
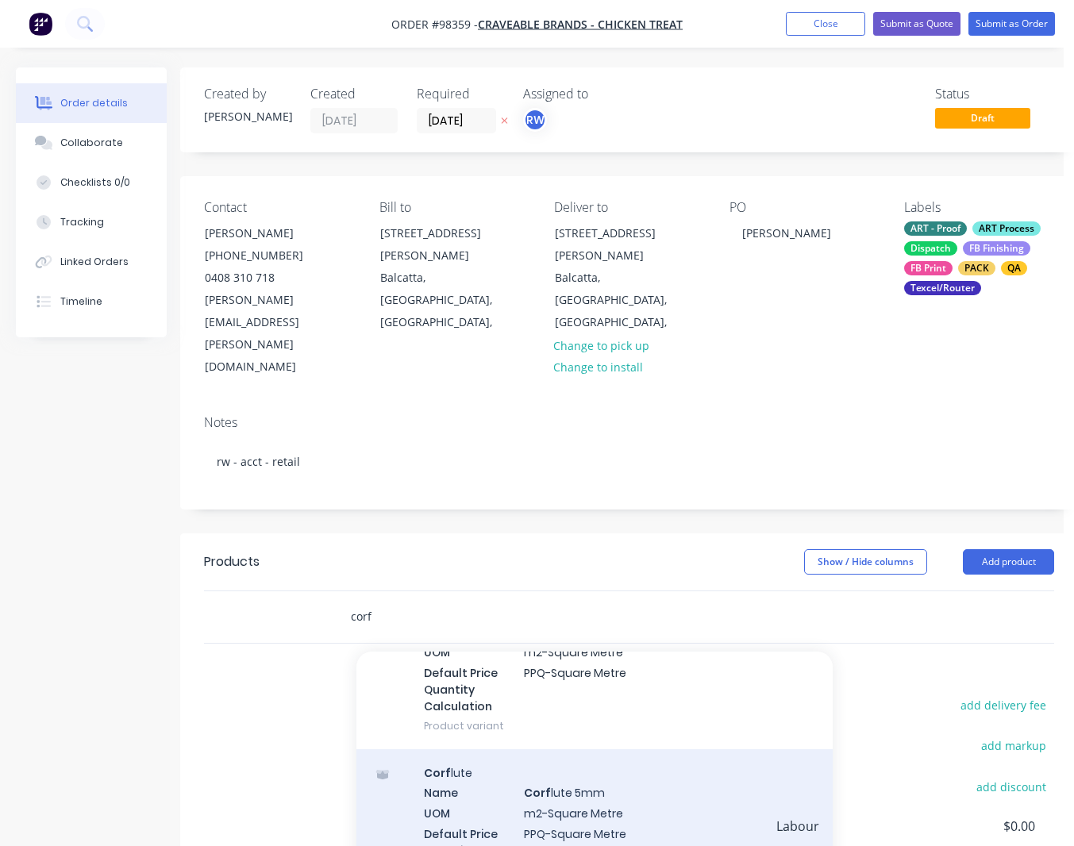
type input "corf"
click at [574, 749] on div "Corf lute Name Corf lute 5mm UOM m2-Square Metre Default Price Quantity Calcula…" at bounding box center [594, 829] width 476 height 161
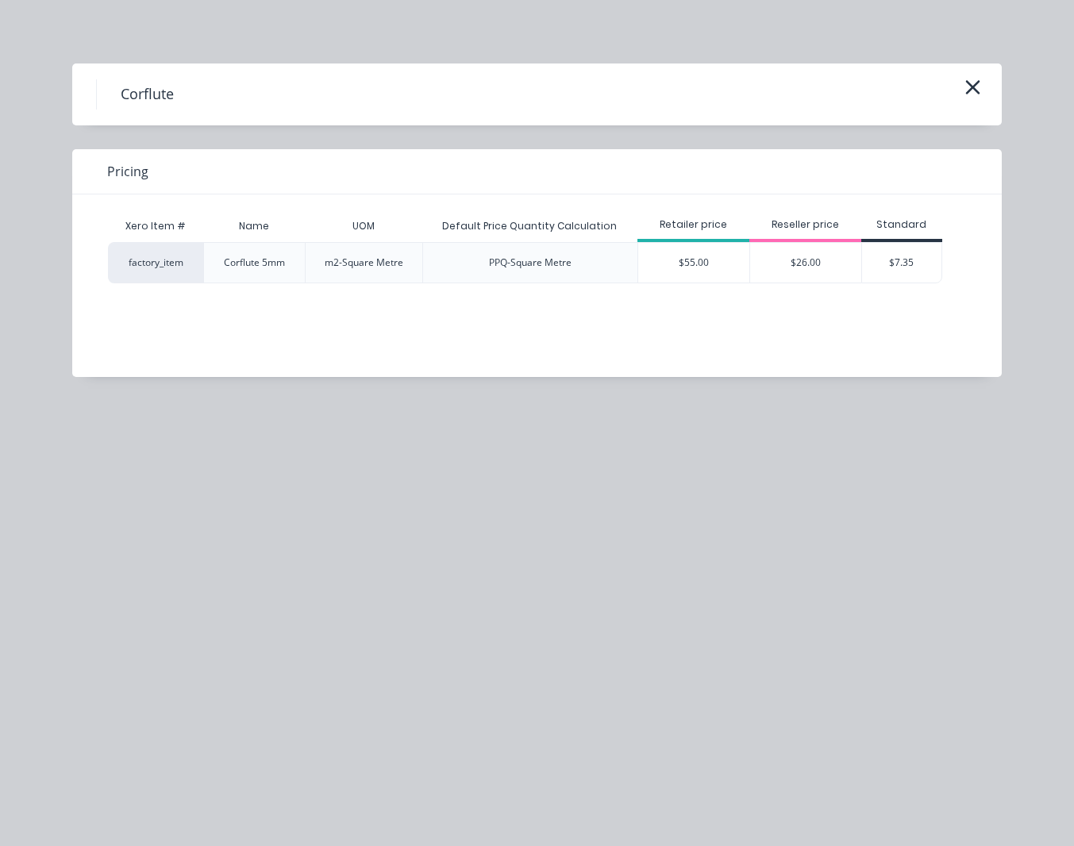
click at [709, 260] on div "$55.00" at bounding box center [693, 263] width 111 height 40
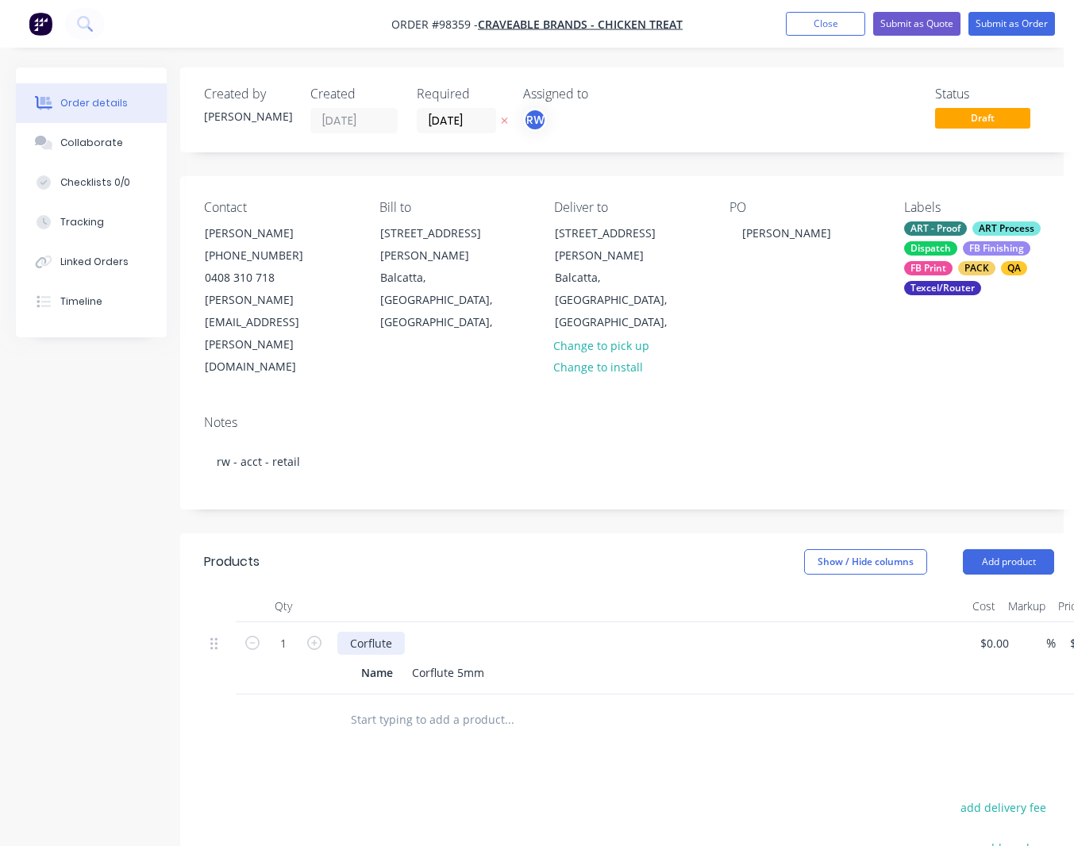
click at [399, 632] on div "Corflute" at bounding box center [370, 643] width 67 height 23
drag, startPoint x: 396, startPoint y: 608, endPoint x: 350, endPoint y: 605, distance: 46.1
click at [355, 661] on div "Name" at bounding box center [377, 672] width 44 height 23
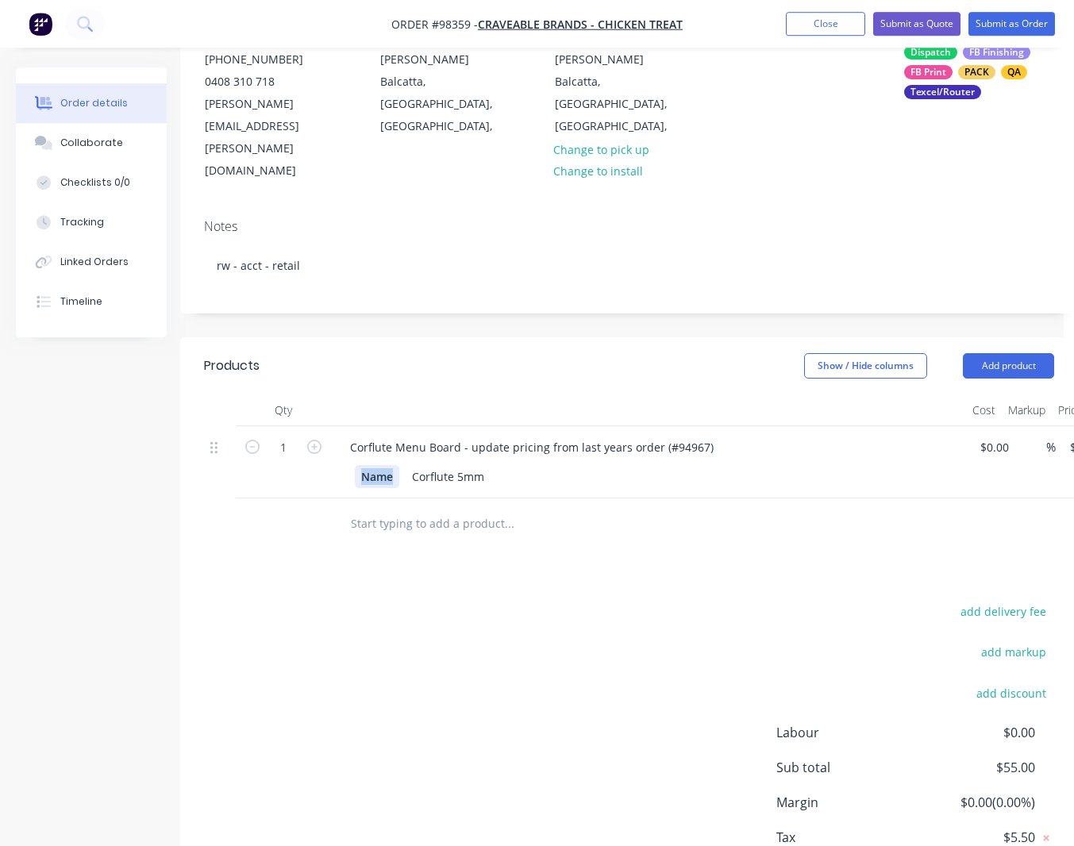
scroll to position [238, 10]
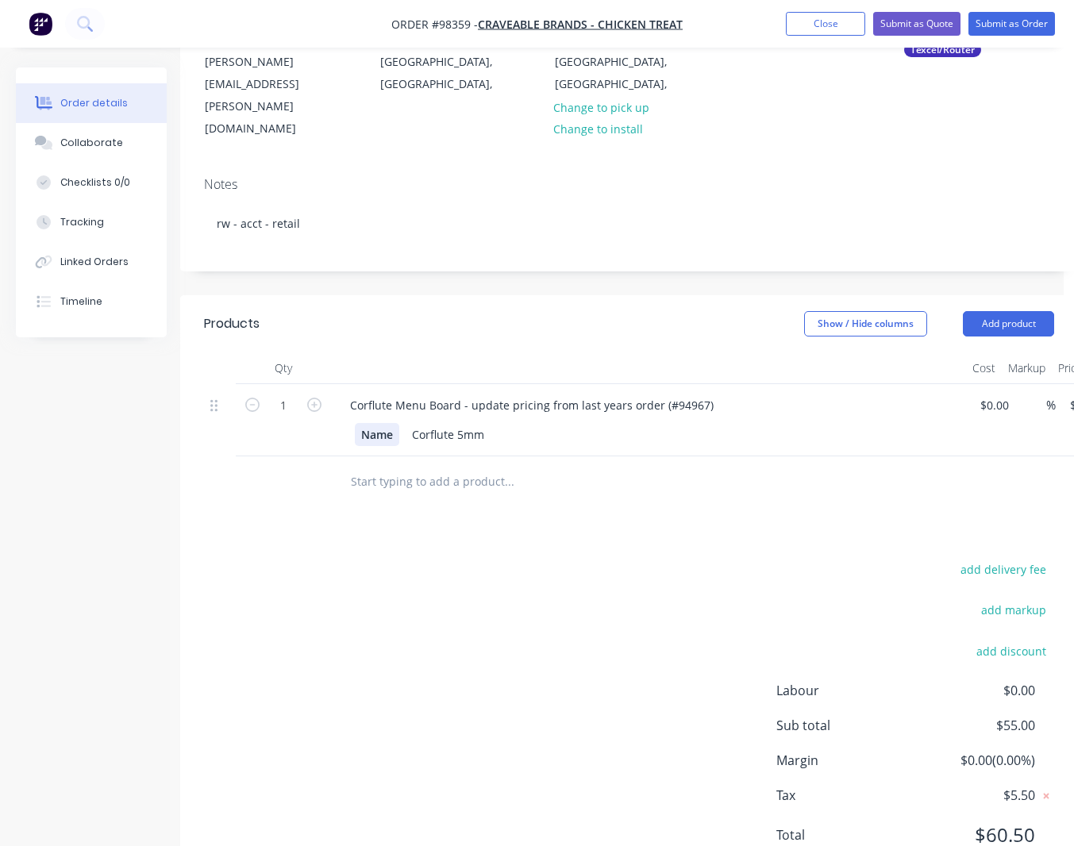
drag, startPoint x: 363, startPoint y: 369, endPoint x: 377, endPoint y: 373, distance: 14.8
click at [363, 423] on div "Name" at bounding box center [377, 434] width 44 height 23
drag, startPoint x: 394, startPoint y: 367, endPoint x: 359, endPoint y: 363, distance: 35.1
click at [359, 423] on div "Name" at bounding box center [377, 434] width 44 height 23
click at [317, 398] on icon "button" at bounding box center [314, 405] width 14 height 14
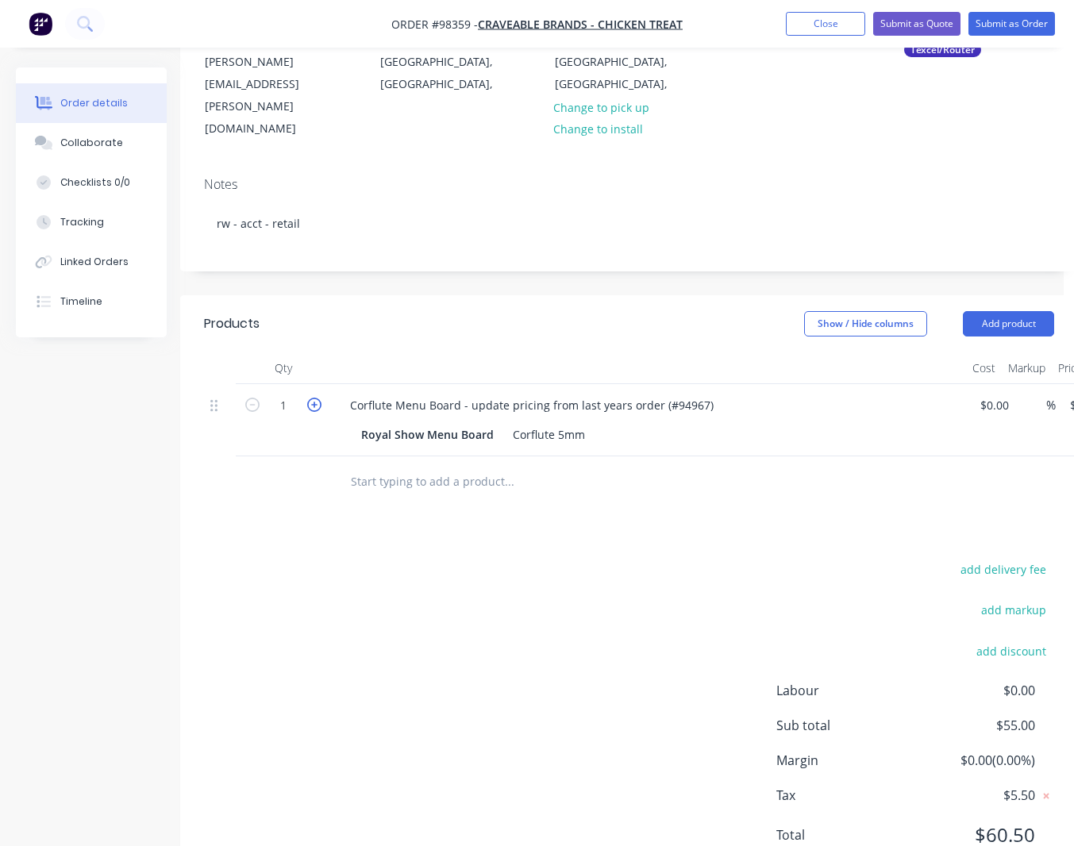
type input "2"
type input "$110.00"
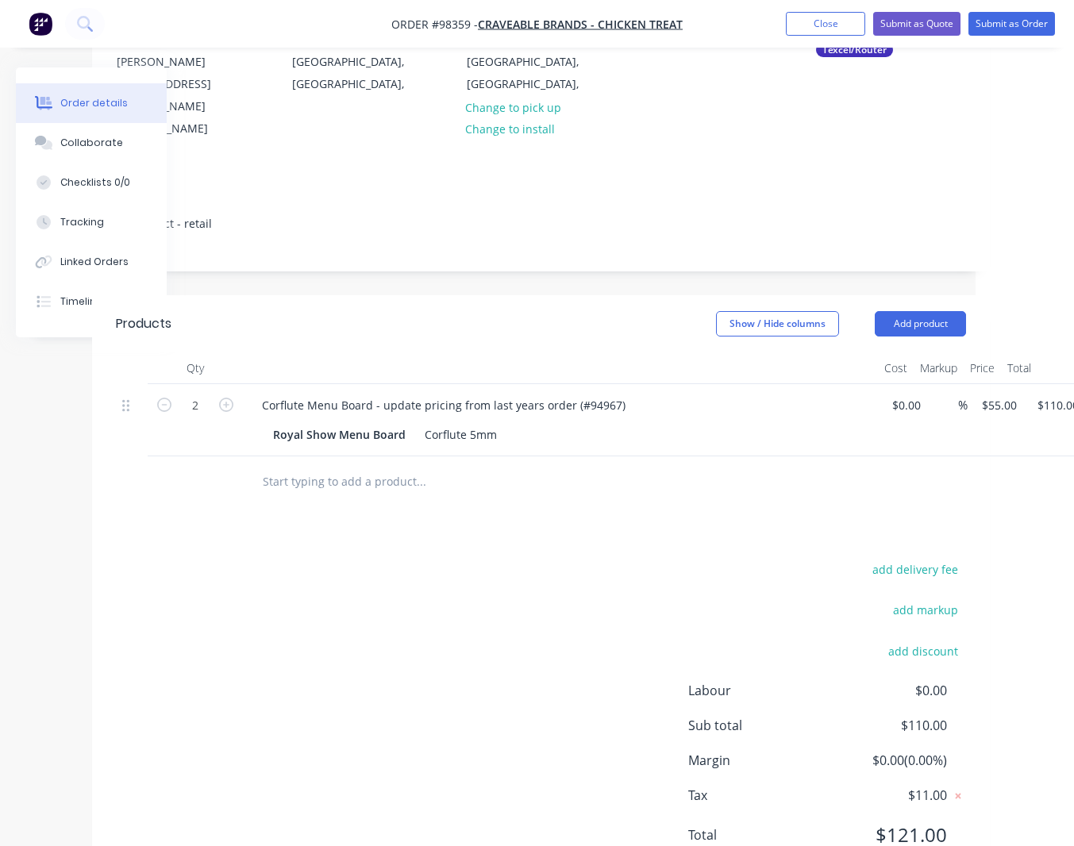
scroll to position [238, 149]
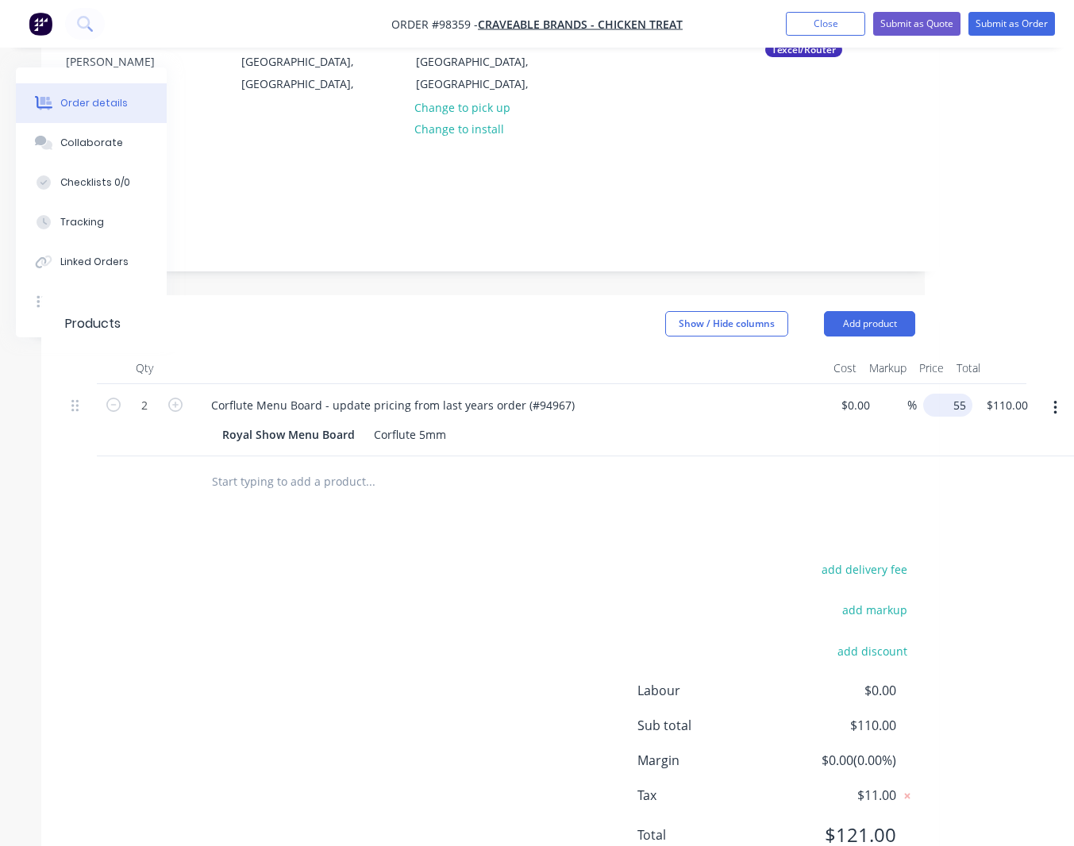
click at [935, 394] on input "55" at bounding box center [950, 405] width 43 height 23
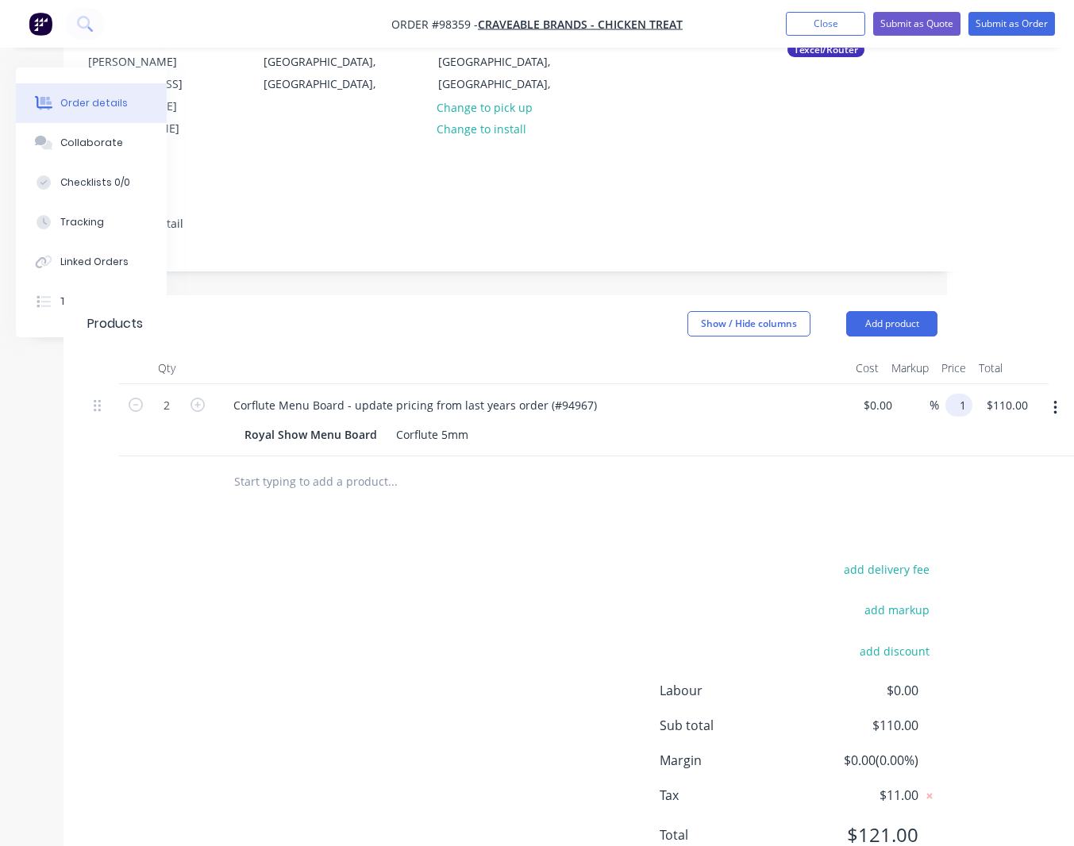
scroll to position [238, 125]
click at [908, 559] on button "add delivery fee" at bounding box center [888, 569] width 102 height 21
type input "$135.00"
type input "$270.00"
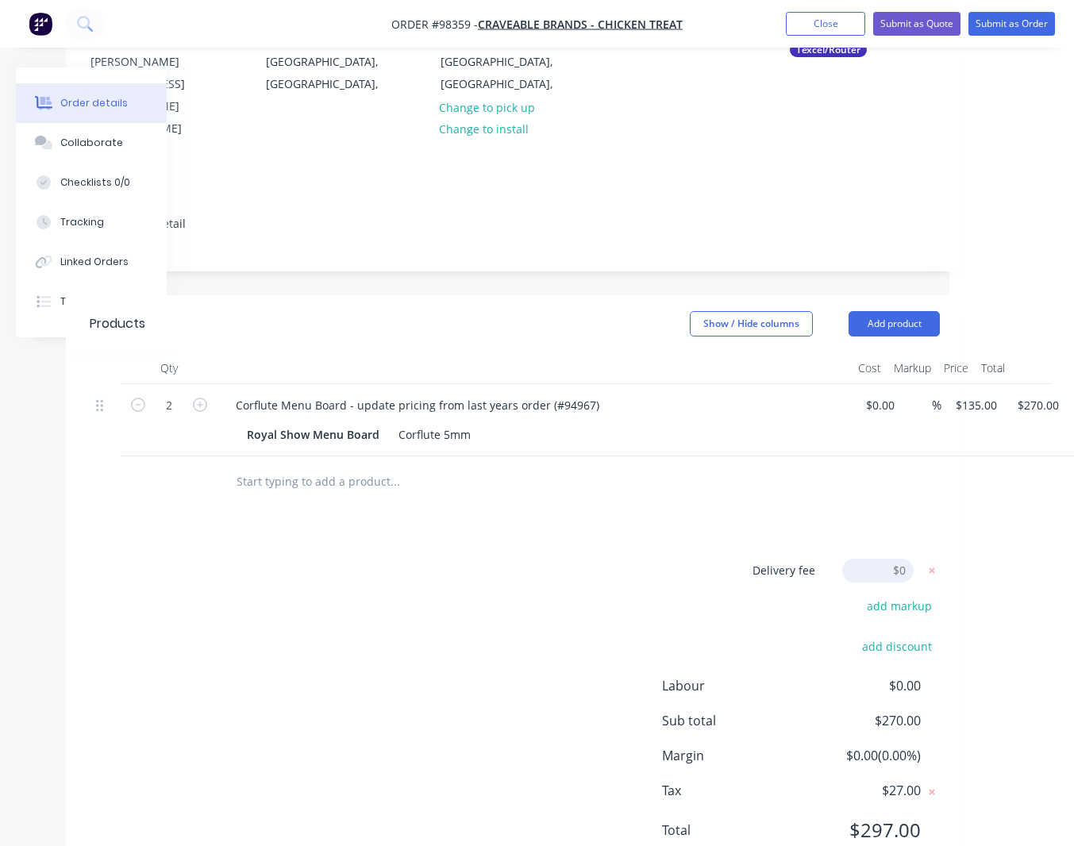
scroll to position [233, 125]
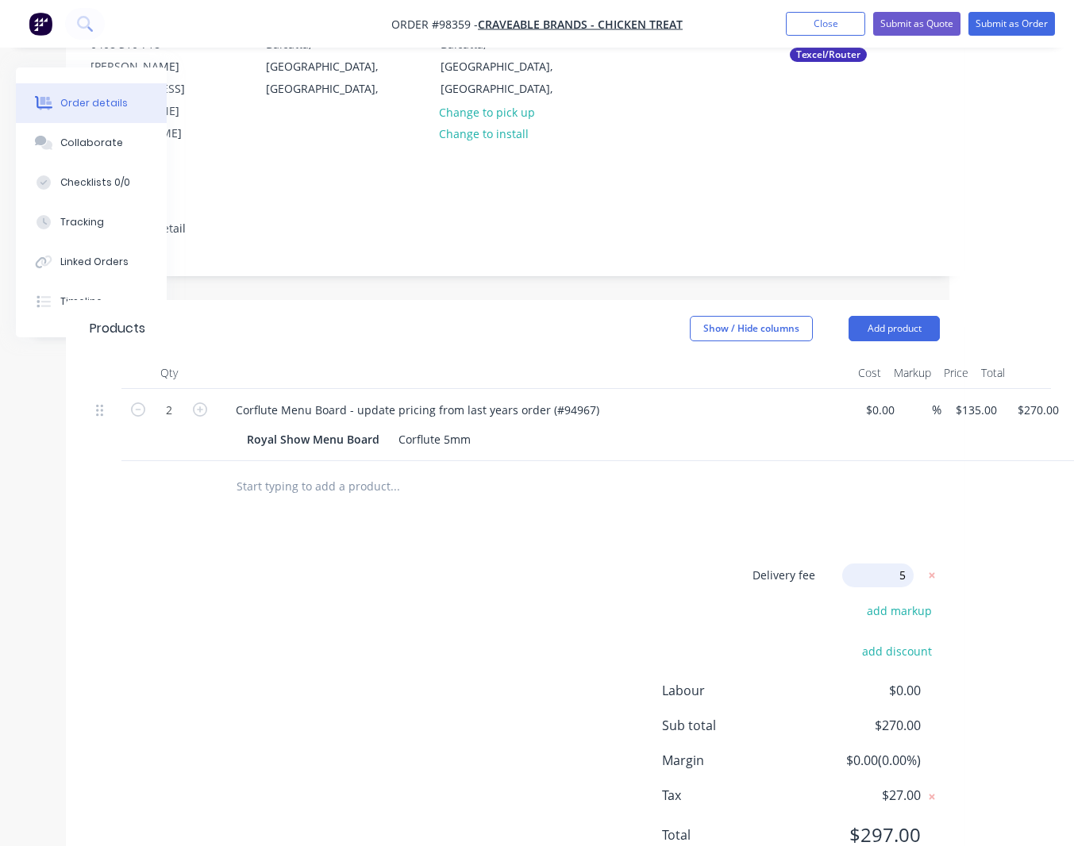
type input "55"
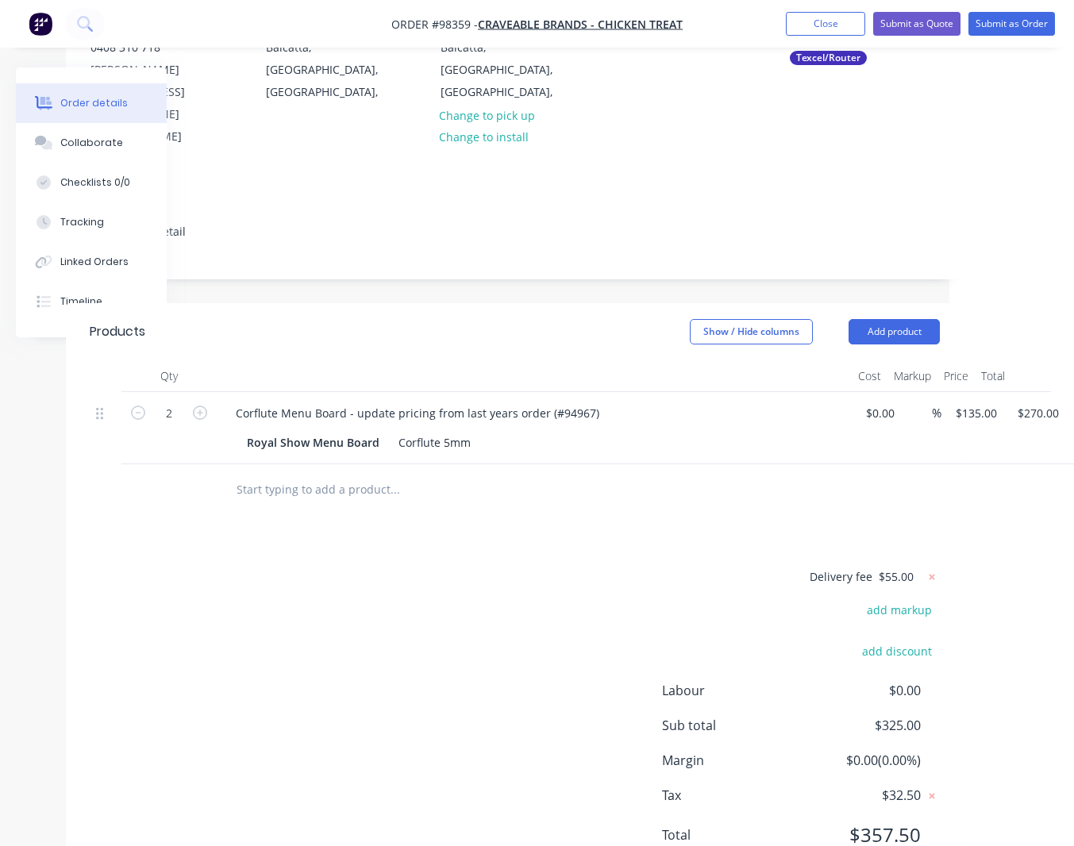
scroll to position [230, 0]
